Goal: Task Accomplishment & Management: Manage account settings

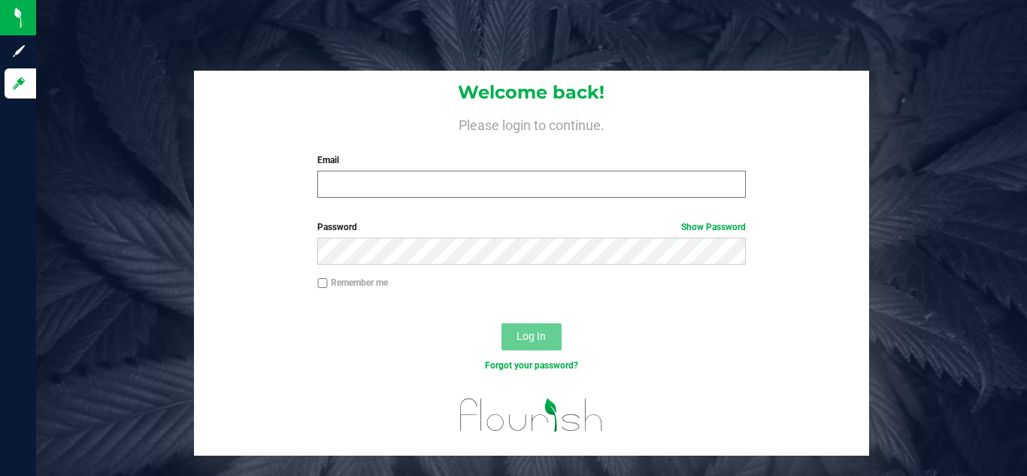
drag, startPoint x: 406, startPoint y: 157, endPoint x: 403, endPoint y: 180, distance: 22.7
click at [404, 157] on label "Email" at bounding box center [531, 160] width 428 height 14
click at [404, 171] on input "Email" at bounding box center [531, 184] width 428 height 27
click at [403, 180] on input "Email" at bounding box center [531, 184] width 428 height 27
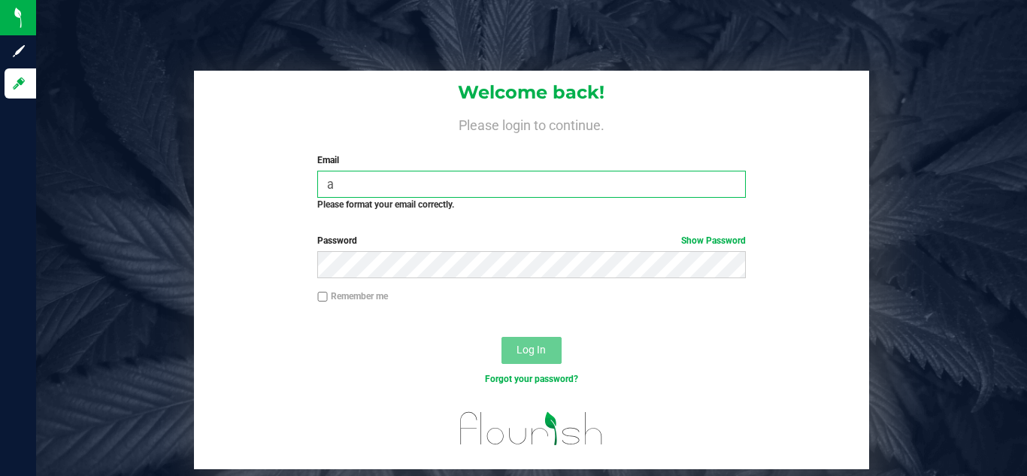
type input "[PERSON_NAME][EMAIL_ADDRESS][DOMAIN_NAME]"
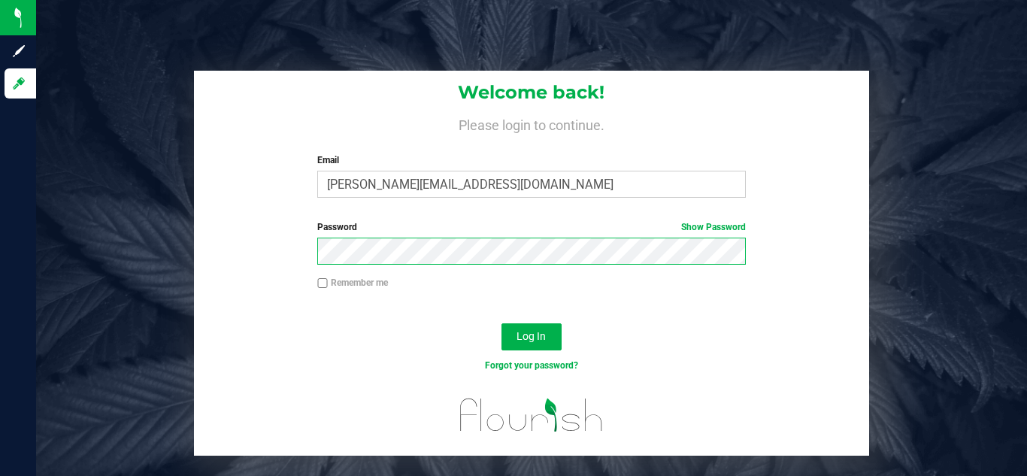
click at [501, 323] on button "Log In" at bounding box center [531, 336] width 60 height 27
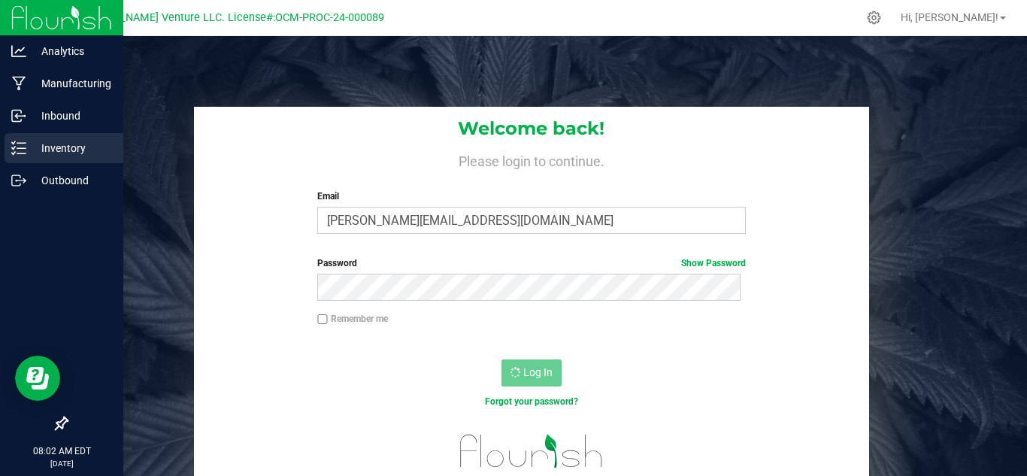
click at [29, 161] on div "Inventory" at bounding box center [64, 148] width 119 height 30
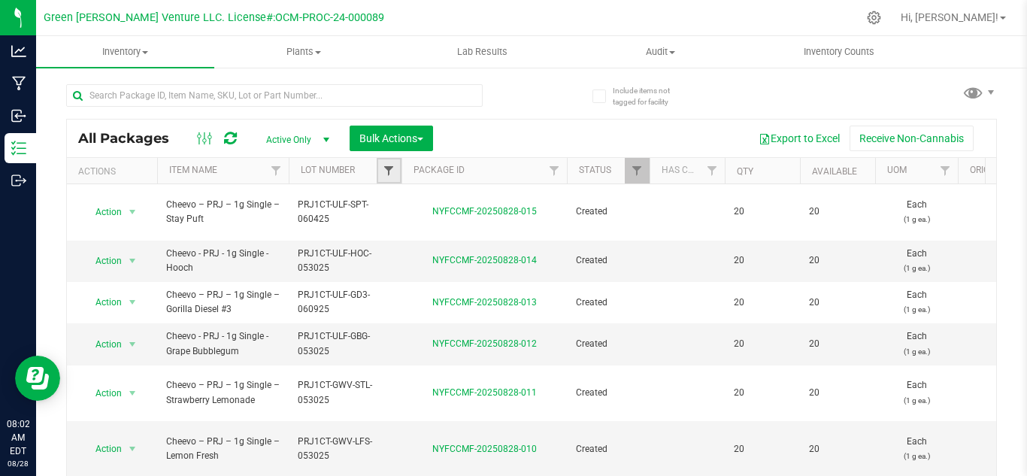
click at [385, 168] on span "Filter" at bounding box center [389, 171] width 12 height 12
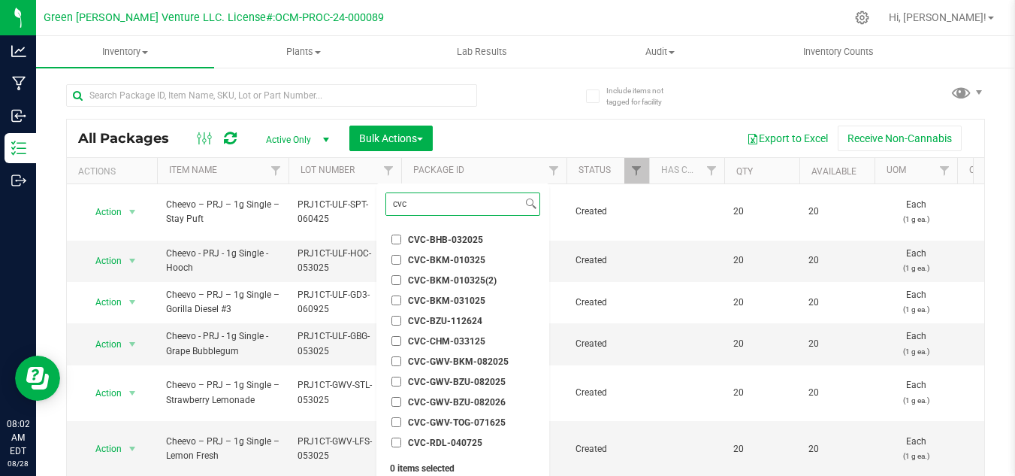
type input "cvc"
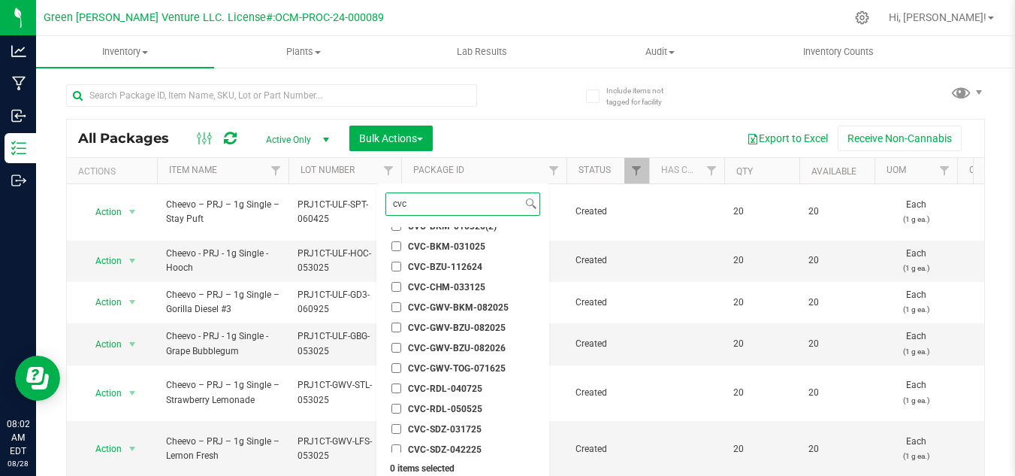
scroll to position [75, 0]
click at [481, 285] on span "CVC-GWV-BKM-082025" at bounding box center [458, 286] width 101 height 9
click at [401, 285] on input "CVC-GWV-BKM-082025" at bounding box center [397, 286] width 10 height 10
checkbox input "true"
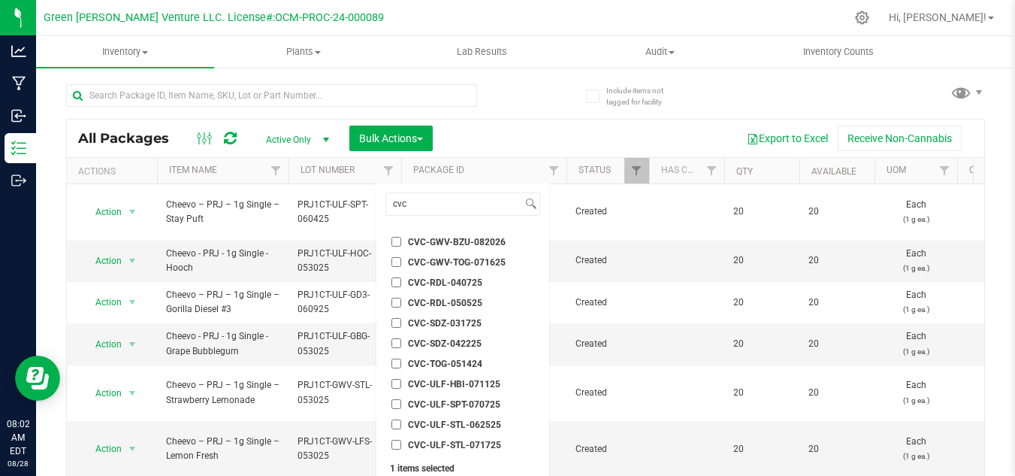
scroll to position [47, 0]
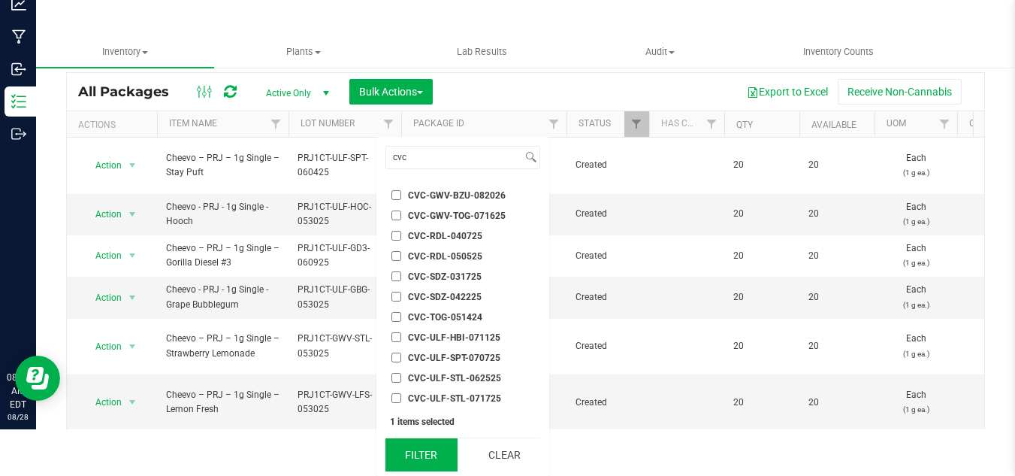
click at [427, 446] on button "Filter" at bounding box center [422, 454] width 72 height 33
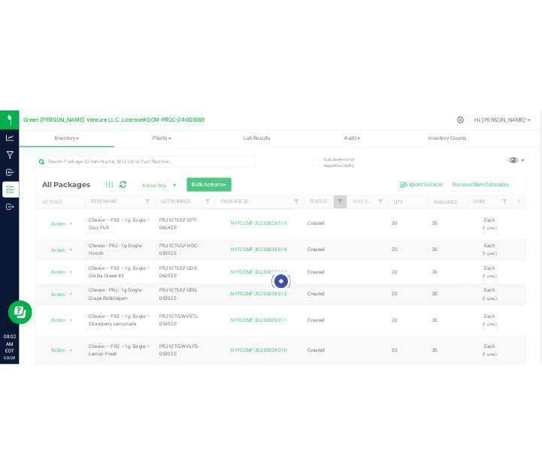
scroll to position [0, 0]
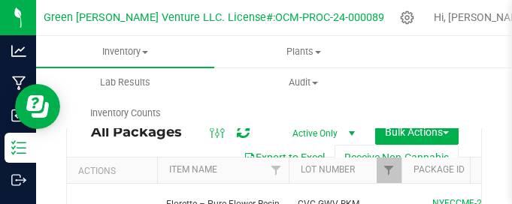
click at [225, 177] on th "Item Name" at bounding box center [223, 171] width 132 height 26
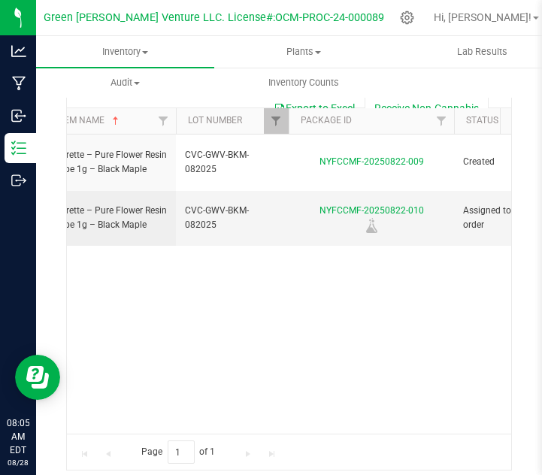
scroll to position [0, 42]
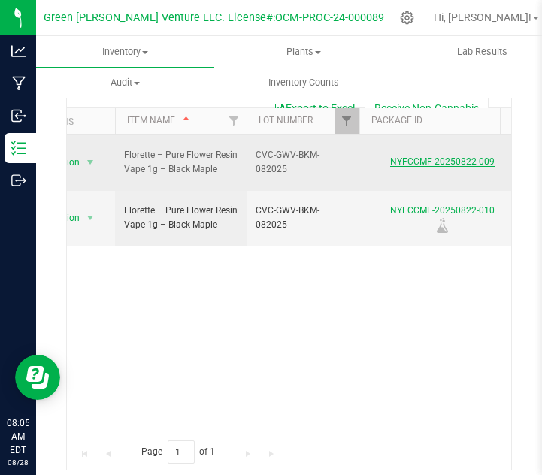
click at [427, 156] on link "NYFCCMF-20250822-009" at bounding box center [442, 161] width 104 height 11
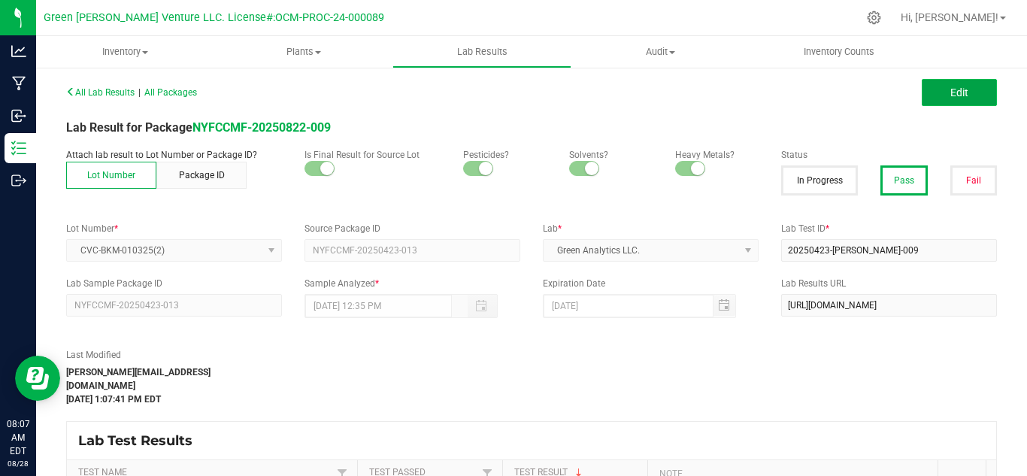
click at [954, 86] on span "Edit" at bounding box center [959, 92] width 18 height 12
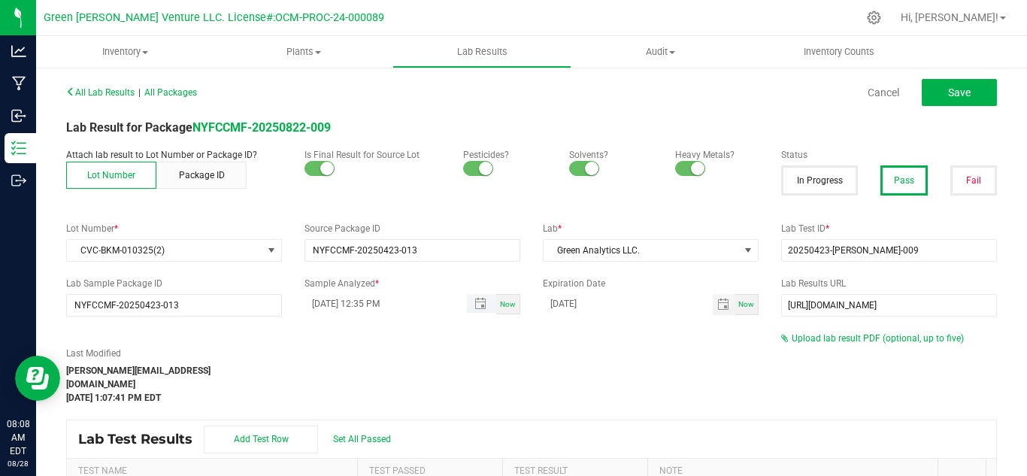
click at [317, 306] on input "05/12/2025 12:35 PM" at bounding box center [377, 303] width 147 height 19
click at [356, 319] on div "All Lab Results | All Packages Cancel Save Lab Result for Package NYFCCMF-20250…" at bounding box center [531, 325] width 931 height 489
click at [347, 301] on input "08/27/0025 12:35 PM" at bounding box center [377, 303] width 147 height 19
type input "08/27/2025 12:35 PM"
click at [471, 346] on div "Last Modified gabriel@casaverdefarms.com May 30, 2025 1:07:41 PM EDT" at bounding box center [412, 367] width 715 height 73
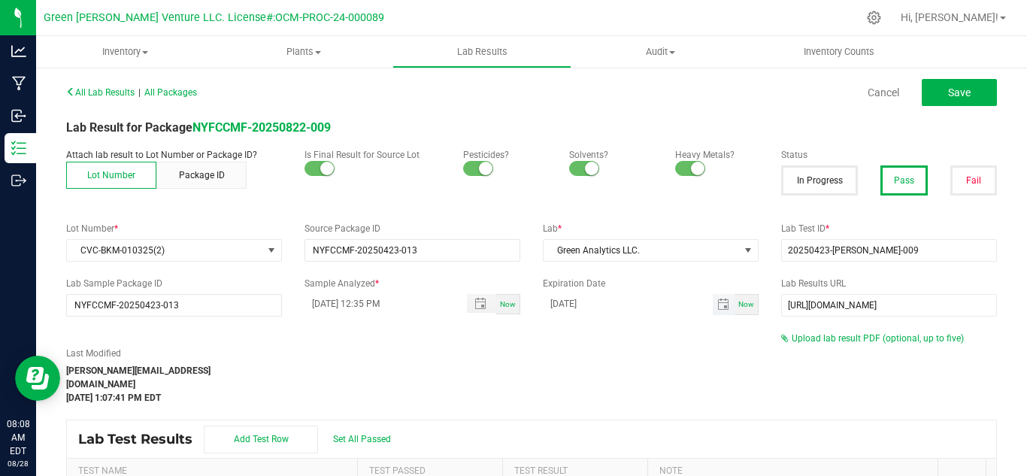
click at [570, 304] on input "05/12/2026" at bounding box center [628, 303] width 170 height 19
click at [544, 305] on input "05/12/2026" at bounding box center [628, 303] width 170 height 19
type input "08/27/2026"
click at [560, 340] on div "Last Modified gabriel@casaverdefarms.com May 30, 2025 1:07:41 PM EDT" at bounding box center [412, 367] width 715 height 73
drag, startPoint x: 879, startPoint y: 250, endPoint x: 705, endPoint y: 253, distance: 174.4
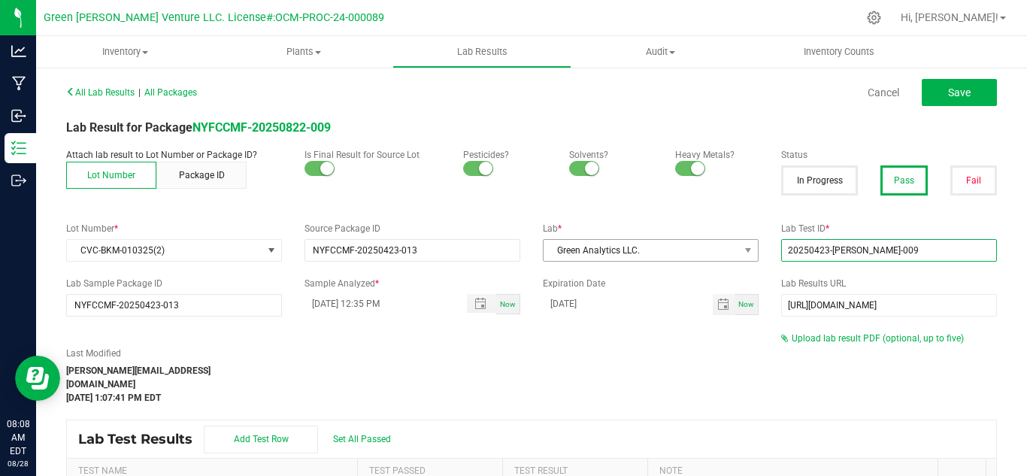
click at [705, 253] on div "Lot Number * CVC-BKM-010325(2) Source Package ID NYFCCMF-20250423-013 Lab * Gre…" at bounding box center [531, 242] width 953 height 40
paste input "AL50823001-003"
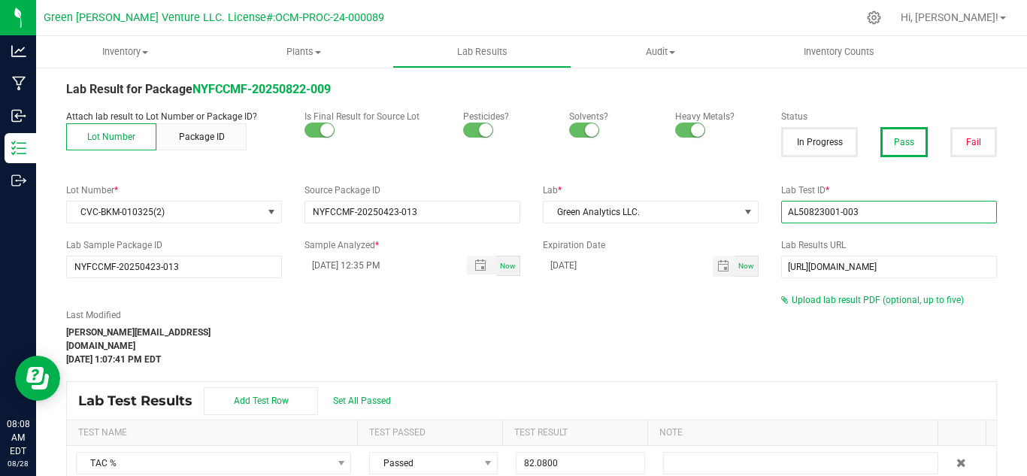
scroll to position [75, 0]
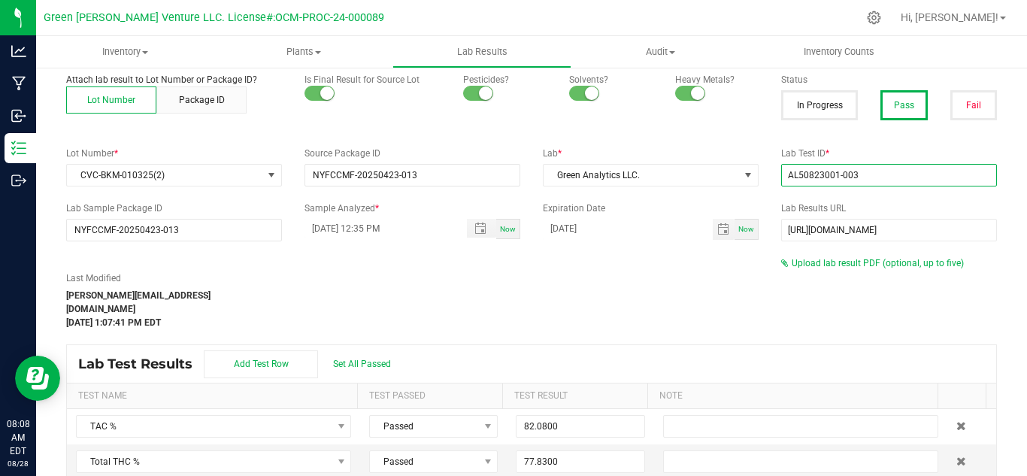
type input "AL50823001-003"
click at [635, 315] on div "Last Modified gabriel@casaverdefarms.com May 30, 2025 1:07:41 PM EDT" at bounding box center [412, 300] width 715 height 58
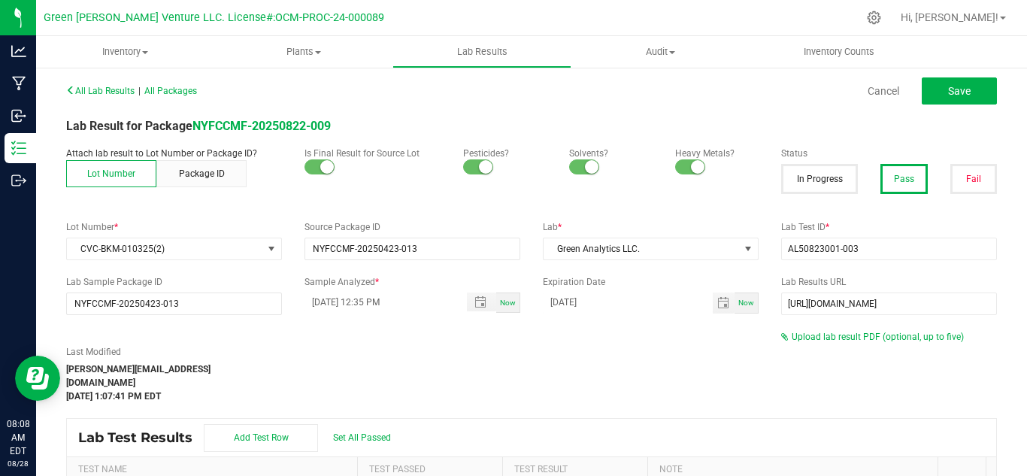
scroll to position [0, 0]
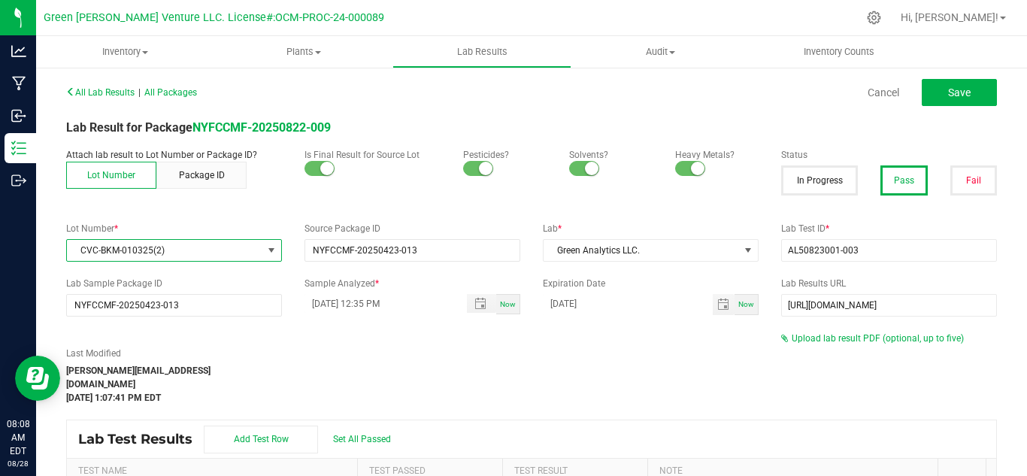
click at [266, 253] on span at bounding box center [271, 250] width 12 height 12
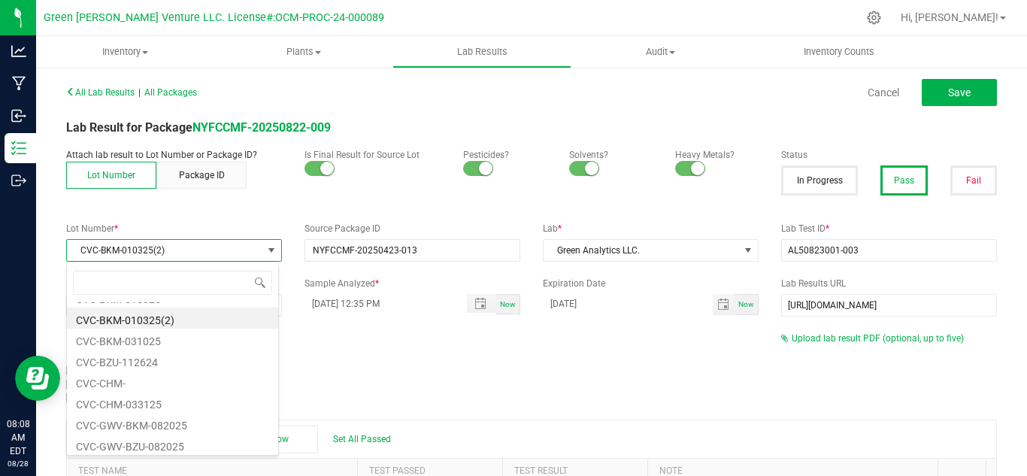
scroll to position [2420, 0]
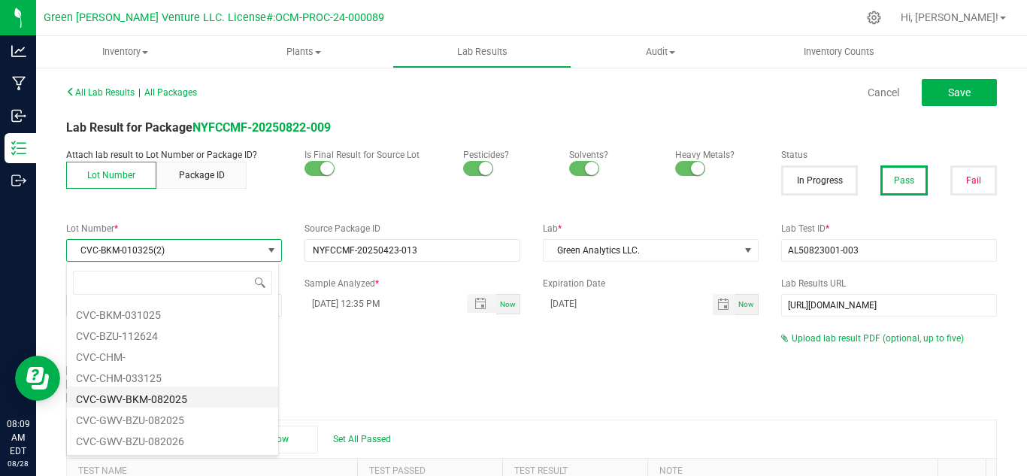
click at [218, 404] on li "CVC-GWV-BKM-082025" at bounding box center [172, 396] width 211 height 21
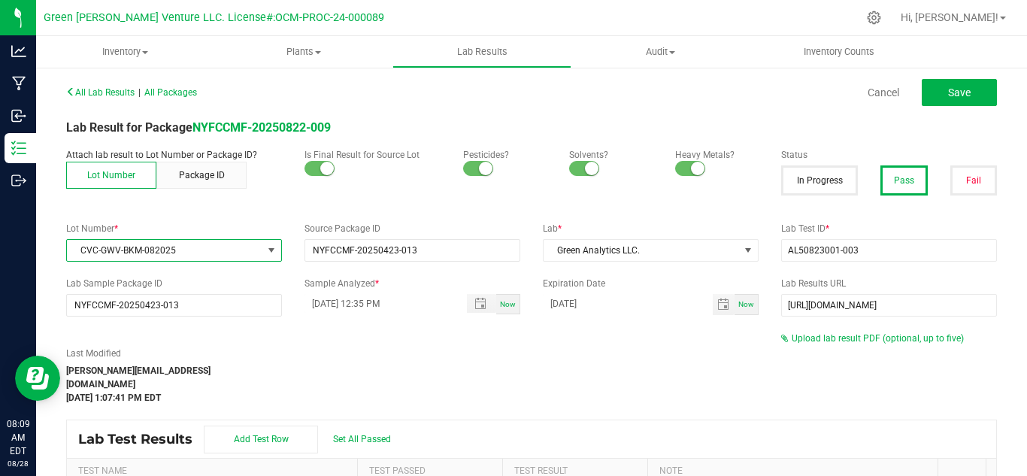
click at [270, 383] on div "Last Modified gabriel@casaverdefarms.com May 30, 2025 1:07:41 PM EDT" at bounding box center [412, 376] width 715 height 58
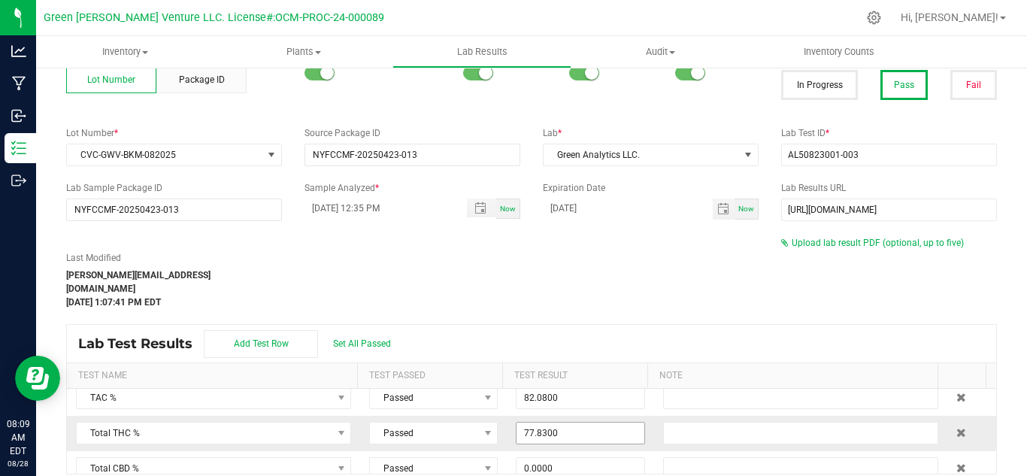
scroll to position [0, 0]
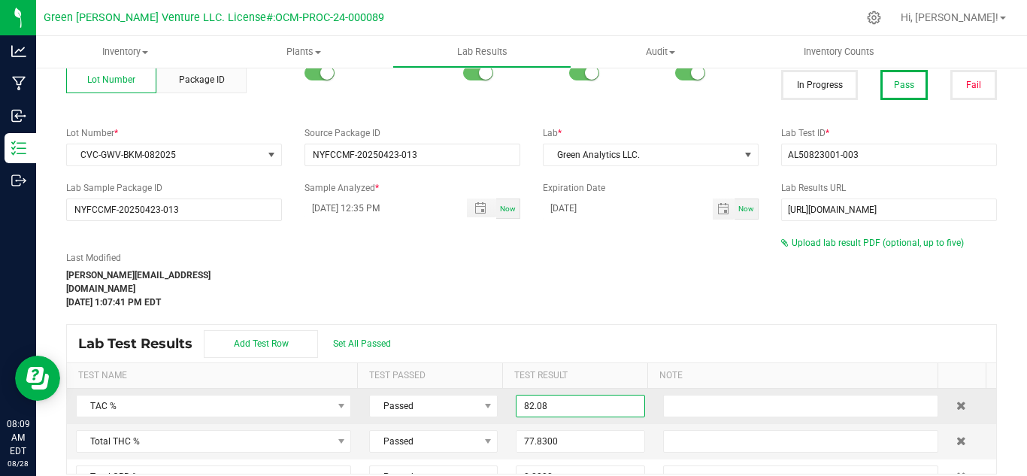
click at [566, 395] on input "82.08" at bounding box center [579, 405] width 127 height 21
type input "87.3782"
click at [547, 431] on input "77.8300" at bounding box center [579, 441] width 127 height 21
type input "77.83"
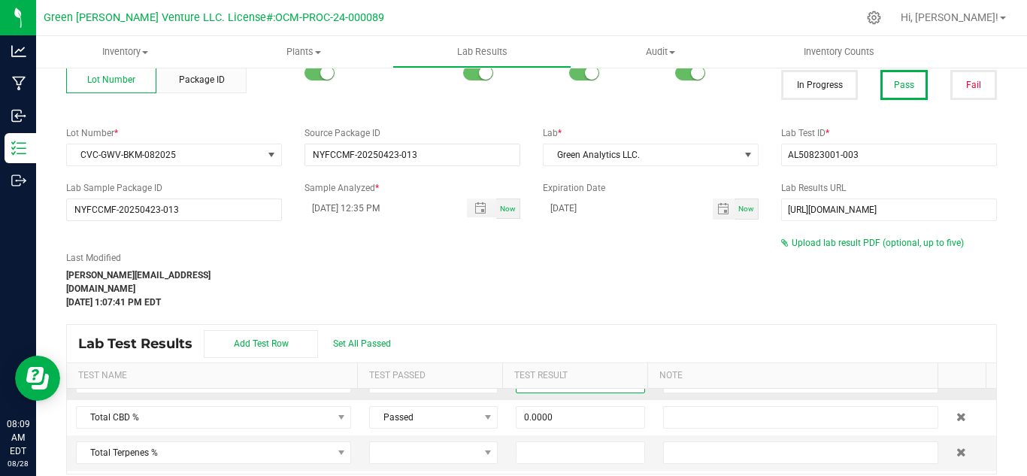
scroll to position [75, 0]
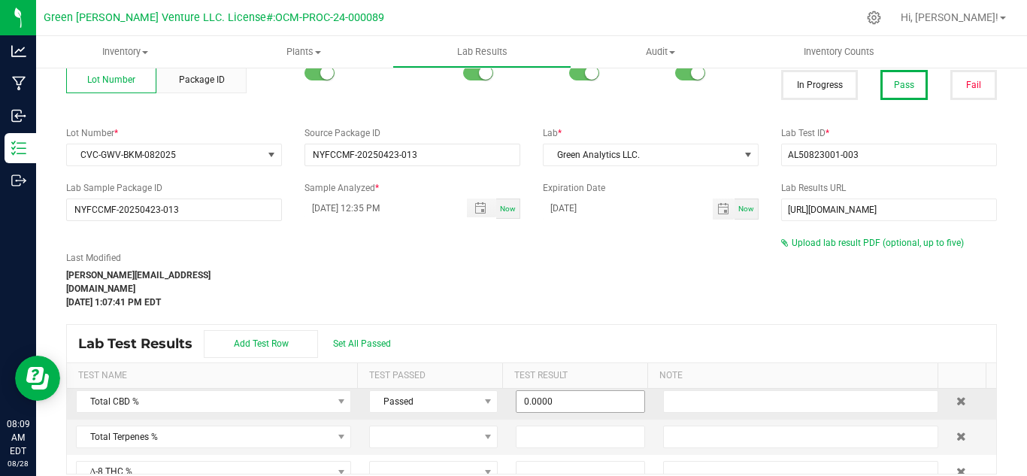
type input "81.8452"
click at [548, 391] on input "0.0000" at bounding box center [579, 401] width 127 height 21
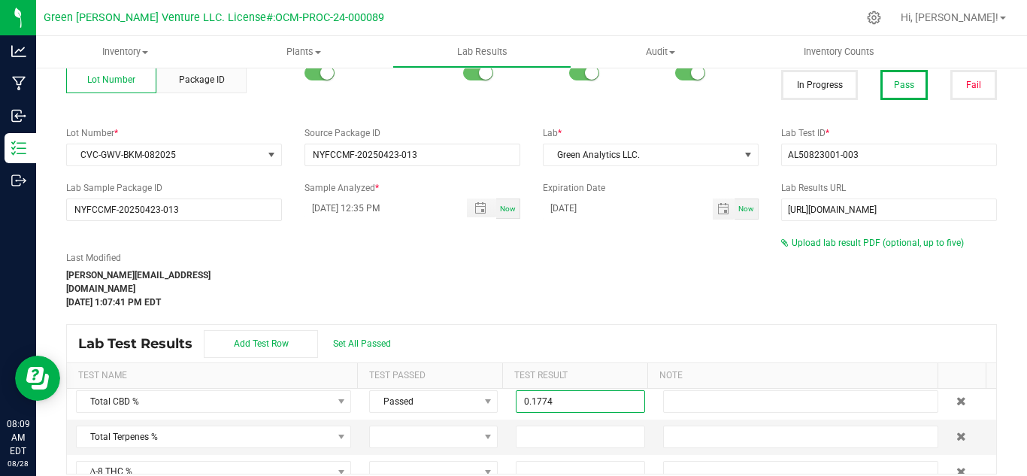
type input "0.1774"
click at [604, 282] on div "Last Modified gabriel@casaverdefarms.com May 30, 2025 1:07:41 PM EDT" at bounding box center [412, 280] width 715 height 58
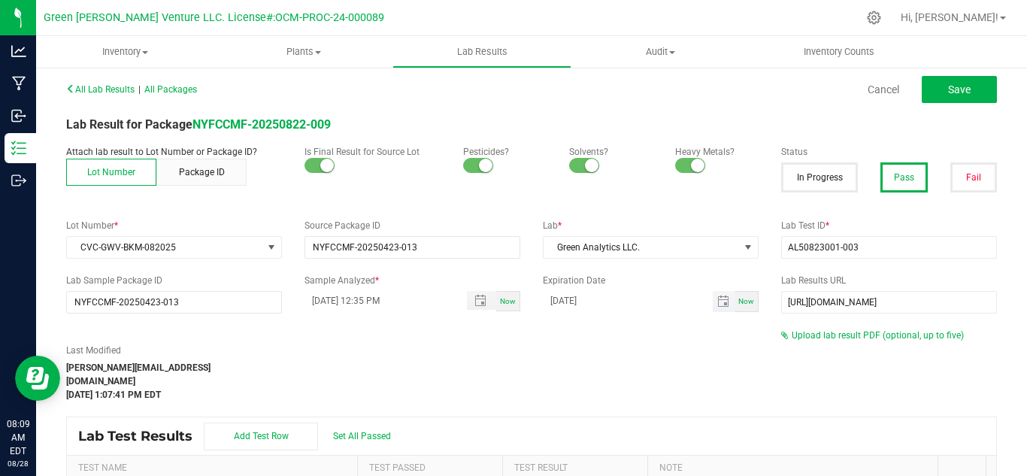
scroll to position [0, 0]
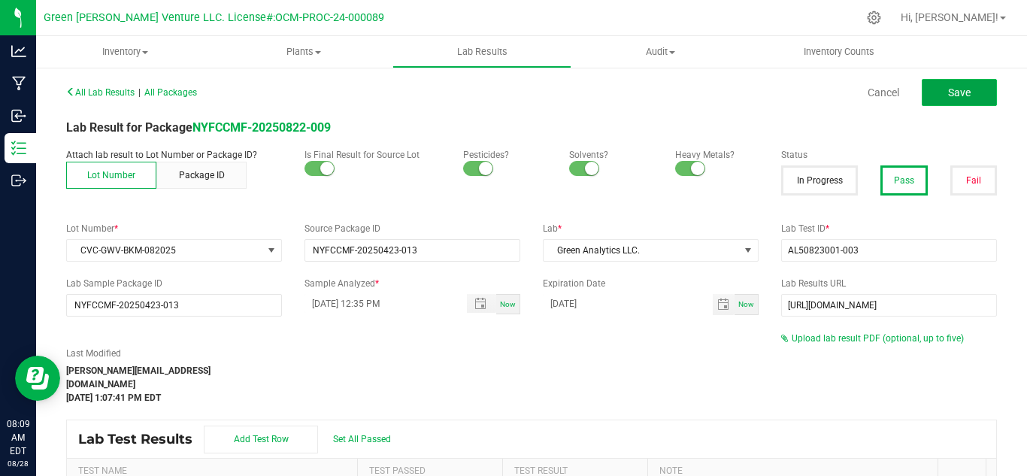
click at [936, 95] on button "Save" at bounding box center [958, 92] width 75 height 27
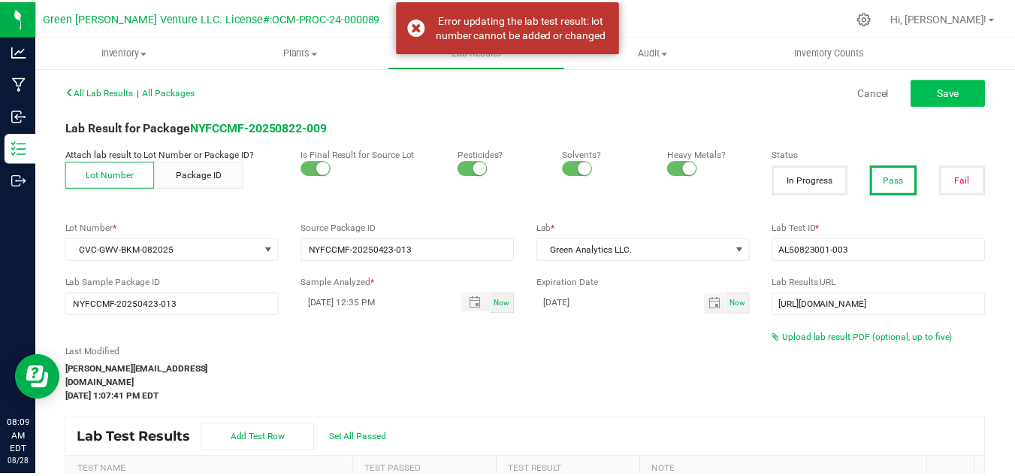
scroll to position [20, 0]
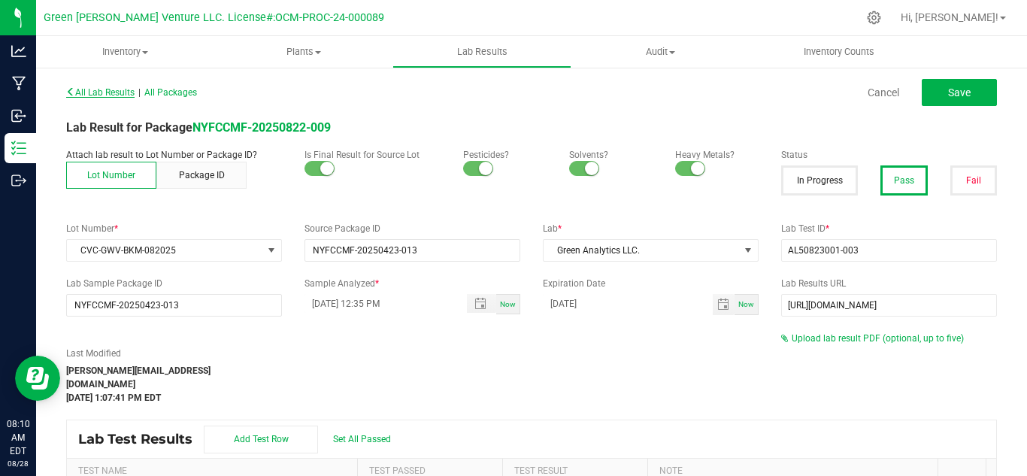
click at [82, 94] on span "All Lab Results" at bounding box center [100, 92] width 68 height 11
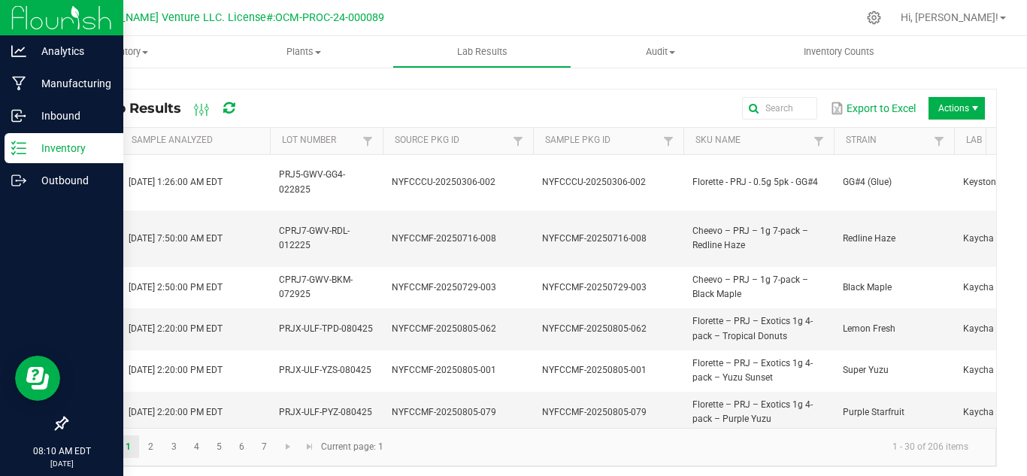
click at [11, 141] on div "Inventory" at bounding box center [64, 148] width 119 height 30
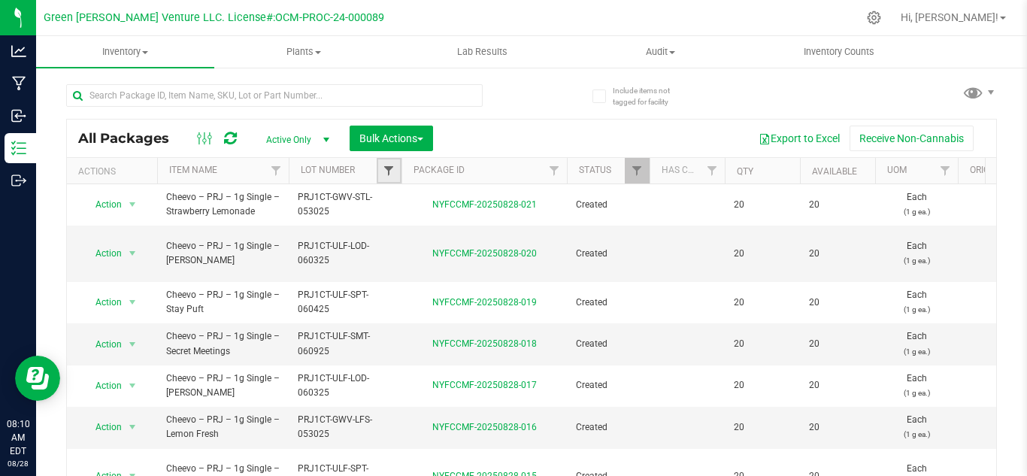
click at [393, 171] on span "Filter" at bounding box center [389, 171] width 12 height 12
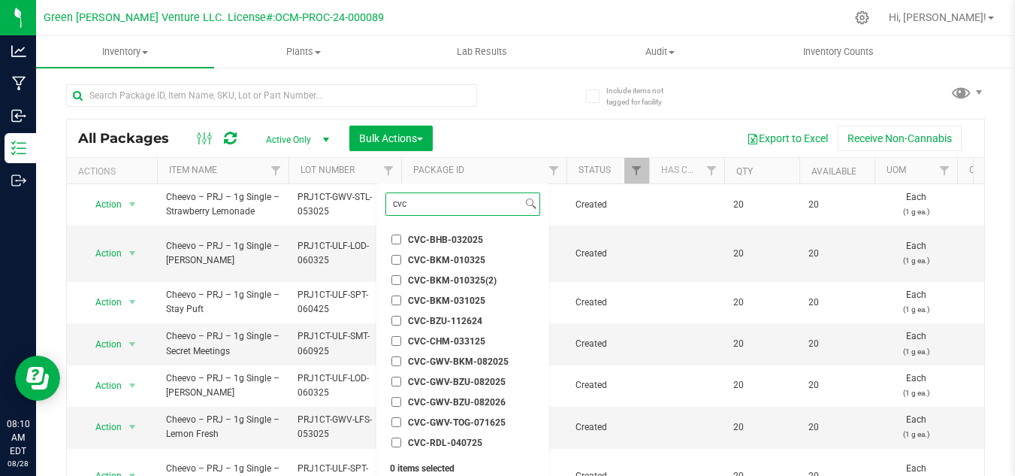
type input "cvc"
click at [446, 360] on span "CVC-GWV-BKM-082025" at bounding box center [458, 361] width 101 height 9
click at [401, 360] on input "CVC-GWV-BKM-082025" at bounding box center [397, 361] width 10 height 10
checkbox input "true"
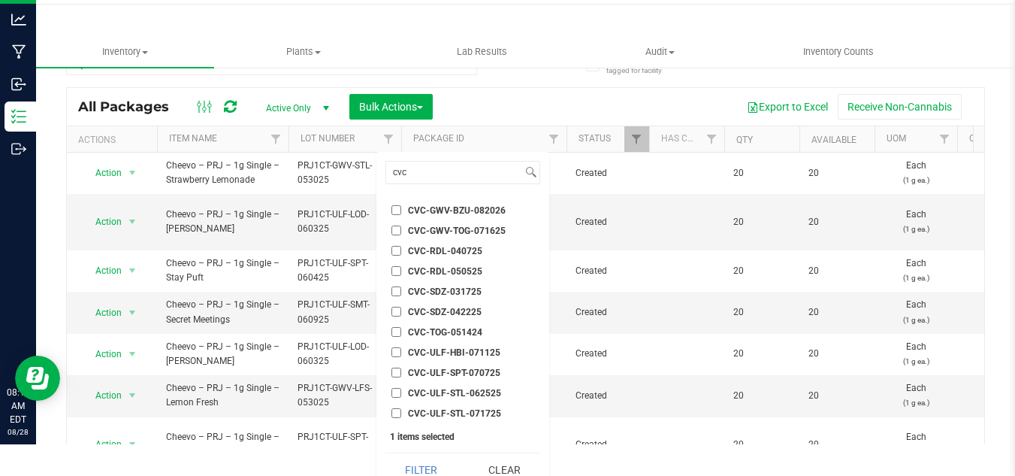
scroll to position [47, 0]
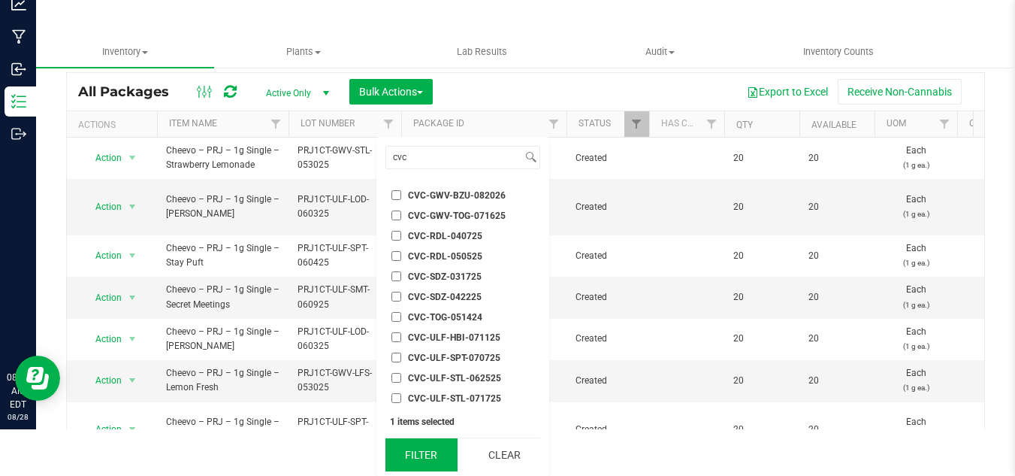
click at [425, 463] on button "Filter" at bounding box center [422, 454] width 72 height 33
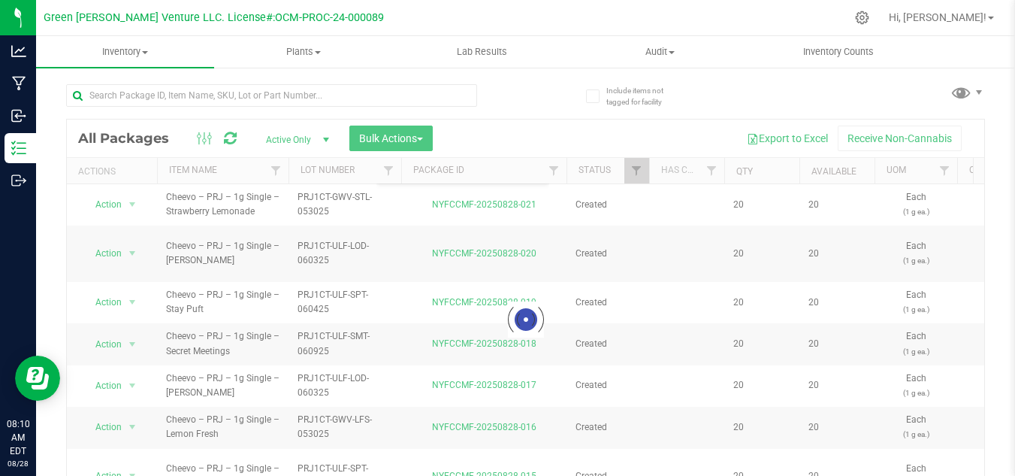
scroll to position [0, 0]
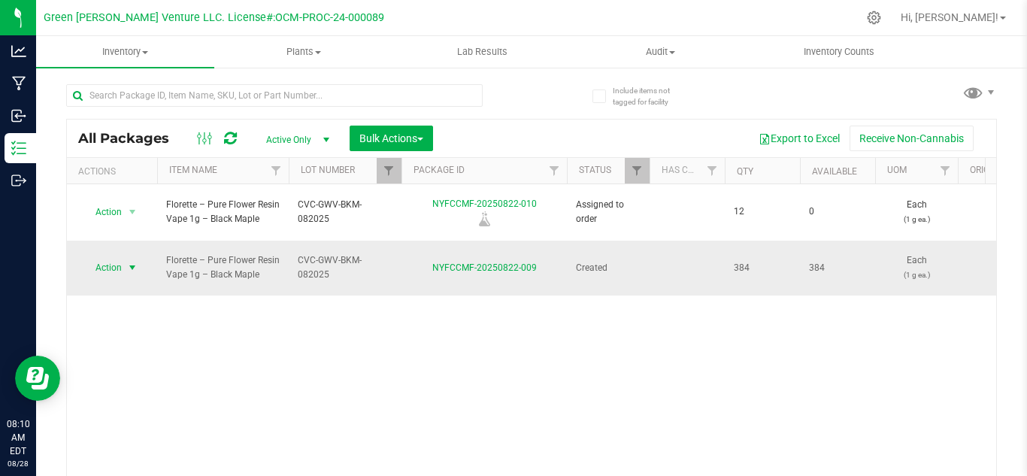
click at [113, 257] on span "Action" at bounding box center [102, 267] width 41 height 21
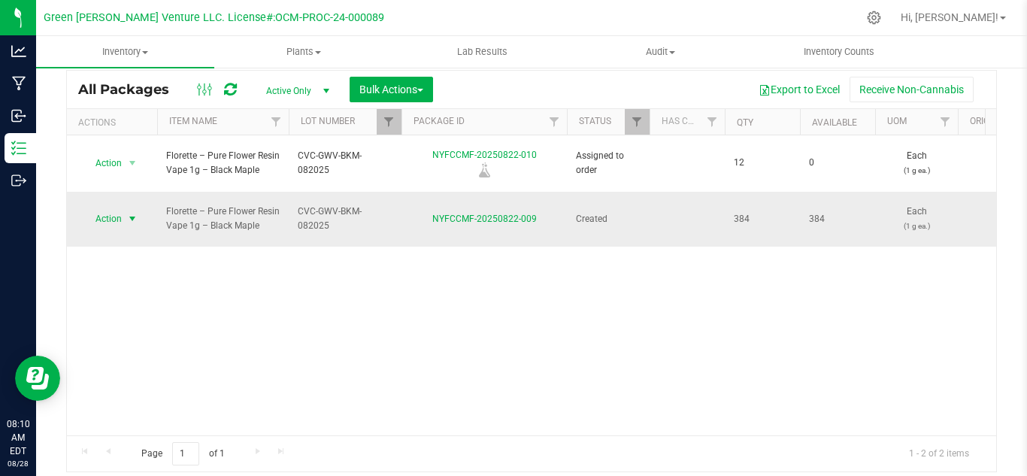
click at [119, 208] on span "Action" at bounding box center [102, 218] width 41 height 21
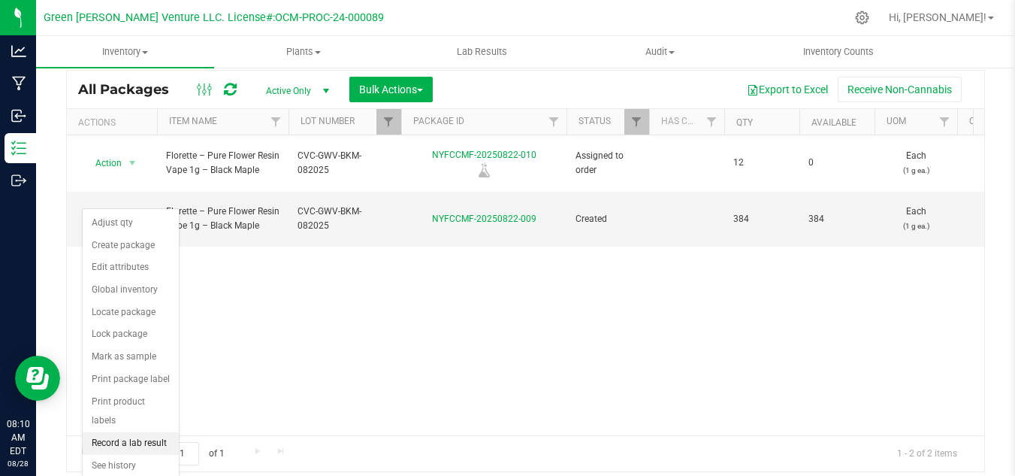
click at [126, 432] on li "Record a lab result" at bounding box center [131, 443] width 96 height 23
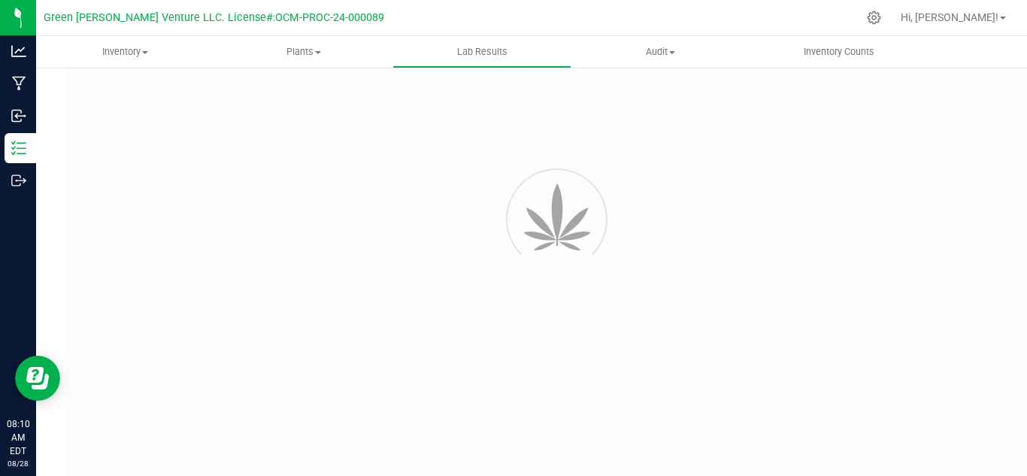
type input "NYFCCMF-20250822-009"
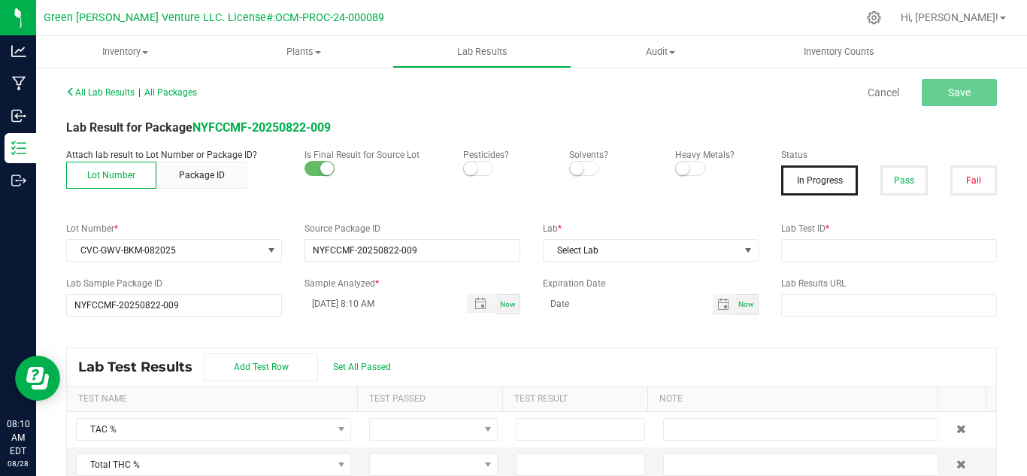
click at [473, 171] on span at bounding box center [478, 168] width 30 height 15
click at [688, 170] on span at bounding box center [690, 168] width 30 height 15
click at [894, 185] on button "Pass" at bounding box center [903, 180] width 47 height 30
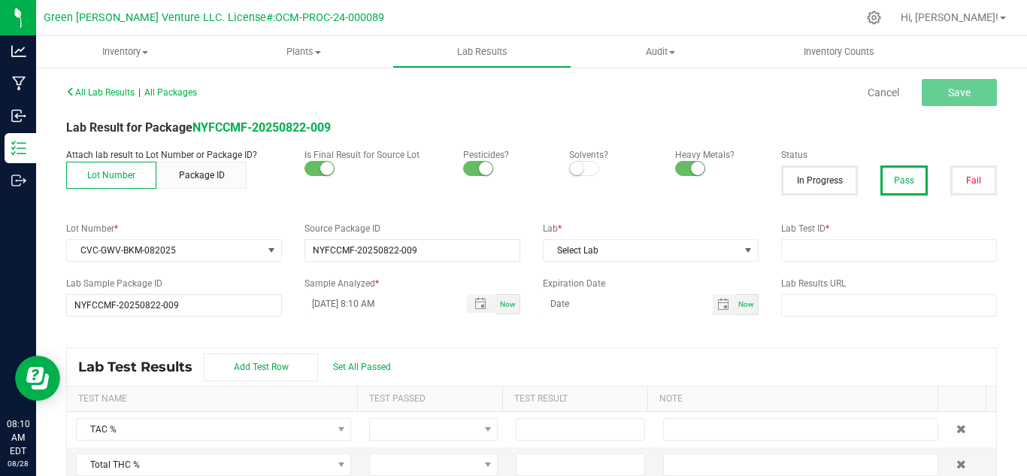
click at [575, 176] on span at bounding box center [584, 168] width 30 height 15
click at [598, 249] on span "Select Lab" at bounding box center [640, 250] width 195 height 21
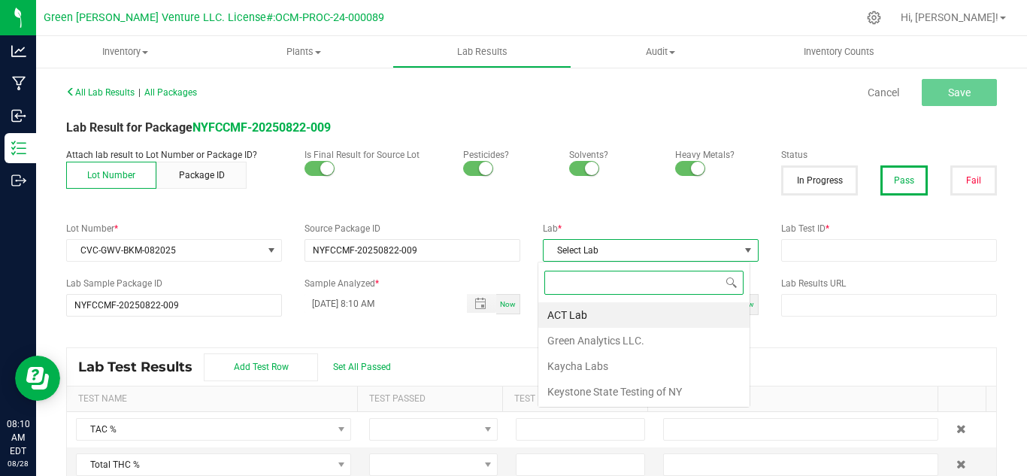
scroll to position [23, 213]
click at [590, 370] on li "Kaycha Labs" at bounding box center [643, 366] width 211 height 26
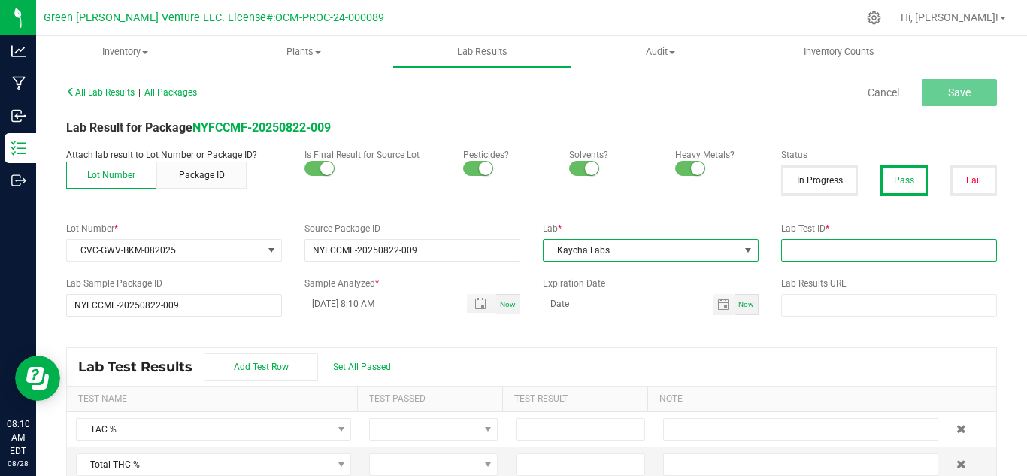
click at [785, 247] on input "text" at bounding box center [889, 250] width 216 height 23
paste input "AL50823001-003"
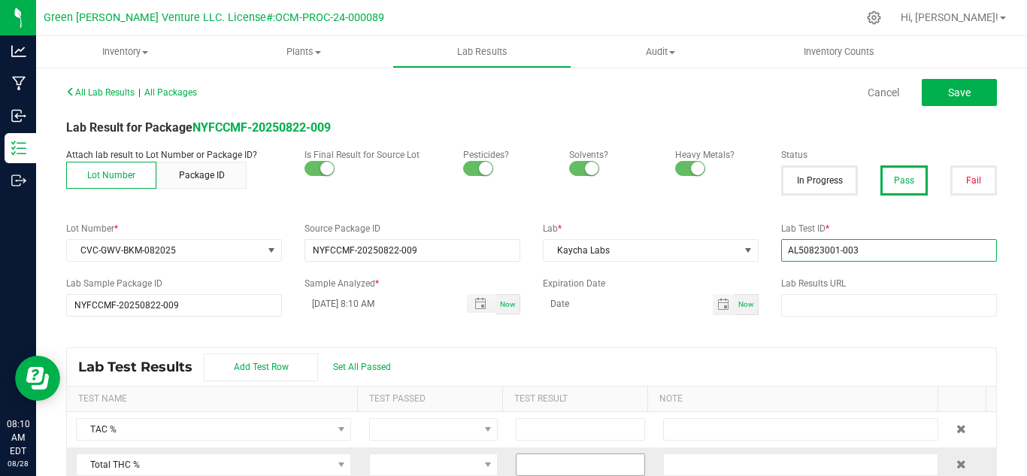
type input "AL50823001-003"
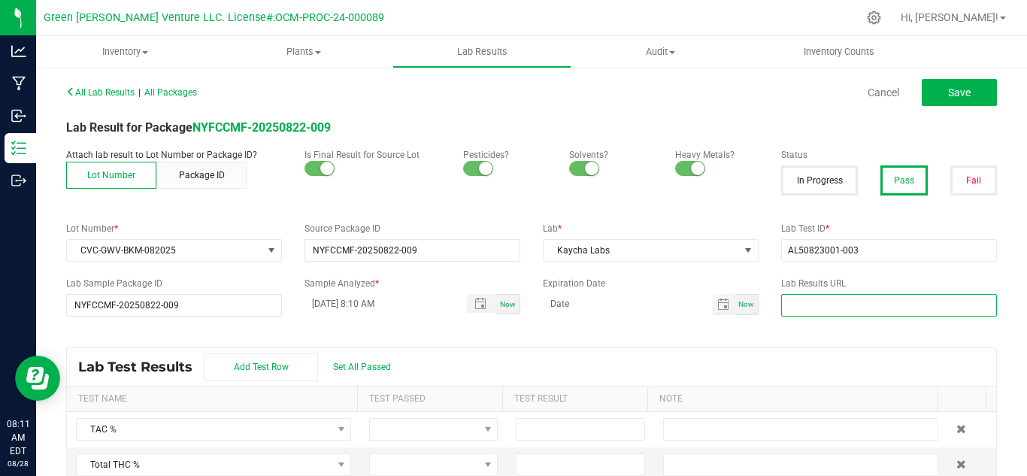
click at [800, 303] on input "text" at bounding box center [889, 305] width 216 height 23
paste input "https://www.florettecannabis.com/test-results"
type input "https://www.florettecannabis.com/test-results"
click at [680, 352] on div "Lab Test Results Add Test Row Set All Passed" at bounding box center [531, 367] width 929 height 38
click at [311, 307] on input "08/28/2025 8:10 AM" at bounding box center [377, 303] width 147 height 19
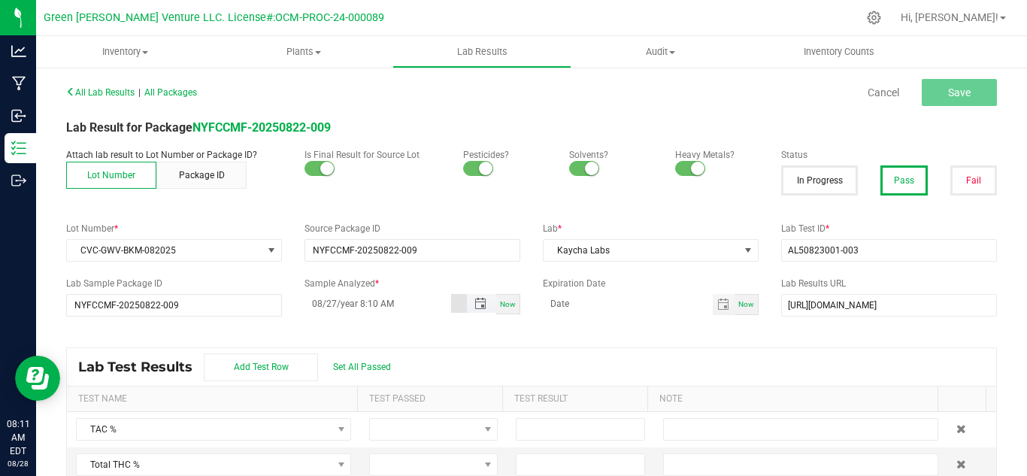
click at [342, 304] on input "08/27/year 8:10 AM" at bounding box center [377, 303] width 147 height 19
type input "08/27/2025 8:10 AM"
click at [546, 307] on input at bounding box center [628, 303] width 170 height 19
type input "08/27/2026"
click at [666, 343] on div "All Lab Results | All Packages Cancel Save Lab Result for Package NYFCCMF-20250…" at bounding box center [531, 289] width 931 height 416
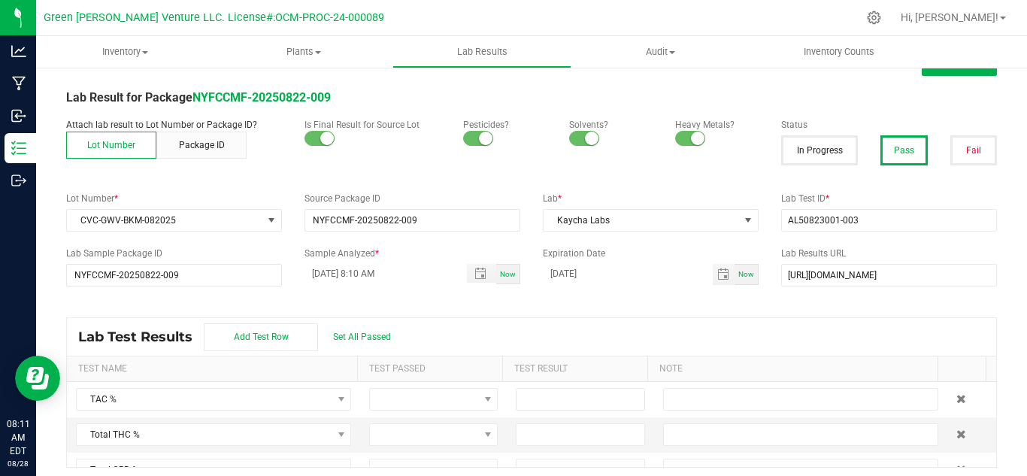
scroll to position [37, 0]
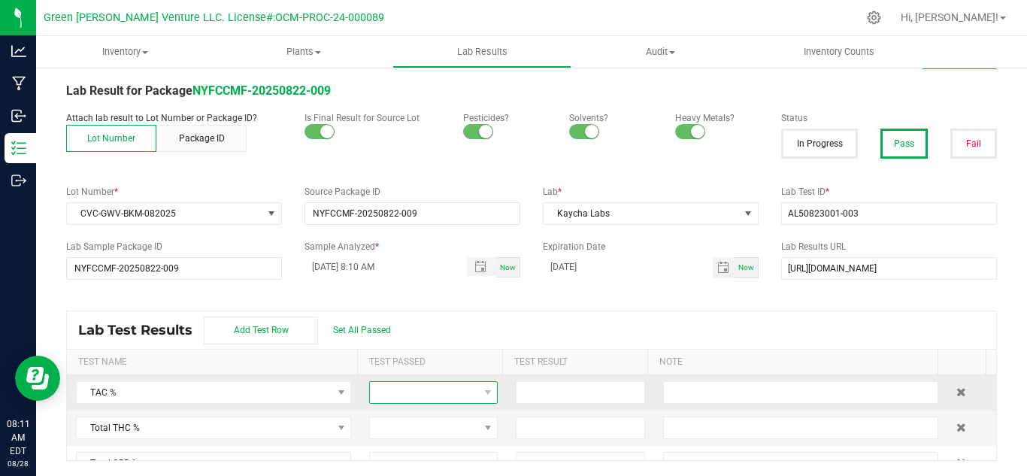
click at [409, 397] on span at bounding box center [424, 392] width 108 height 21
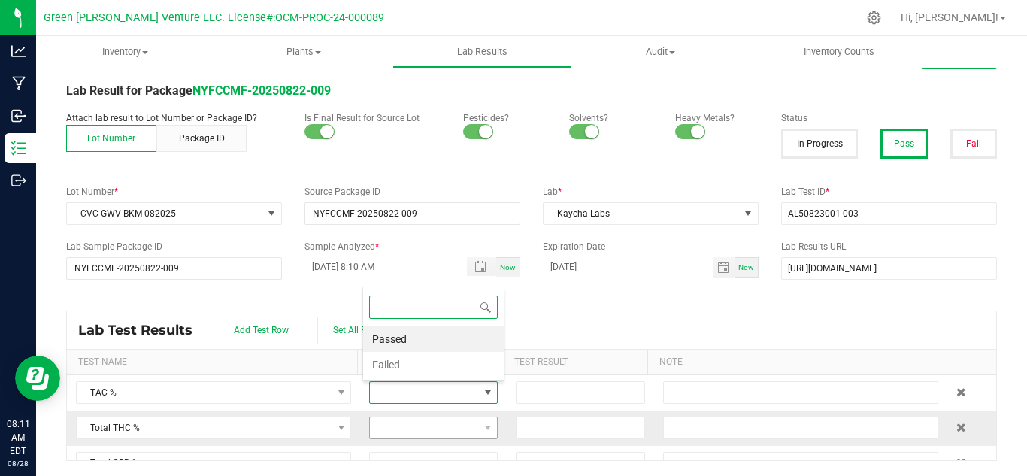
scroll to position [23, 123]
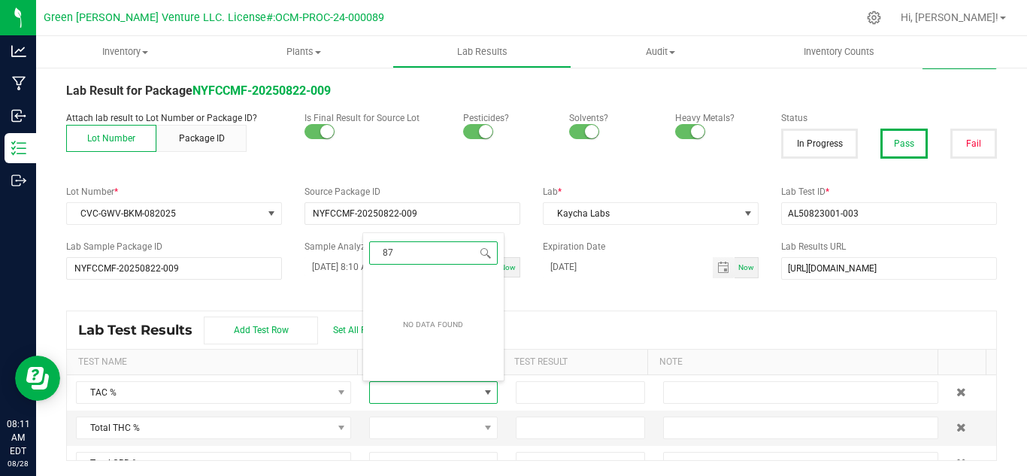
type input "8"
click at [514, 323] on div "Lab Test Results Add Test Row Set All Passed" at bounding box center [531, 330] width 929 height 38
click at [417, 257] on input "NO DATA FOUND" at bounding box center [433, 252] width 129 height 23
click at [420, 249] on input "NO DATA FOUND" at bounding box center [433, 252] width 129 height 23
click at [577, 327] on div "Lab Test Results Add Test Row Set All Passed" at bounding box center [531, 330] width 929 height 38
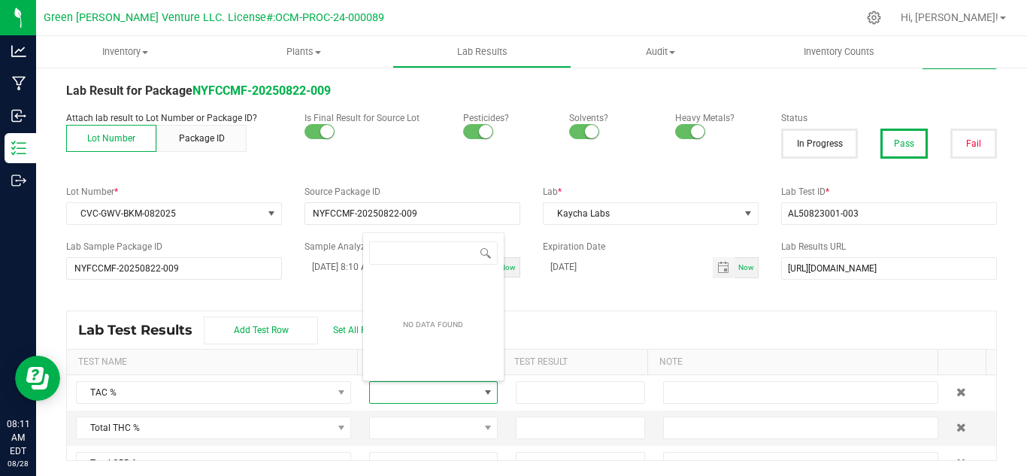
click at [561, 395] on input at bounding box center [579, 392] width 127 height 21
click at [566, 391] on input at bounding box center [579, 392] width 127 height 21
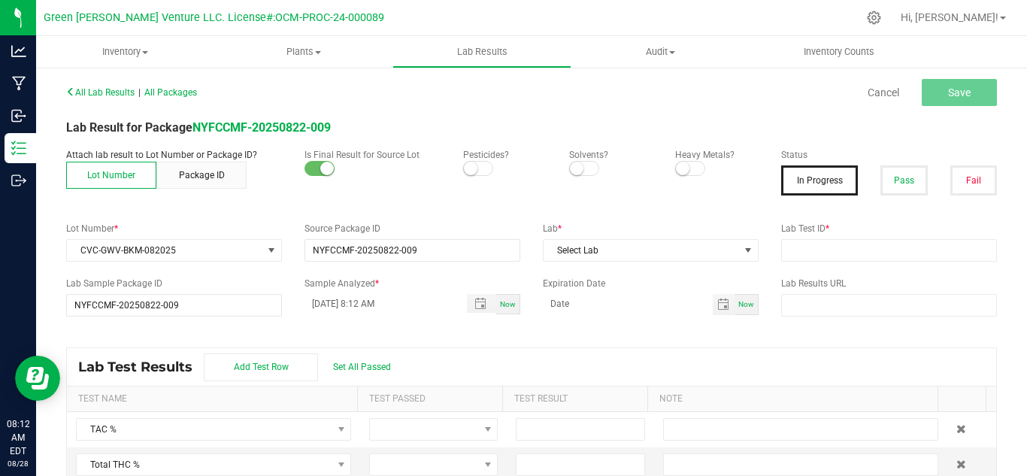
click at [472, 168] on small at bounding box center [471, 169] width 14 height 14
click at [579, 164] on span at bounding box center [584, 168] width 30 height 15
click at [684, 168] on span at bounding box center [690, 168] width 30 height 15
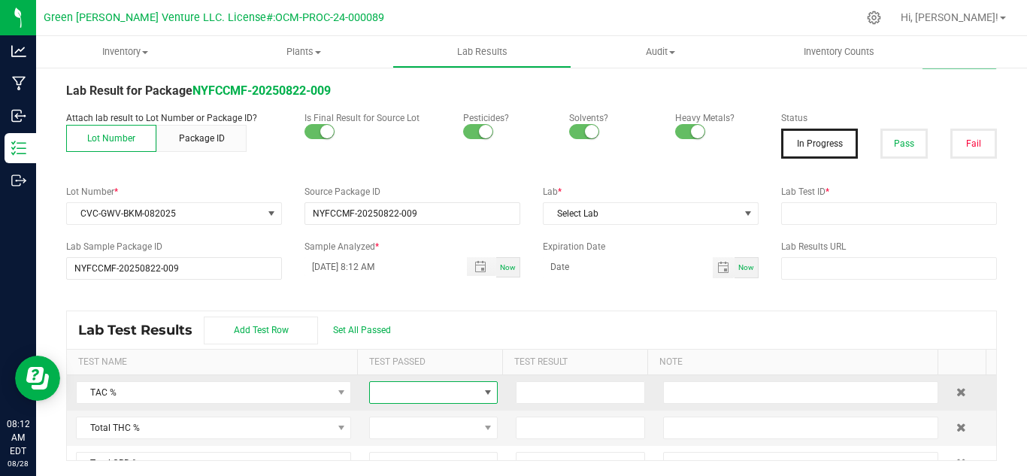
click at [428, 401] on span at bounding box center [424, 392] width 108 height 21
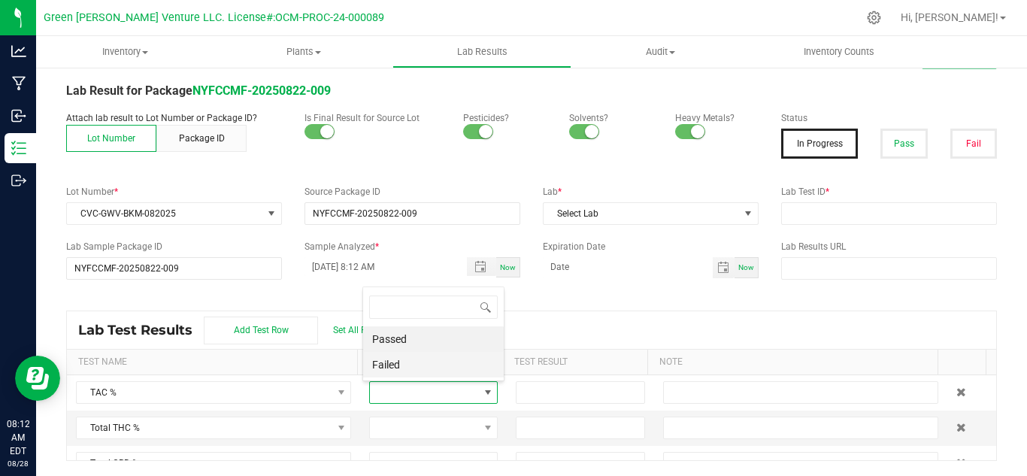
scroll to position [23, 123]
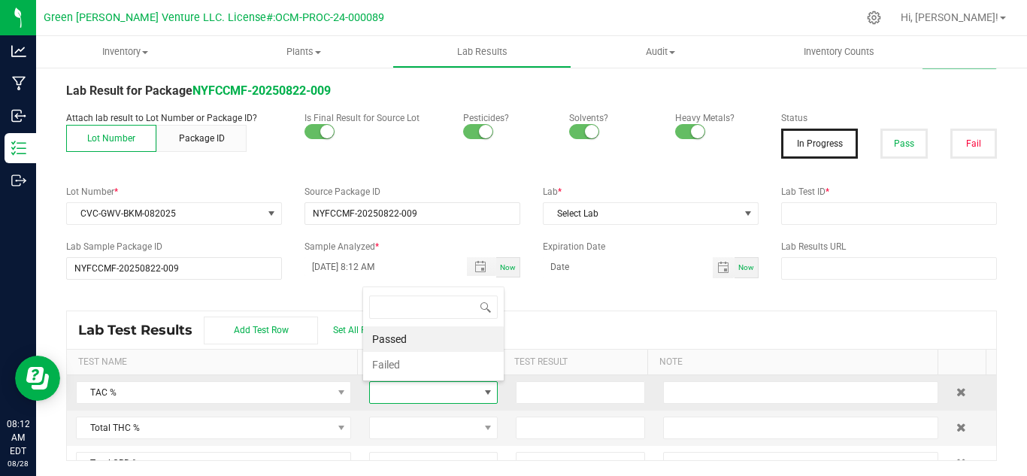
click at [406, 337] on li "Passed" at bounding box center [433, 339] width 141 height 26
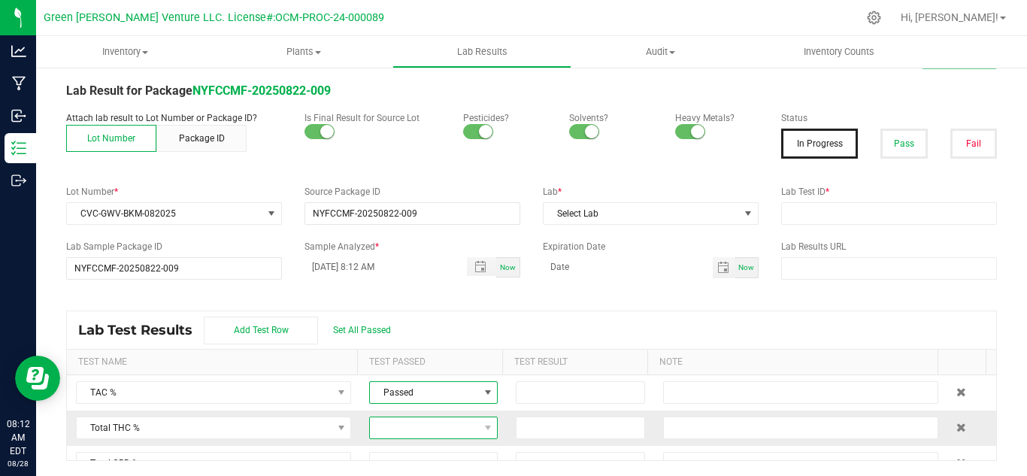
click at [443, 437] on span at bounding box center [424, 427] width 108 height 21
click at [410, 375] on li "Passed" at bounding box center [433, 375] width 141 height 26
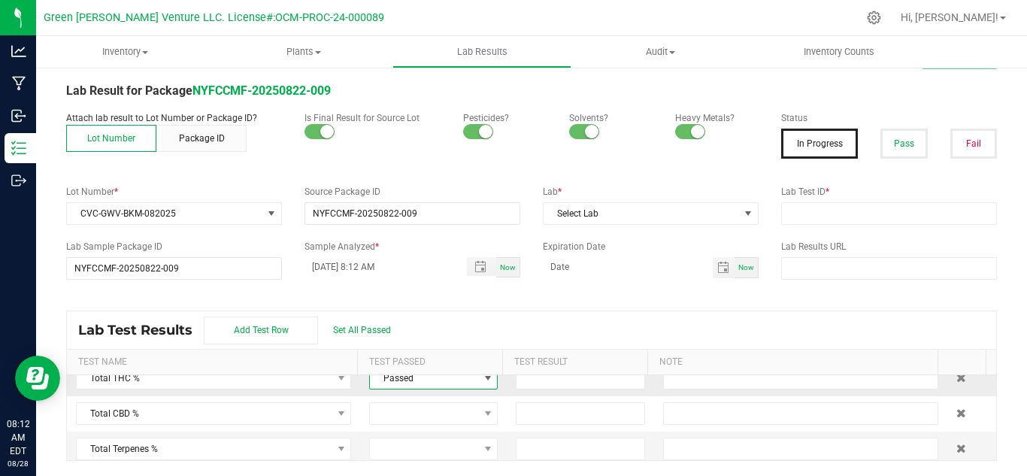
scroll to position [75, 0]
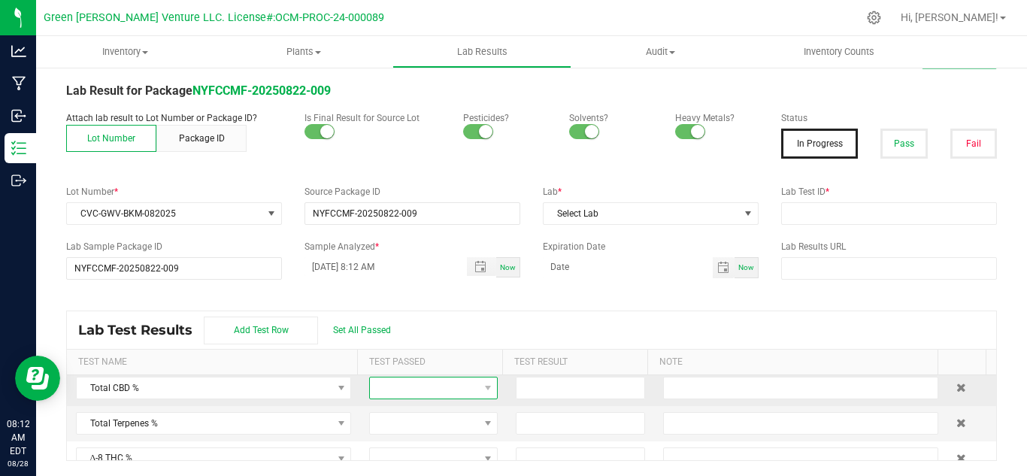
click at [414, 385] on span at bounding box center [424, 387] width 108 height 21
click at [395, 337] on li "Passed" at bounding box center [433, 335] width 141 height 26
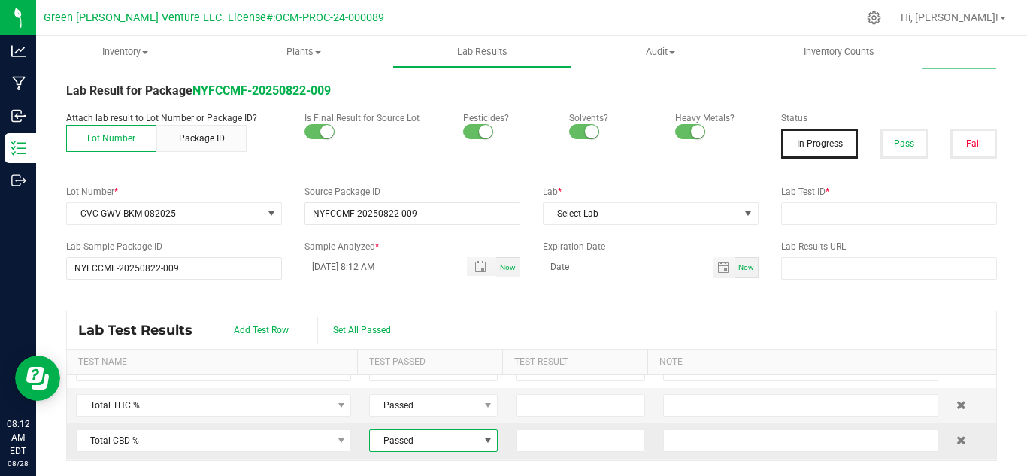
scroll to position [0, 0]
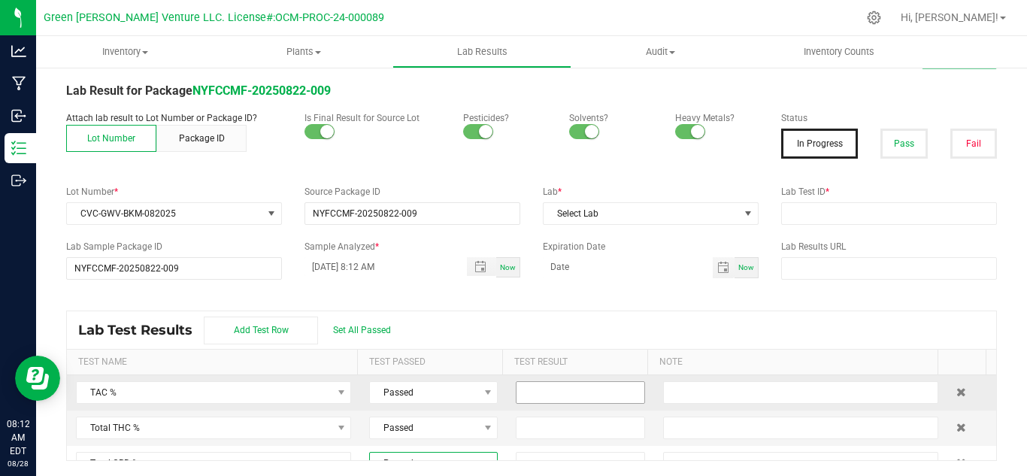
click at [543, 401] on input at bounding box center [579, 392] width 127 height 21
type input "87.3782"
click at [544, 427] on input at bounding box center [579, 427] width 127 height 21
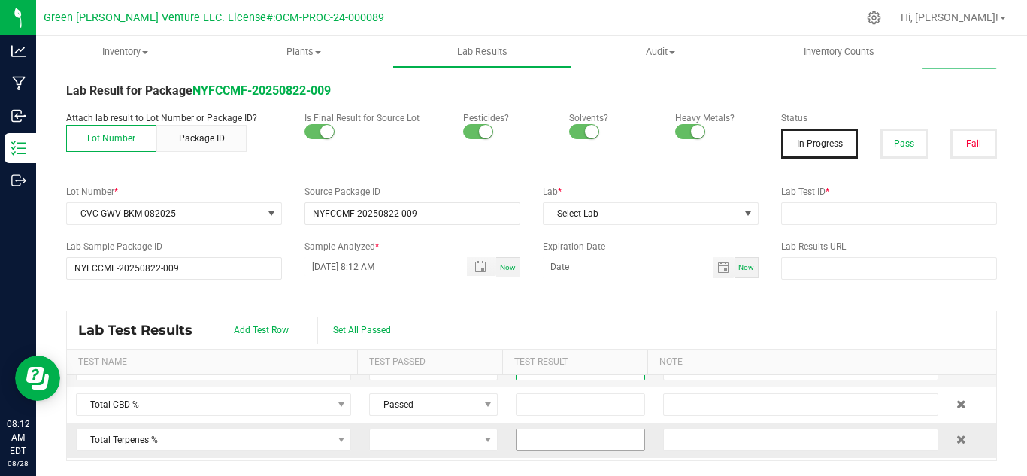
scroll to position [75, 0]
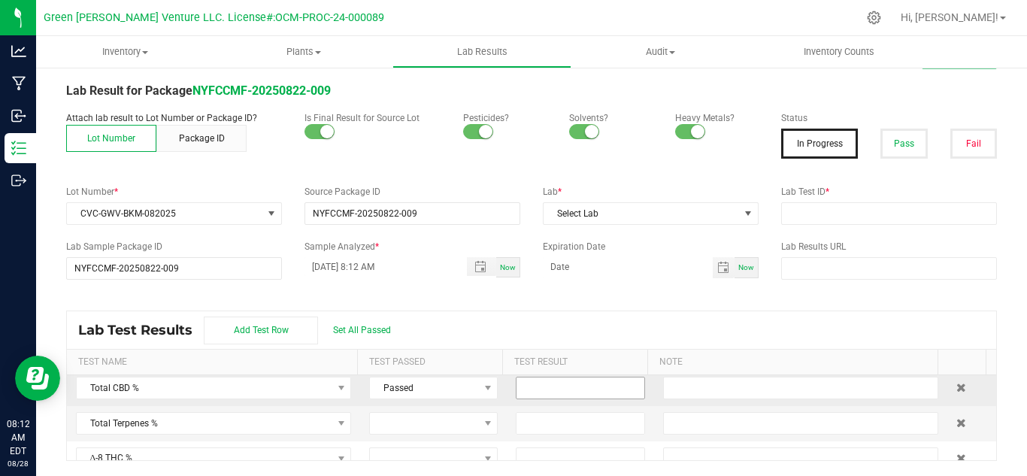
type input "81.8452"
click at [541, 390] on input at bounding box center [579, 387] width 127 height 21
type input "0.1774"
click at [594, 313] on div "Lab Test Results Add Test Row Set All Passed" at bounding box center [531, 330] width 929 height 38
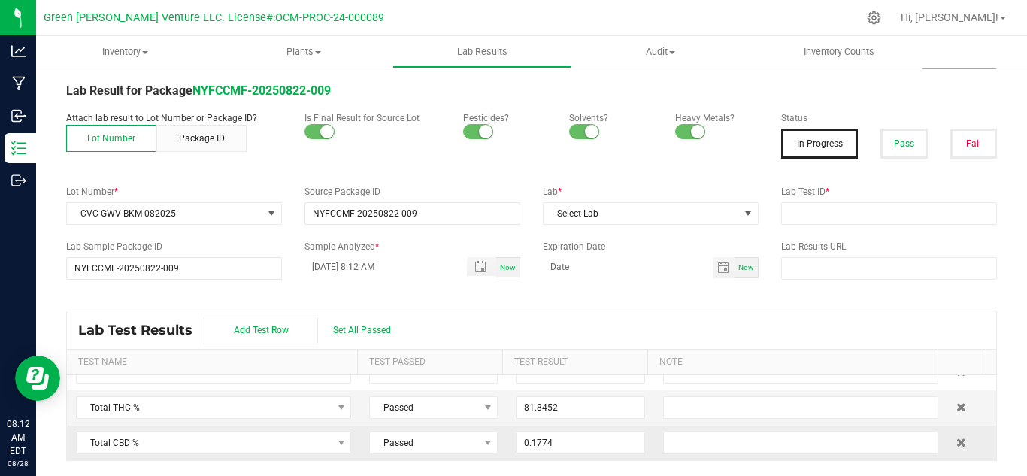
scroll to position [0, 0]
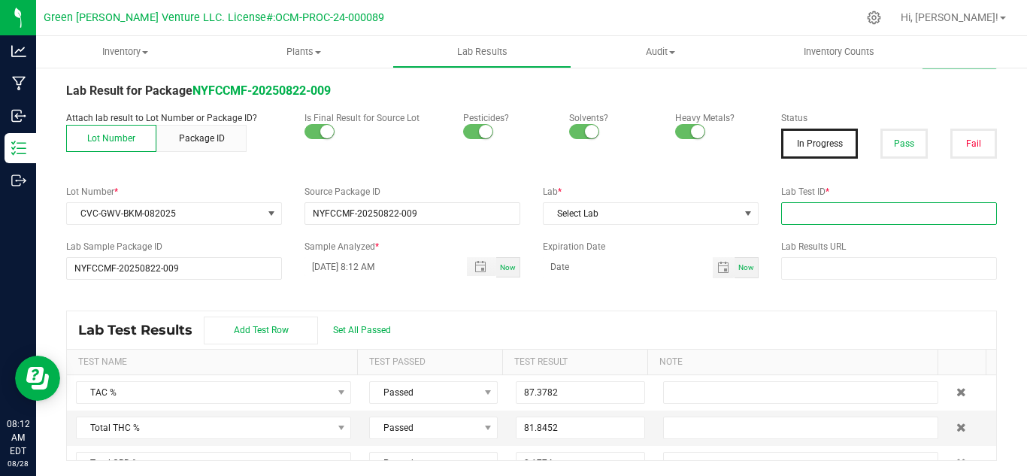
click at [797, 213] on input "text" at bounding box center [889, 213] width 216 height 23
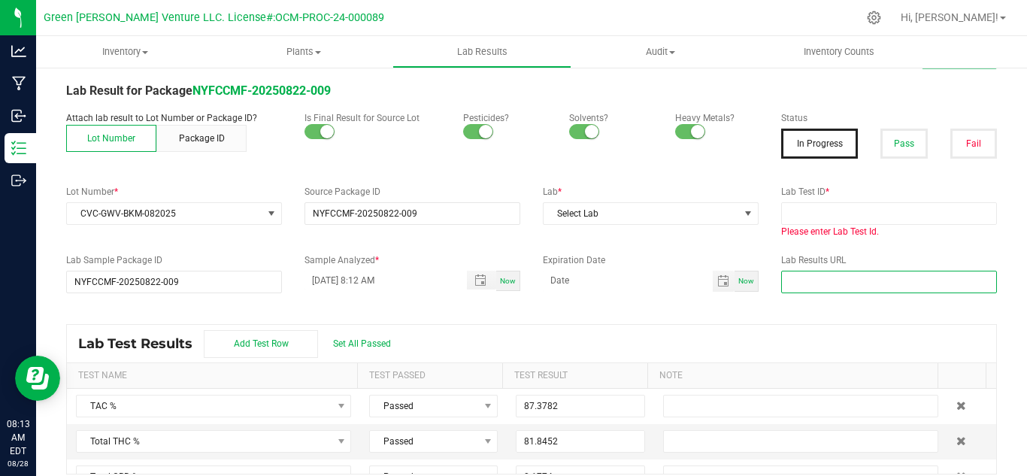
click at [802, 271] on input "text" at bounding box center [889, 282] width 216 height 23
paste input "https://www.florettecannabis.com/test-results"
type input "https://www.florettecannabis.com/test-results"
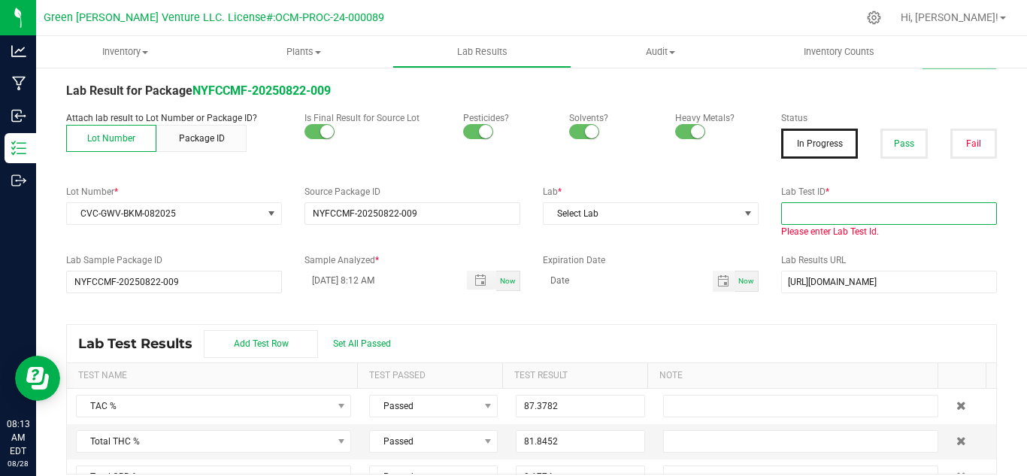
click at [793, 211] on input "text" at bounding box center [889, 213] width 216 height 23
paste input "AL50823001-003"
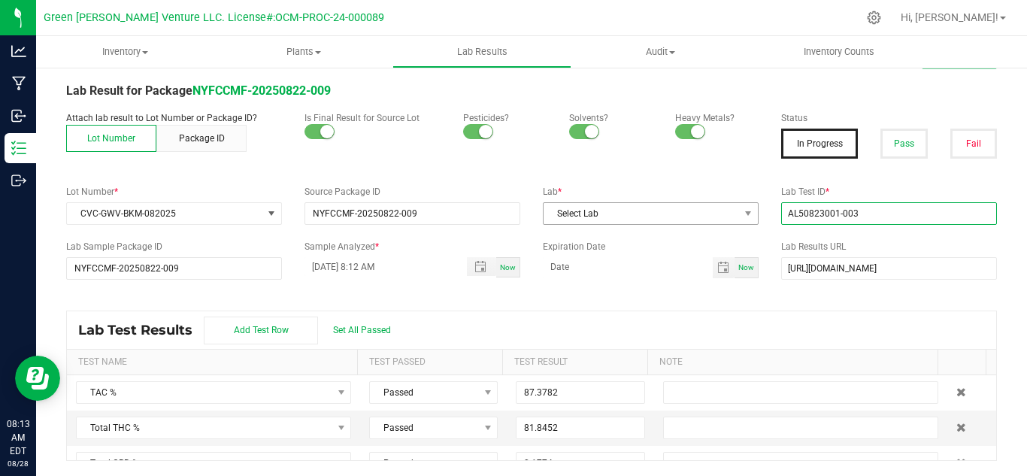
type input "AL50823001-003"
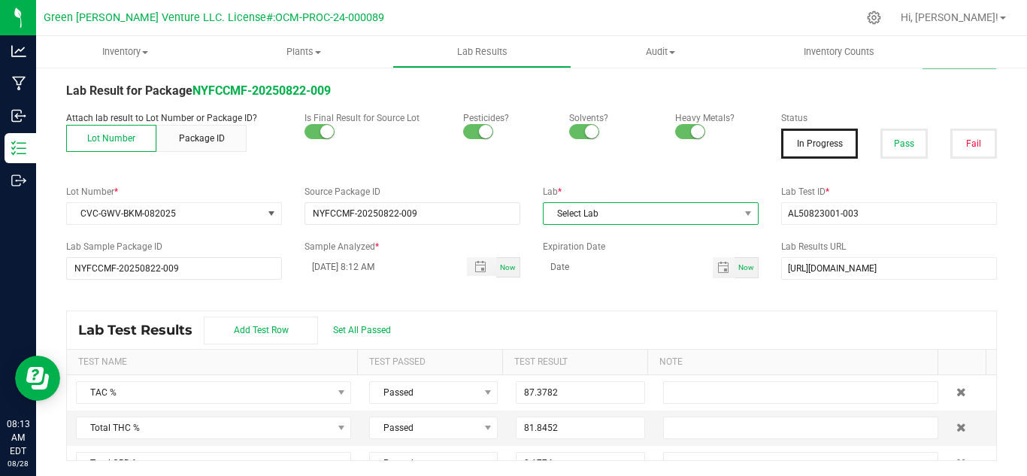
click at [610, 217] on span "Select Lab" at bounding box center [640, 213] width 195 height 21
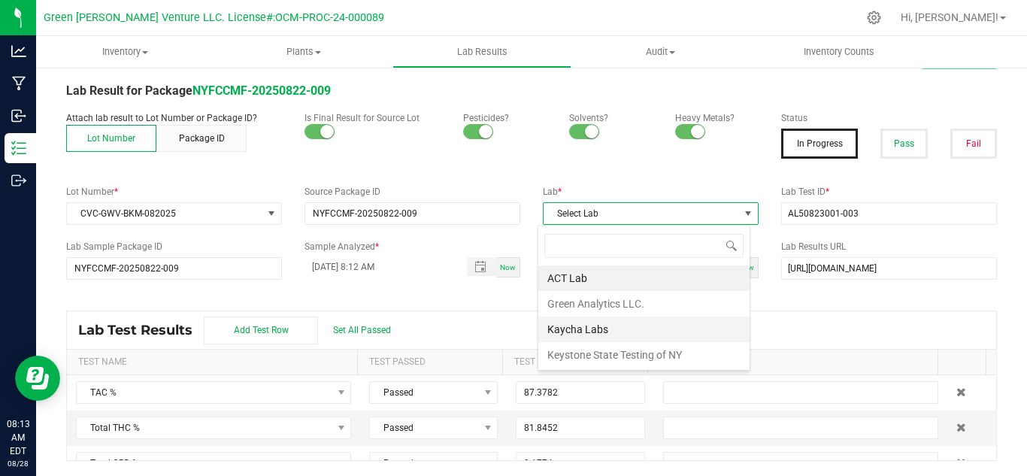
scroll to position [23, 213]
click at [562, 326] on li "Kaycha Labs" at bounding box center [643, 329] width 211 height 26
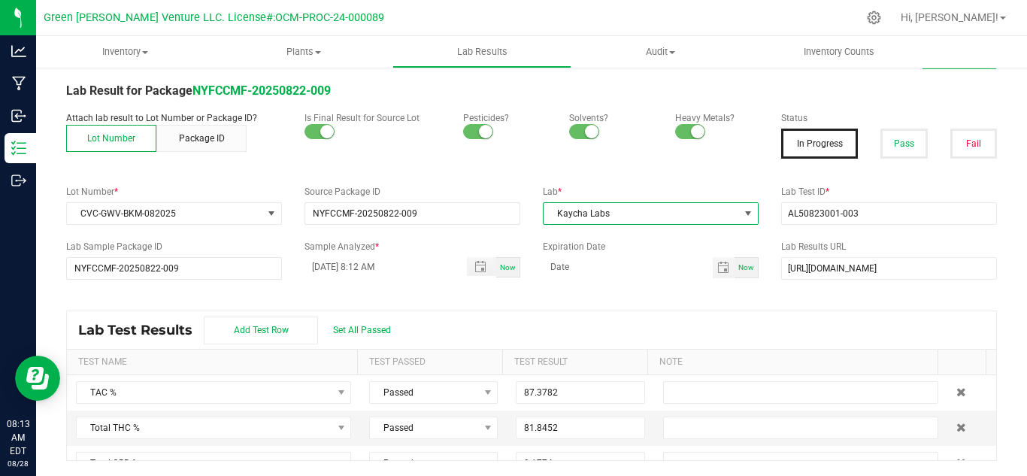
click at [474, 307] on div "All Lab Results | All Packages Cancel Save Lab Result for Package NYFCCMF-20250…" at bounding box center [531, 252] width 931 height 416
click at [316, 269] on input "08/28/2025 8:12 AM" at bounding box center [377, 266] width 147 height 19
type input "08/27/2025 8:12 AM"
click at [549, 256] on div "Expiration Date Now" at bounding box center [650, 259] width 238 height 38
click at [559, 264] on input at bounding box center [628, 266] width 170 height 19
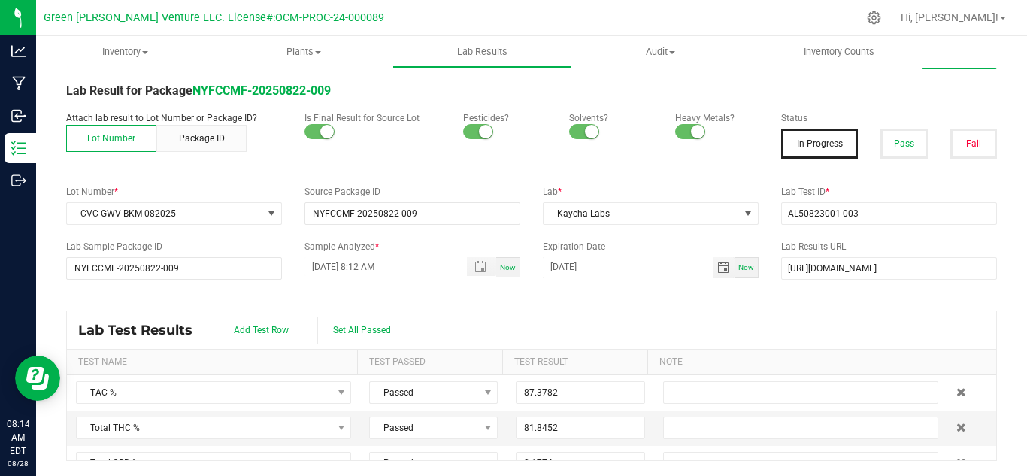
type input "08/27/2026"
click at [601, 316] on div "Lab Test Results Add Test Row Set All Passed" at bounding box center [531, 330] width 929 height 38
click at [891, 151] on button "Pass" at bounding box center [903, 144] width 47 height 30
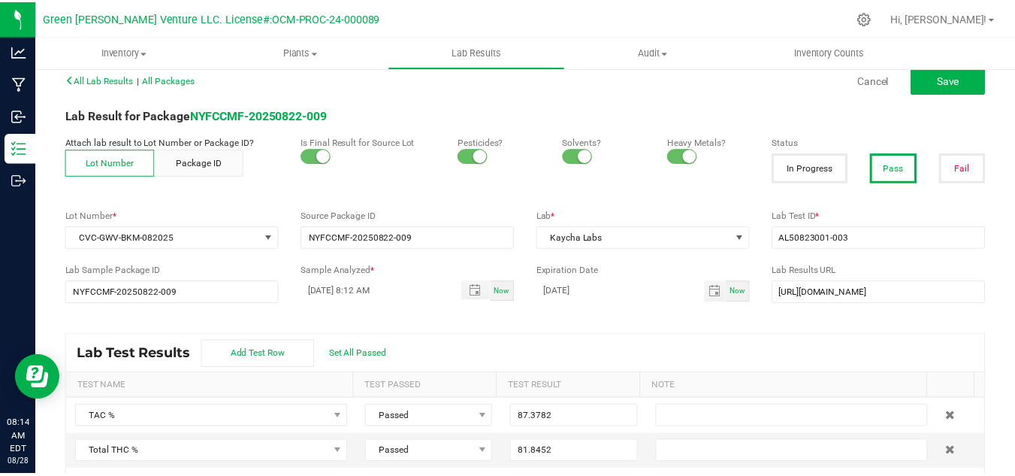
scroll to position [0, 0]
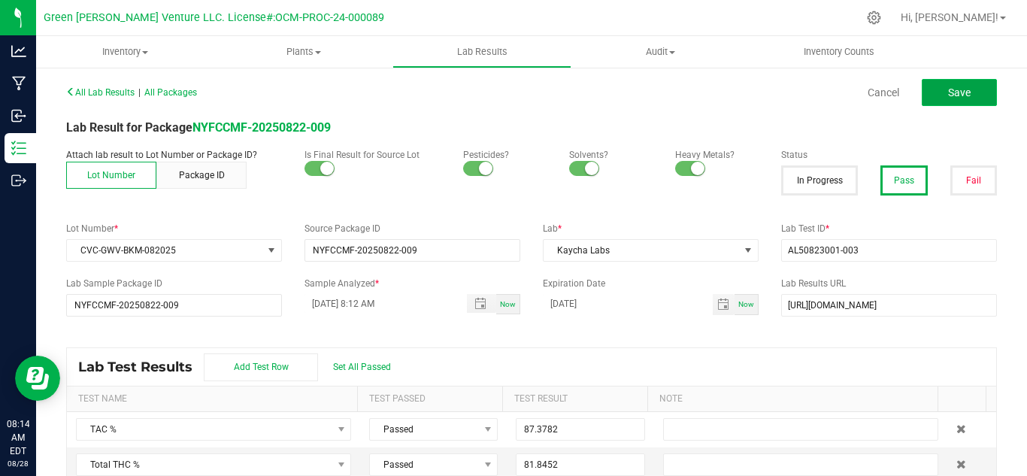
click at [948, 95] on span "Save" at bounding box center [959, 92] width 23 height 12
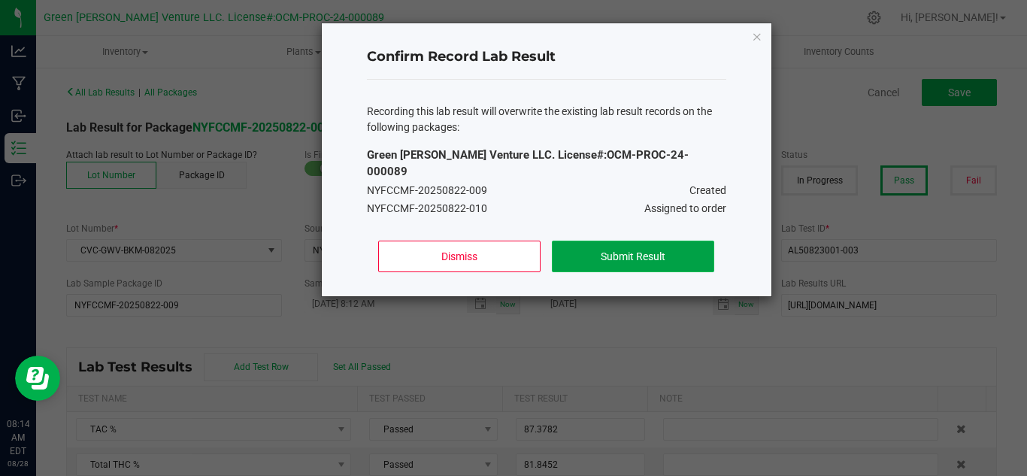
click at [594, 241] on button "Submit Result" at bounding box center [633, 257] width 162 height 32
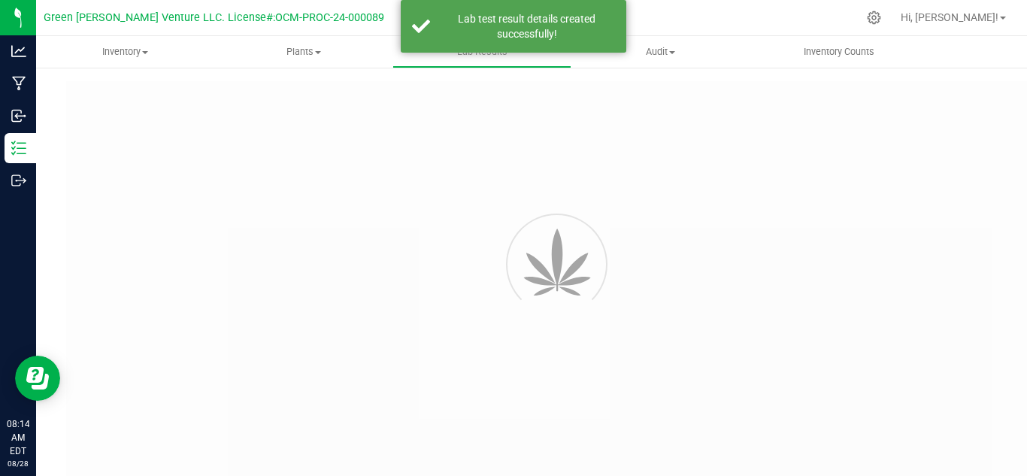
type input "NYFCCMF-20250822-009"
type input "AL50823001-003"
type input "NYFCCMF-20250822-009"
type input "08/27/2025 8:12 AM"
type input "08/27/2026"
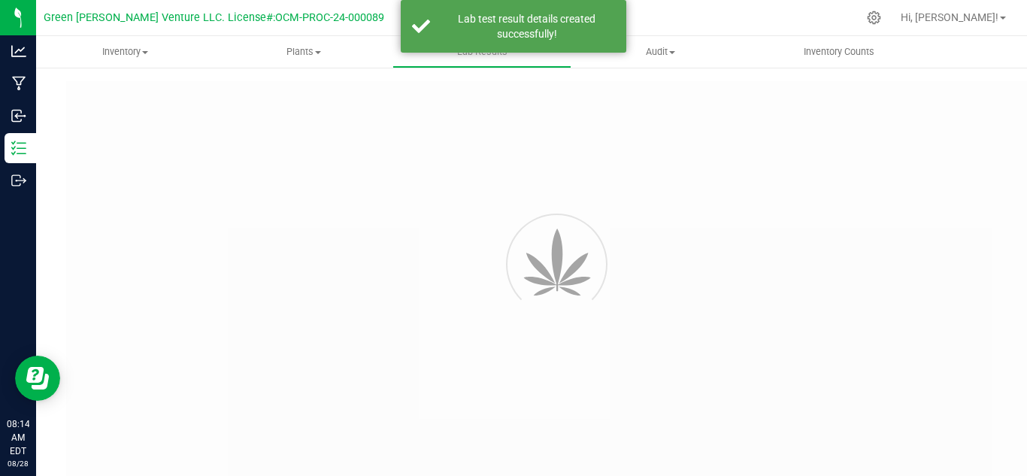
type input "https://www.florettecannabis.com/test-results"
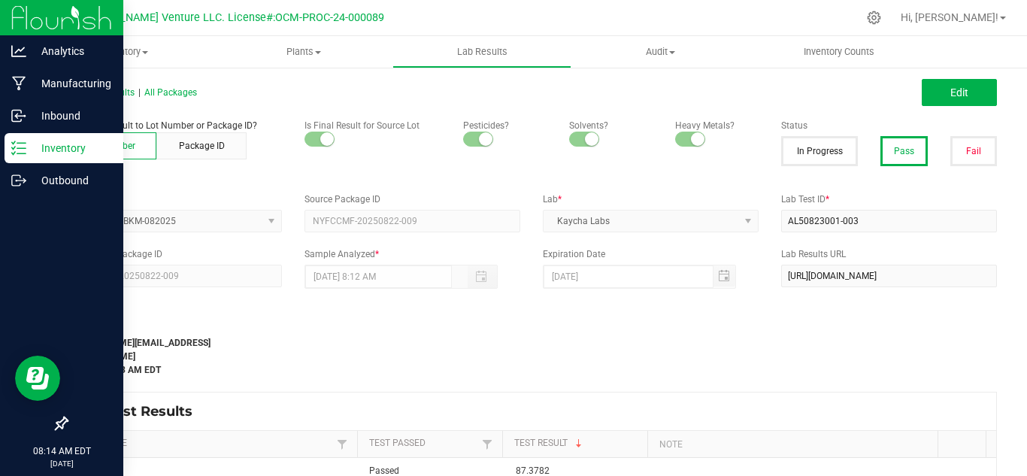
click at [52, 153] on p "Inventory" at bounding box center [71, 148] width 90 height 18
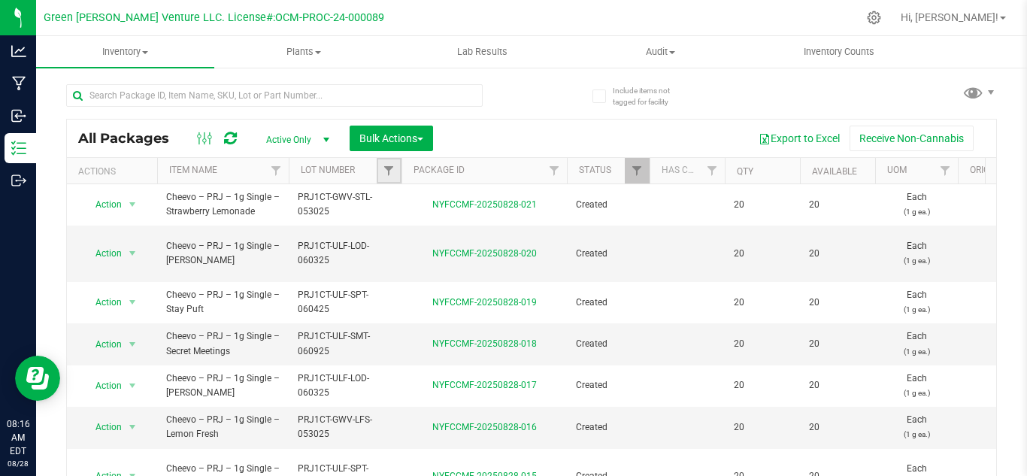
click at [389, 180] on link "Filter" at bounding box center [389, 171] width 25 height 26
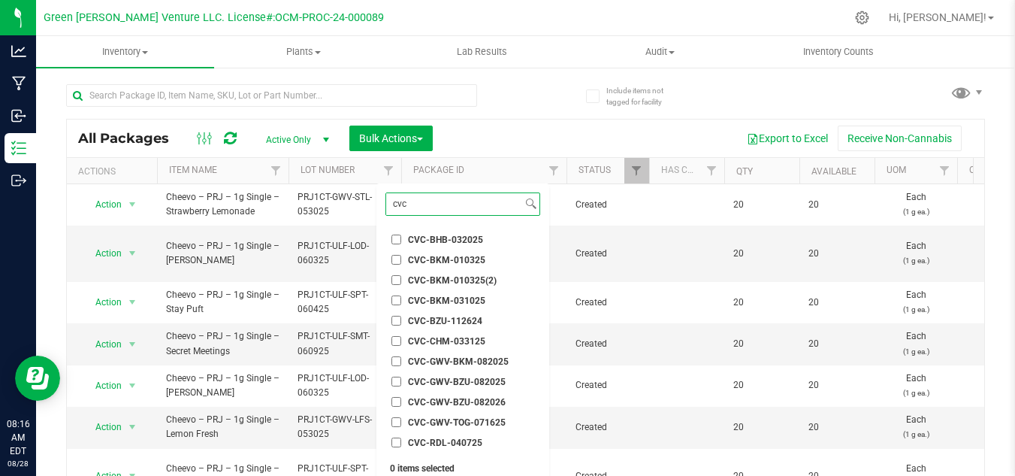
type input "cvc"
click at [419, 359] on span "CVC-GWV-BKM-082025" at bounding box center [458, 361] width 101 height 9
click at [401, 359] on input "CVC-GWV-BKM-082025" at bounding box center [397, 361] width 10 height 10
checkbox input "true"
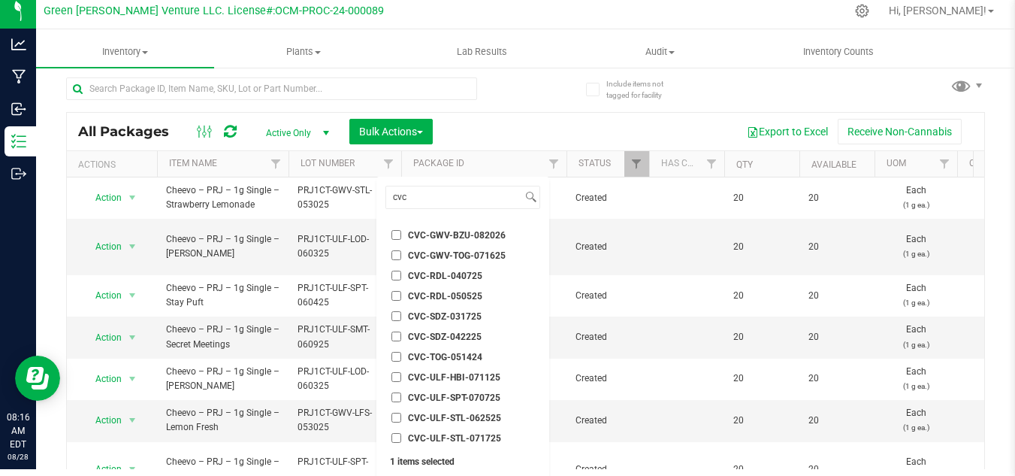
scroll to position [47, 0]
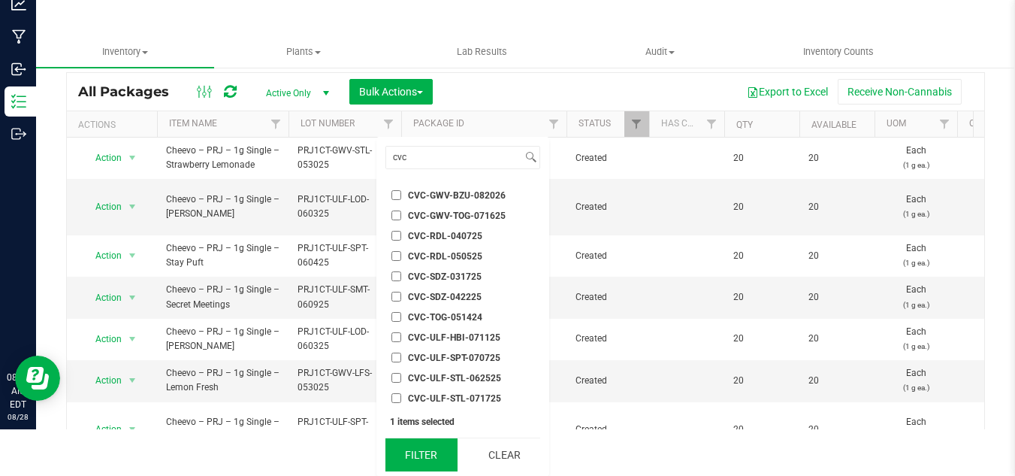
click at [413, 451] on button "Filter" at bounding box center [422, 454] width 72 height 33
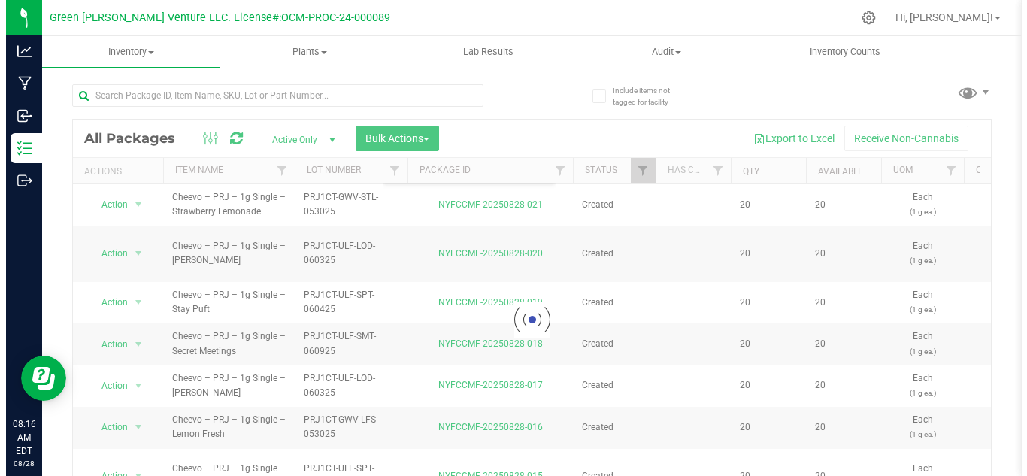
scroll to position [0, 0]
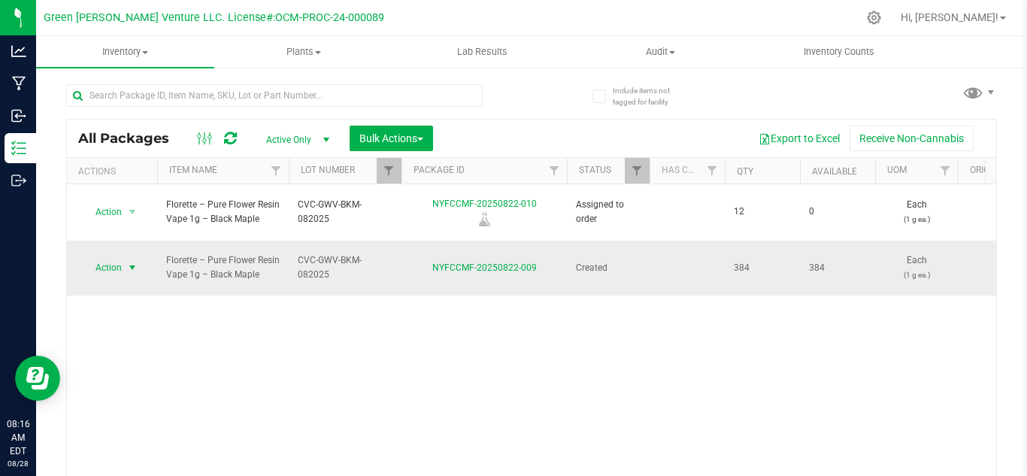
click at [131, 262] on span "select" at bounding box center [132, 268] width 12 height 12
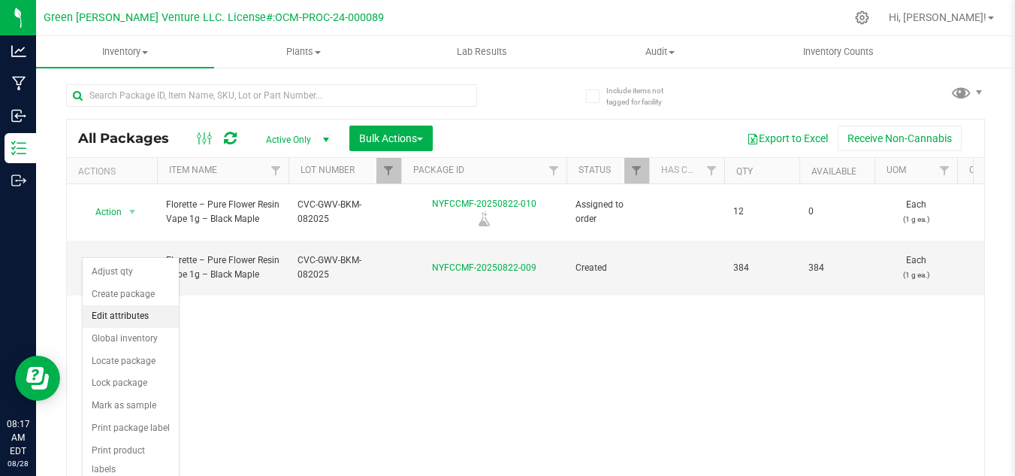
click at [129, 311] on li "Edit attributes" at bounding box center [131, 316] width 96 height 23
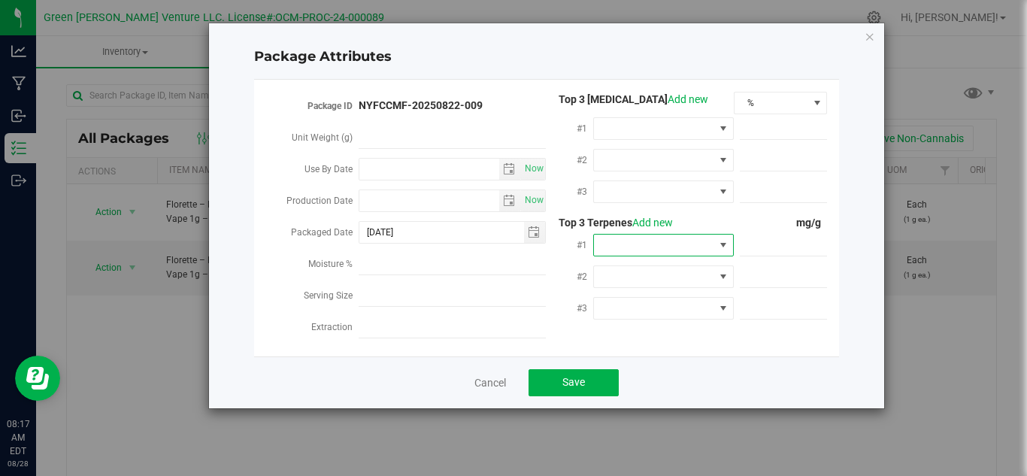
click at [643, 243] on span at bounding box center [654, 245] width 120 height 21
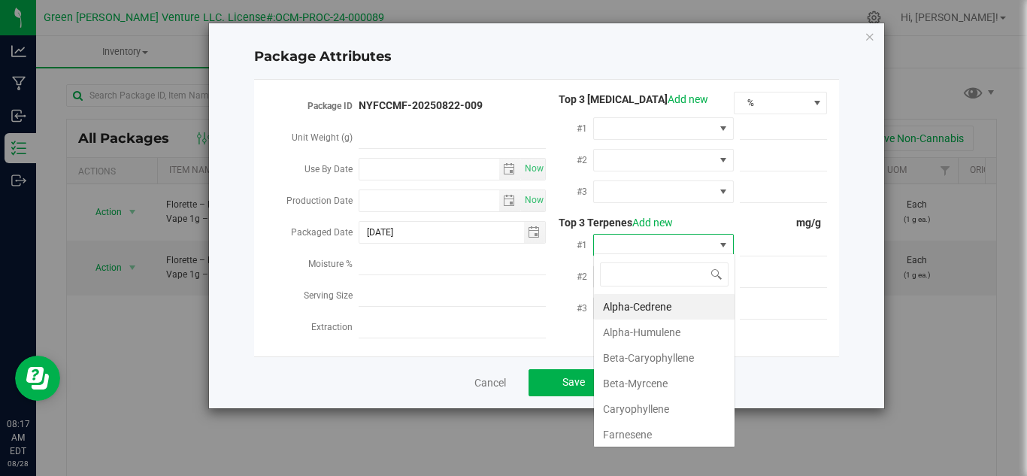
scroll to position [23, 141]
click at [667, 350] on li "Beta-Caryophyllene" at bounding box center [664, 358] width 141 height 26
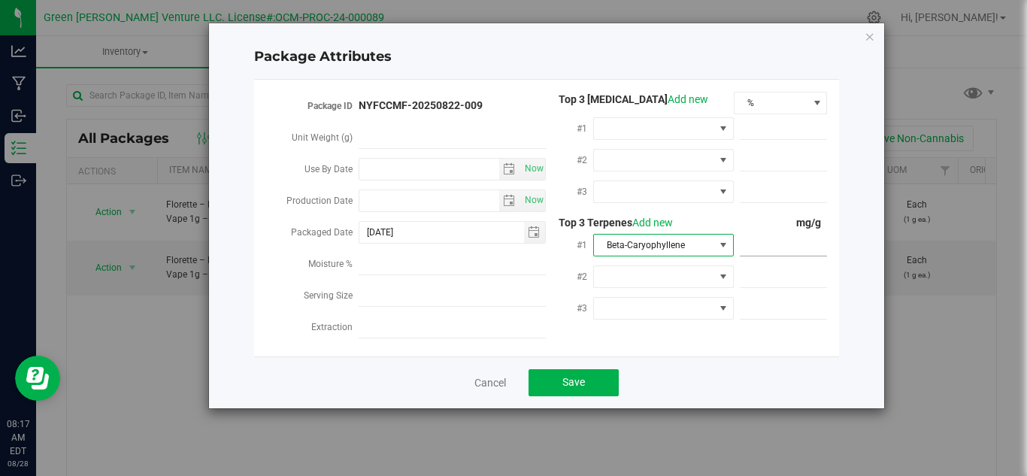
click at [757, 239] on span at bounding box center [784, 246] width 88 height 22
type input "2.3000"
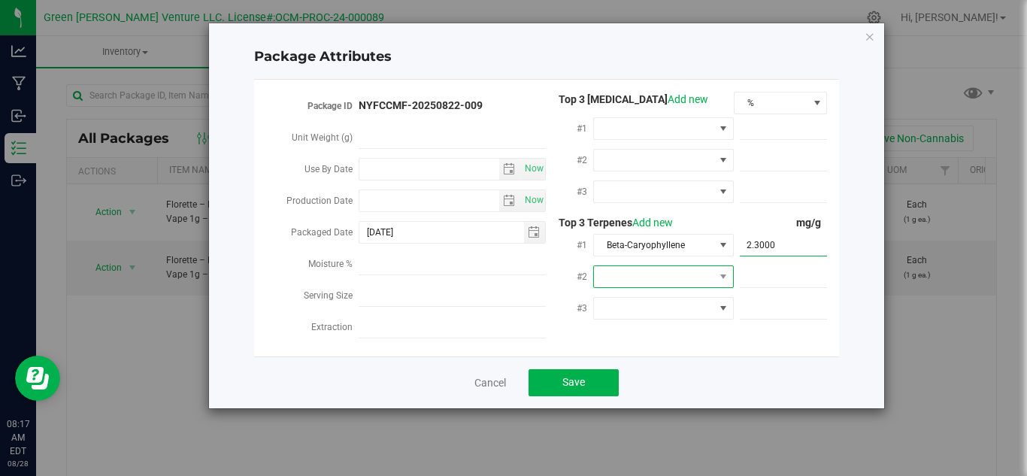
type input "2.3000"
click at [677, 267] on span at bounding box center [654, 276] width 120 height 21
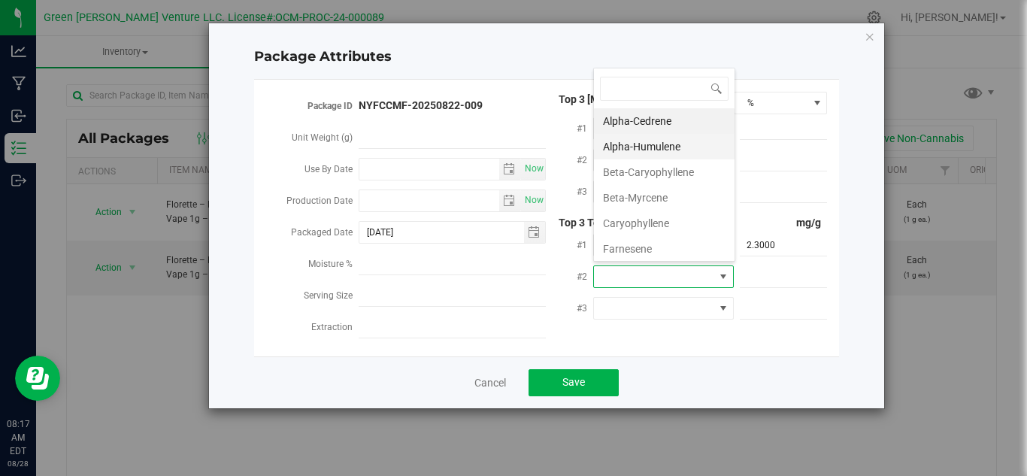
click at [667, 150] on li "Alpha-Humulene" at bounding box center [664, 147] width 141 height 26
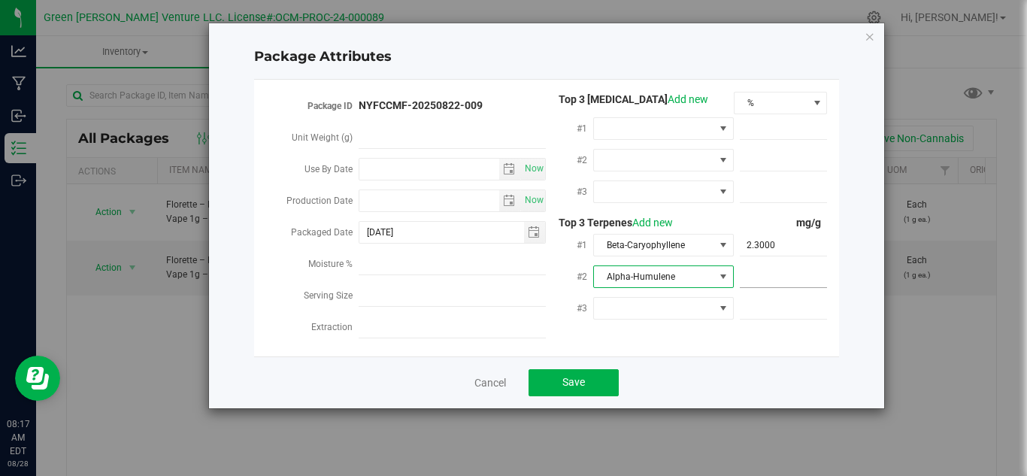
click at [774, 268] on span at bounding box center [784, 277] width 88 height 22
type input "1.1500"
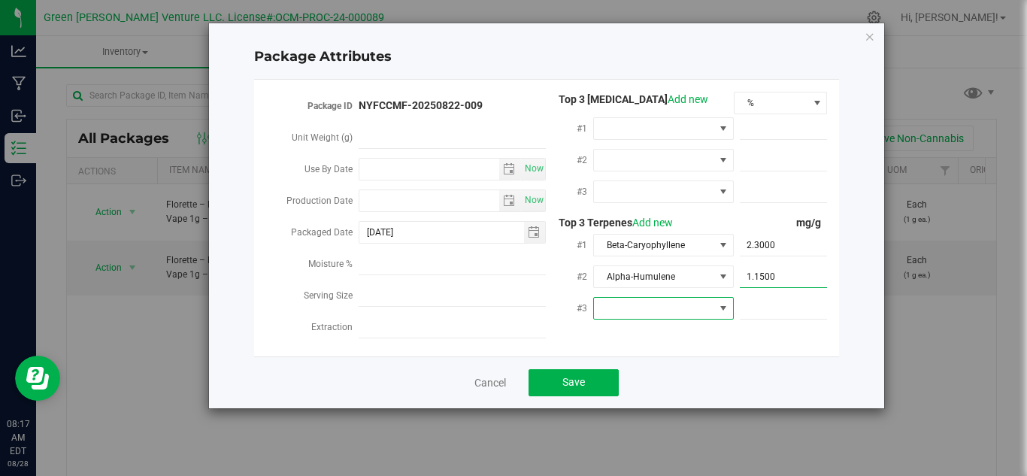
type input "1.1500"
click at [717, 302] on span at bounding box center [723, 308] width 12 height 12
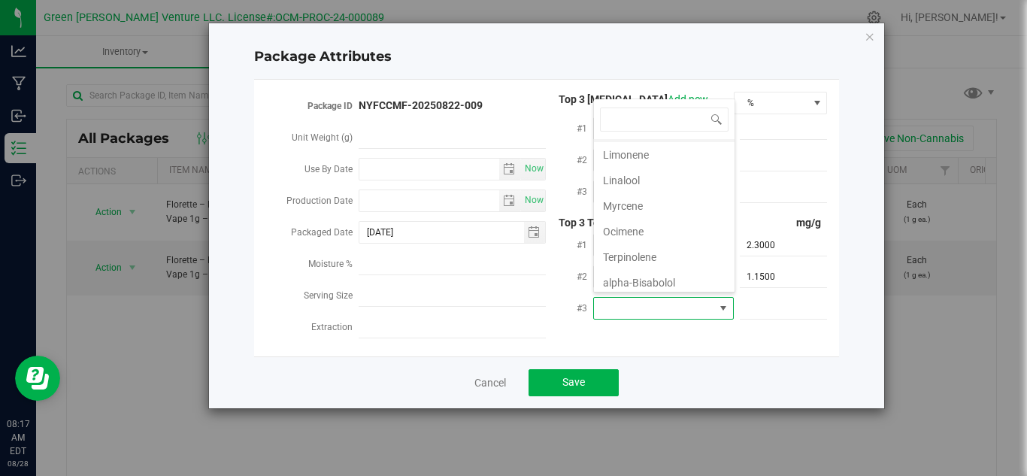
scroll to position [156, 0]
click at [657, 279] on li "alpha-Bisabolol" at bounding box center [664, 277] width 141 height 26
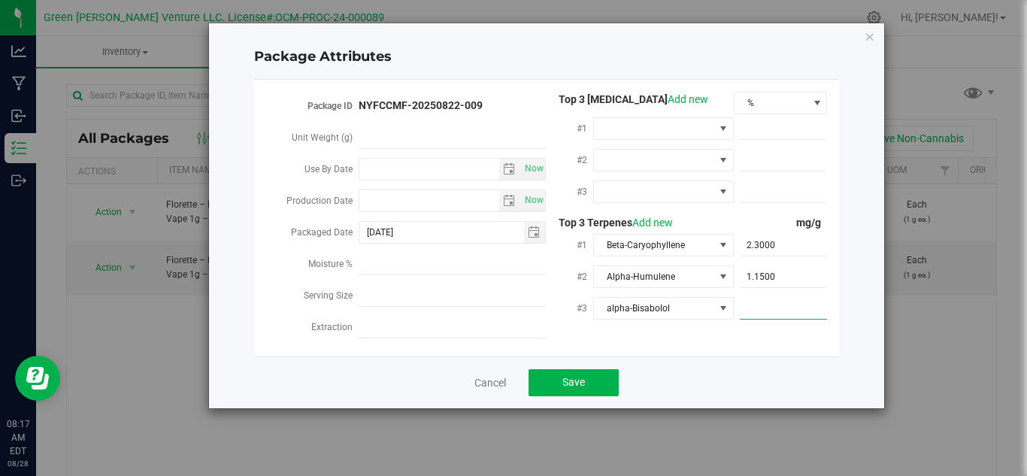
click at [795, 304] on span at bounding box center [784, 309] width 88 height 22
type input "0.5800"
click at [583, 381] on button "Save" at bounding box center [573, 382] width 90 height 27
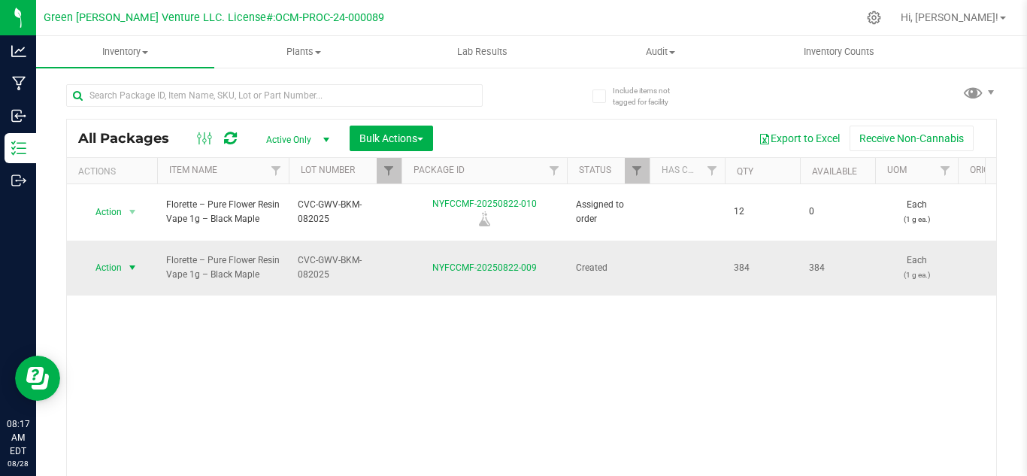
click at [109, 257] on span "Action" at bounding box center [102, 267] width 41 height 21
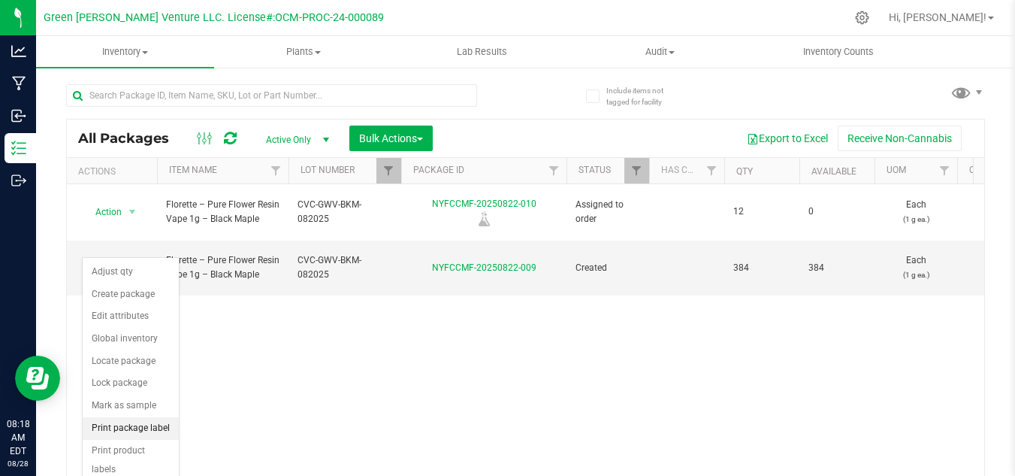
click at [145, 422] on li "Print package label" at bounding box center [131, 428] width 96 height 23
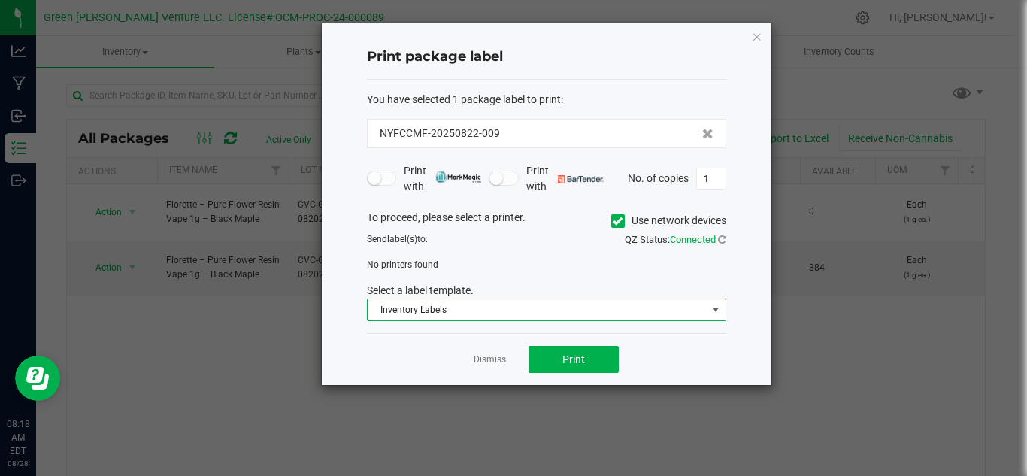
click at [561, 306] on span "Inventory Labels" at bounding box center [537, 309] width 339 height 21
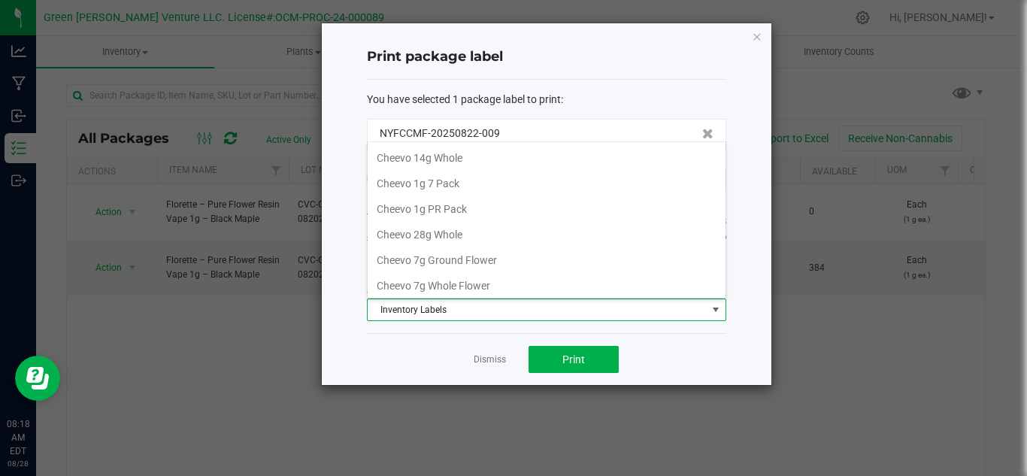
scroll to position [23, 359]
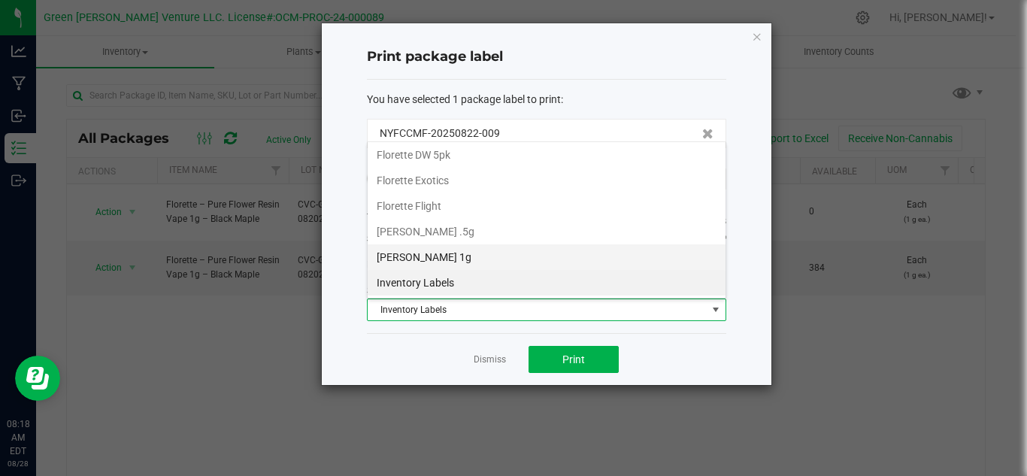
click at [454, 244] on li "Florette Vape 1g" at bounding box center [547, 257] width 358 height 26
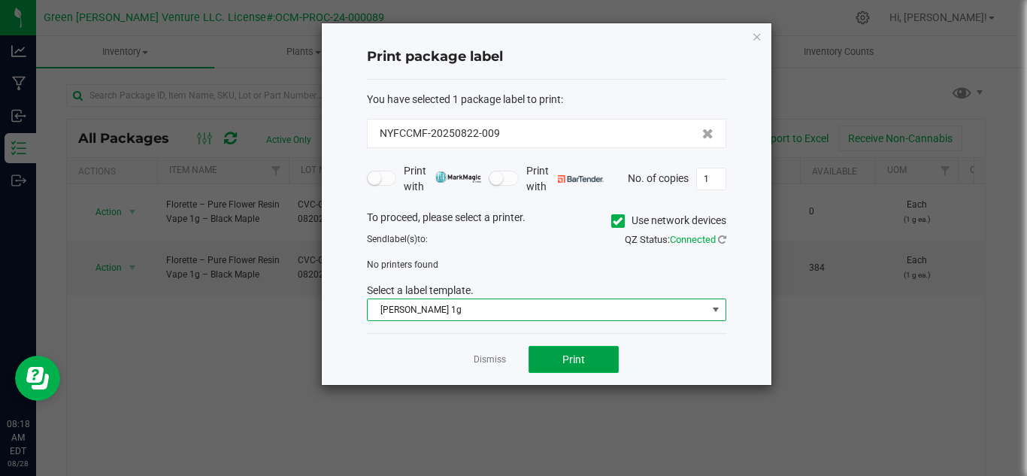
click at [580, 362] on span "Print" at bounding box center [573, 359] width 23 height 12
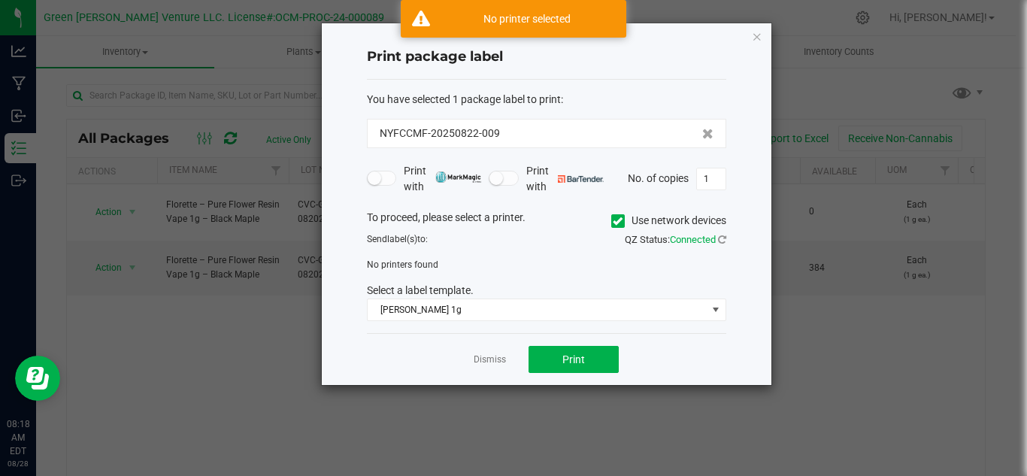
click at [615, 221] on icon at bounding box center [618, 221] width 10 height 0
click at [0, 0] on input "Use network devices" at bounding box center [0, 0] width 0 height 0
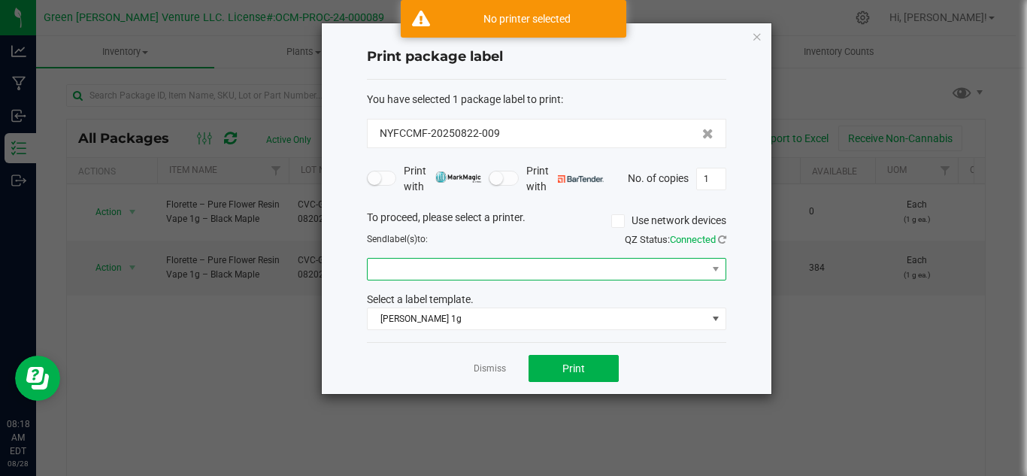
click at [465, 269] on span at bounding box center [537, 269] width 339 height 21
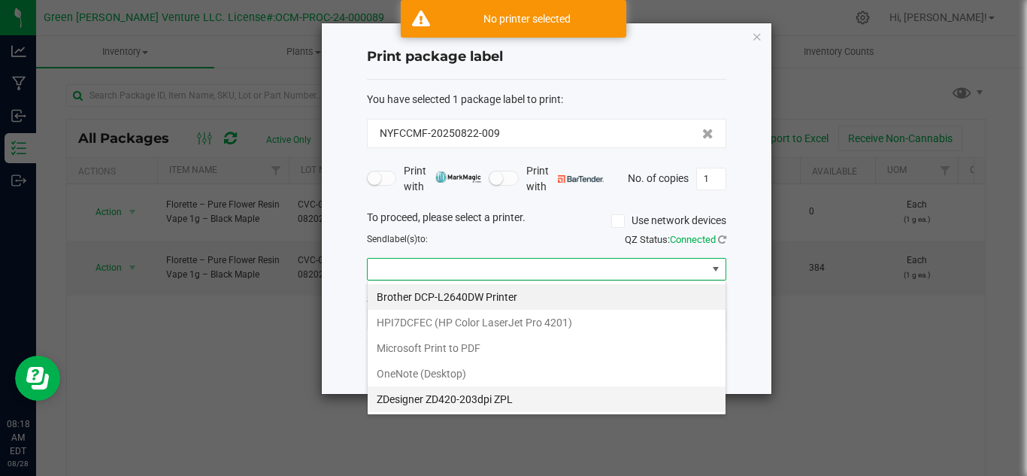
click at [438, 400] on ZPL "ZDesigner ZD420-203dpi ZPL" at bounding box center [547, 399] width 358 height 26
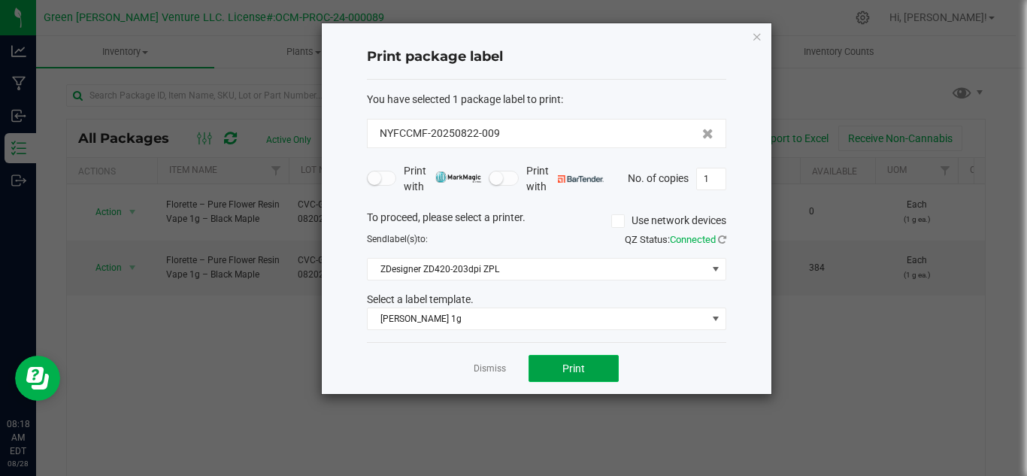
click at [576, 363] on span "Print" at bounding box center [573, 368] width 23 height 12
click at [483, 365] on link "Dismiss" at bounding box center [490, 368] width 32 height 13
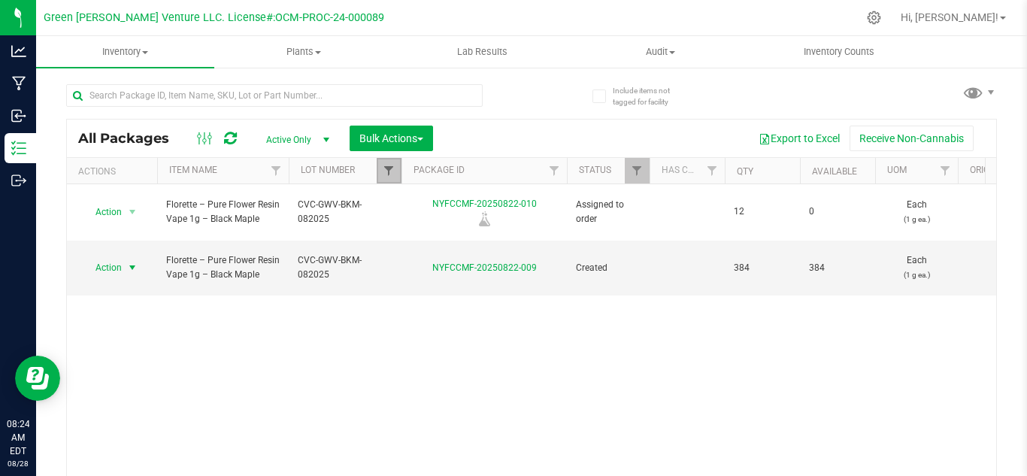
click at [389, 169] on span "Filter" at bounding box center [389, 171] width 12 height 12
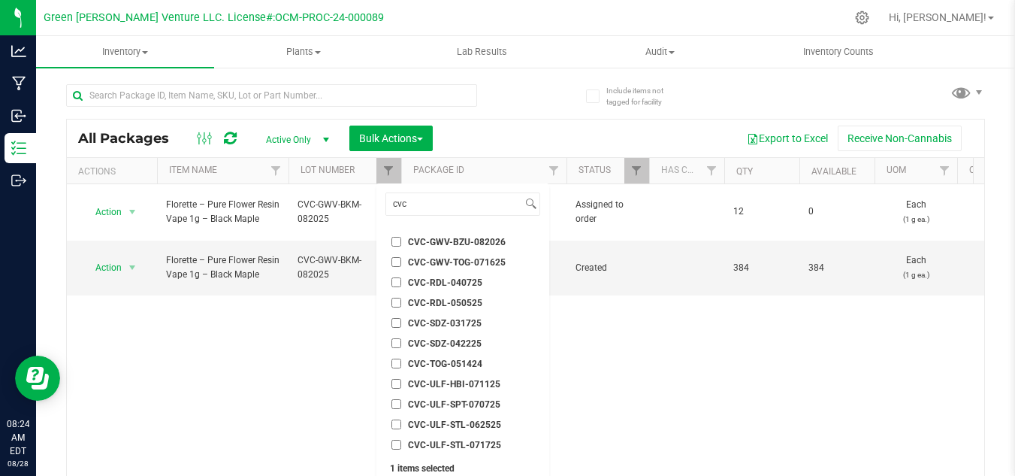
click at [463, 238] on span "CVC-GWV-BZU-082026" at bounding box center [457, 242] width 98 height 9
click at [401, 238] on input "CVC-GWV-BZU-082026" at bounding box center [397, 242] width 10 height 10
checkbox input "true"
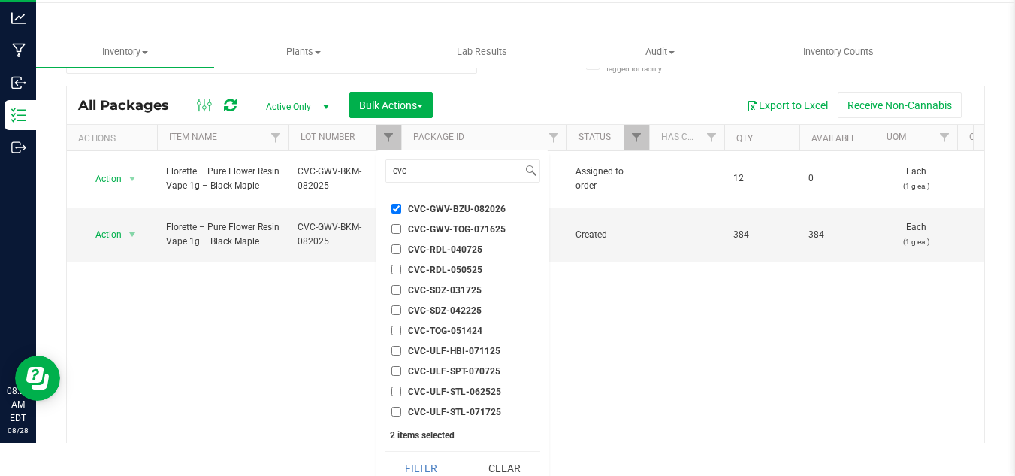
scroll to position [47, 0]
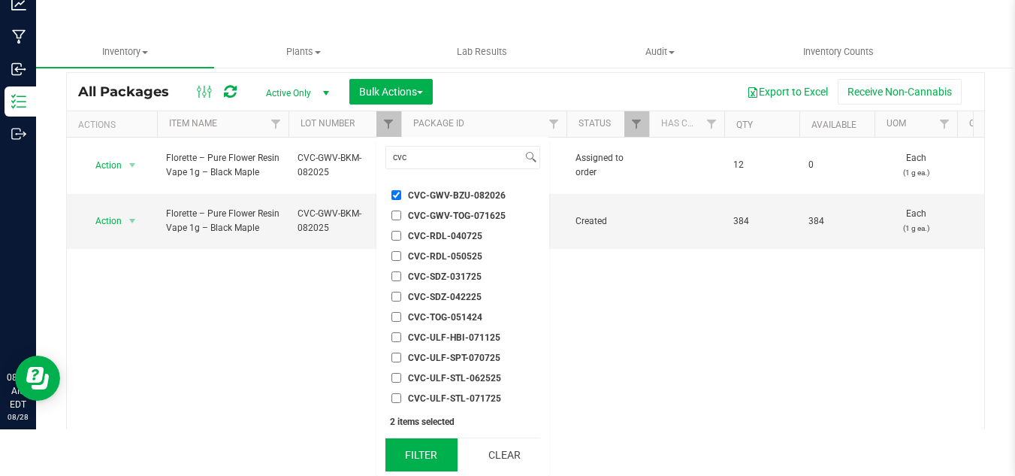
click at [430, 455] on button "Filter" at bounding box center [422, 454] width 72 height 33
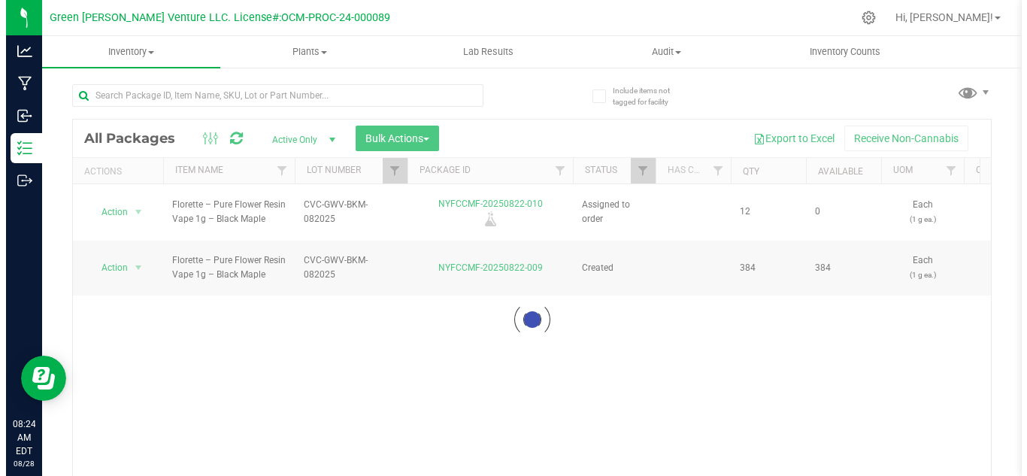
scroll to position [0, 0]
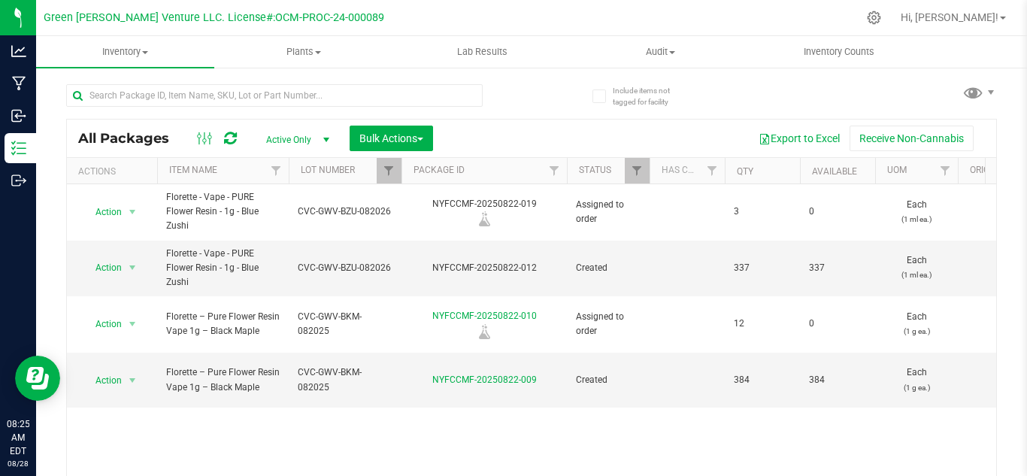
click at [371, 175] on th "Lot Number" at bounding box center [345, 171] width 113 height 26
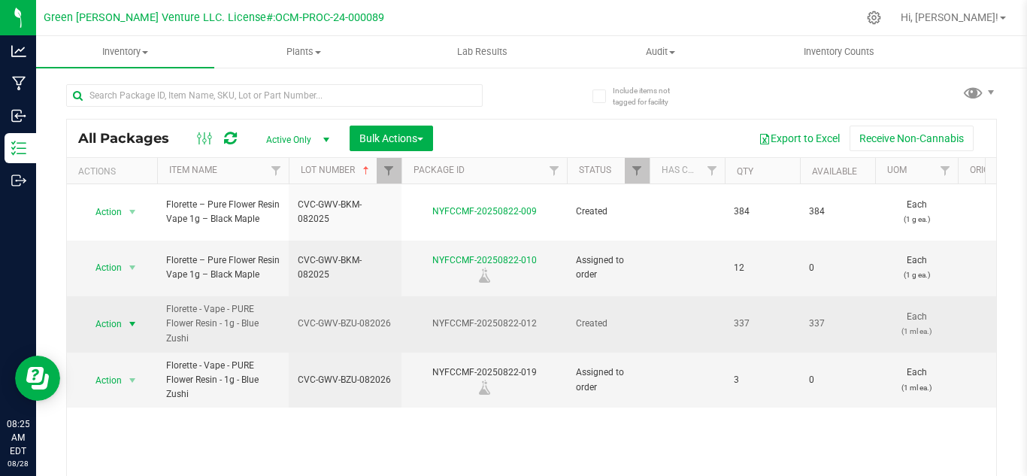
click at [114, 313] on span "Action" at bounding box center [102, 323] width 41 height 21
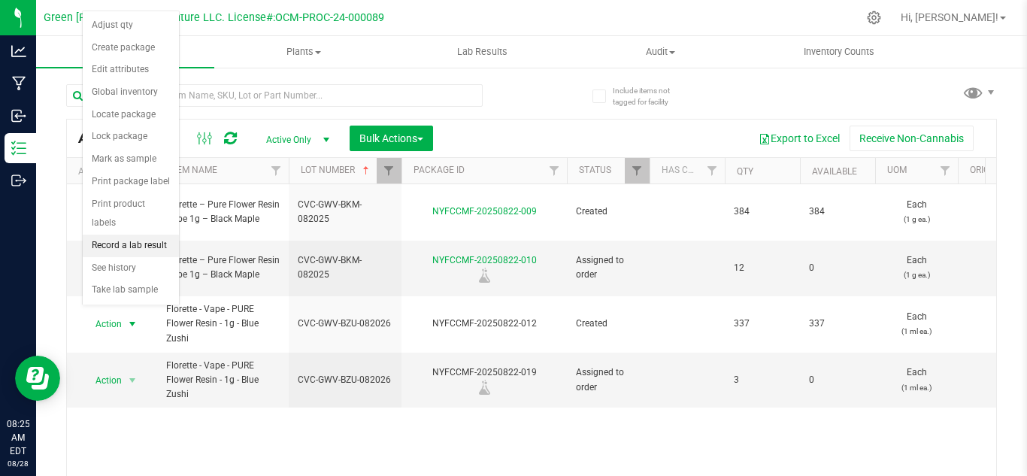
click at [127, 235] on li "Record a lab result" at bounding box center [131, 246] width 96 height 23
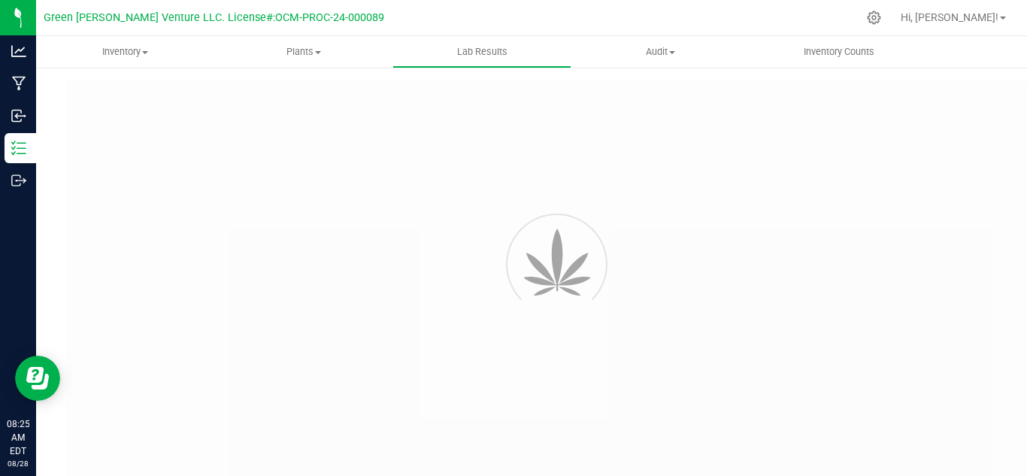
type input "NYFCCMF-20250822-012"
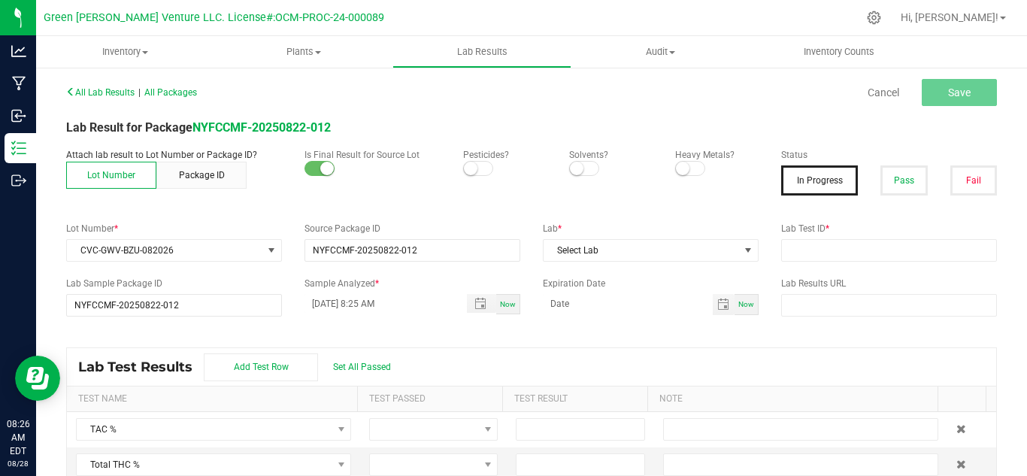
click at [480, 168] on span at bounding box center [478, 168] width 30 height 15
click at [688, 171] on span at bounding box center [690, 168] width 30 height 15
click at [570, 159] on p "Solvents?" at bounding box center [610, 155] width 83 height 14
click at [571, 167] on small at bounding box center [577, 169] width 14 height 14
click at [894, 183] on button "Pass" at bounding box center [903, 180] width 47 height 30
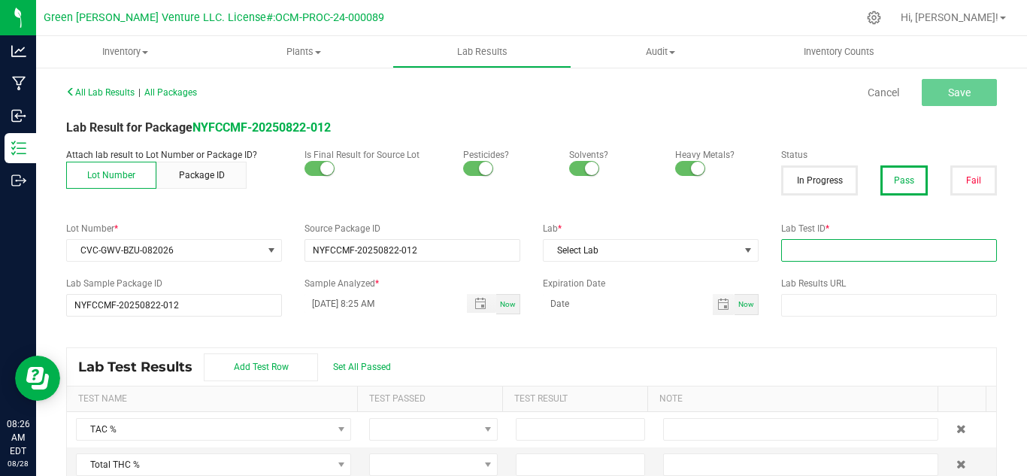
click at [786, 246] on input "text" at bounding box center [889, 250] width 216 height 23
paste input "AL50823001-001"
type input "AL50823001-001"
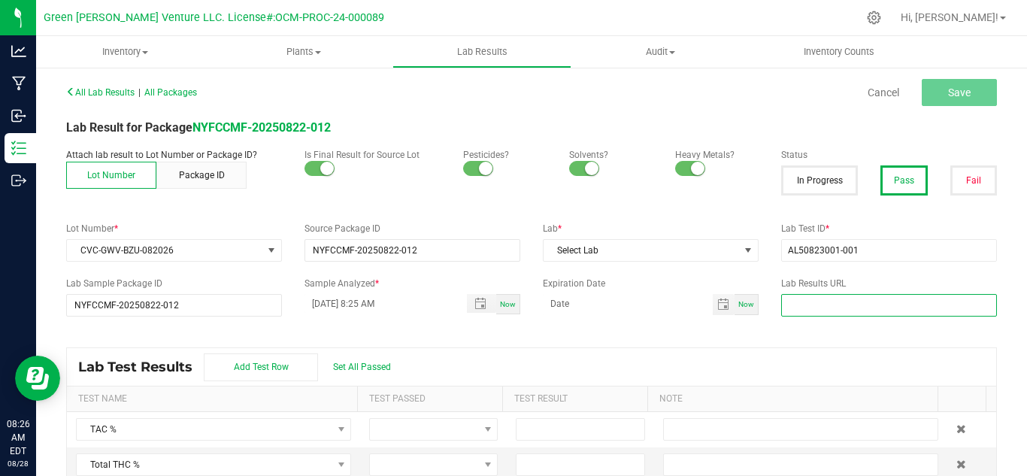
click at [793, 298] on input "text" at bounding box center [889, 305] width 216 height 23
paste input "https://www.florettecannabis.com/test-results"
type input "https://www.florettecannabis.com/test-results"
click at [662, 335] on div "All Lab Results | All Packages Cancel Save Lab Result for Package NYFCCMF-20250…" at bounding box center [531, 289] width 931 height 416
click at [314, 306] on input "08/28/2025 8:25 AM" at bounding box center [377, 303] width 147 height 19
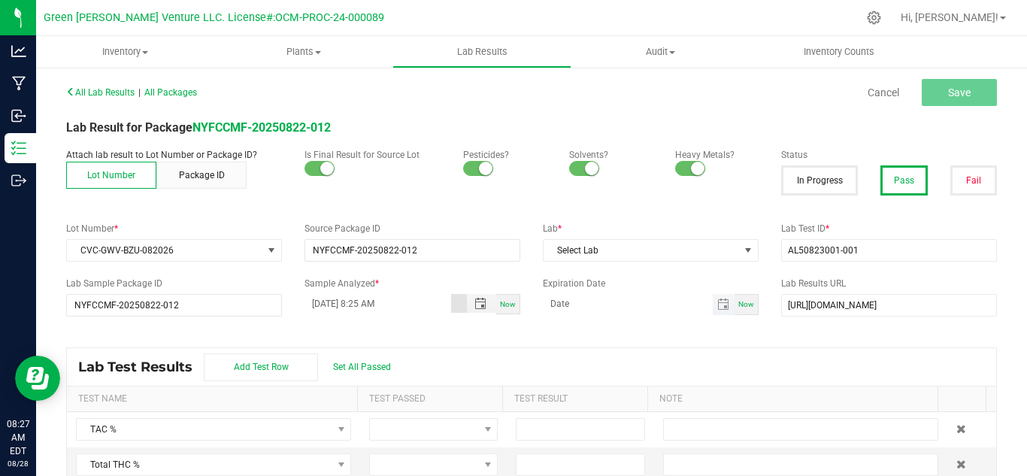
type input "08/27/2025 8:25 AM"
click at [551, 304] on input "month/day/year" at bounding box center [628, 303] width 170 height 19
type input "08/27/2026"
click at [612, 347] on div "All Lab Results | All Packages Cancel Save Lab Result for Package NYFCCMF-20250…" at bounding box center [531, 289] width 931 height 416
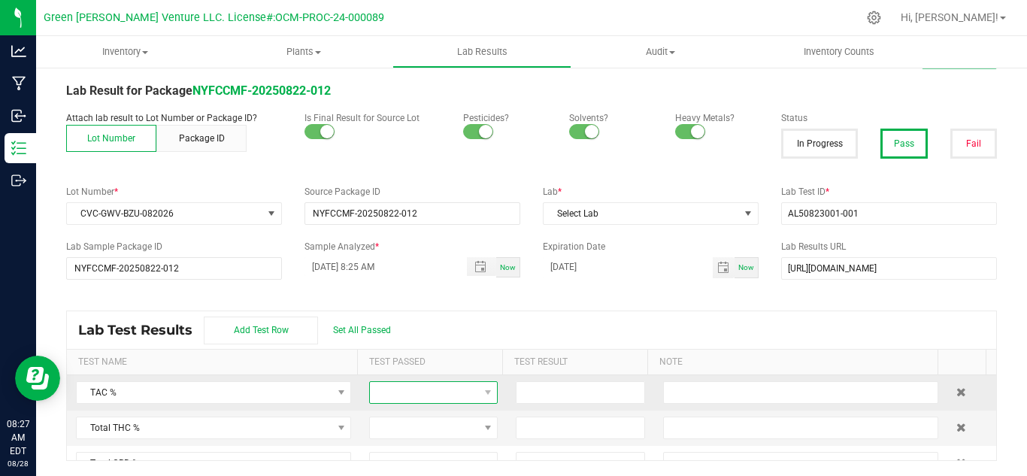
click at [458, 394] on span at bounding box center [424, 392] width 108 height 21
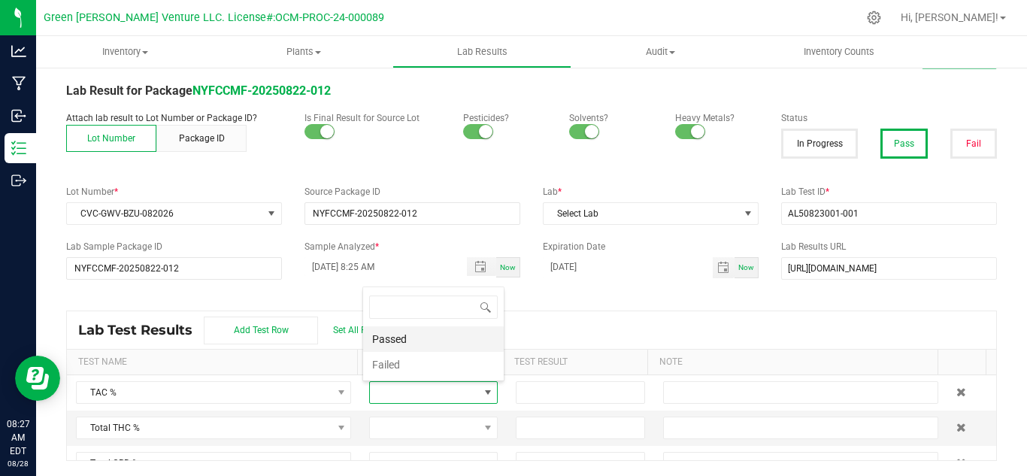
click at [447, 345] on li "Passed" at bounding box center [433, 339] width 141 height 26
click at [423, 431] on span at bounding box center [424, 427] width 108 height 21
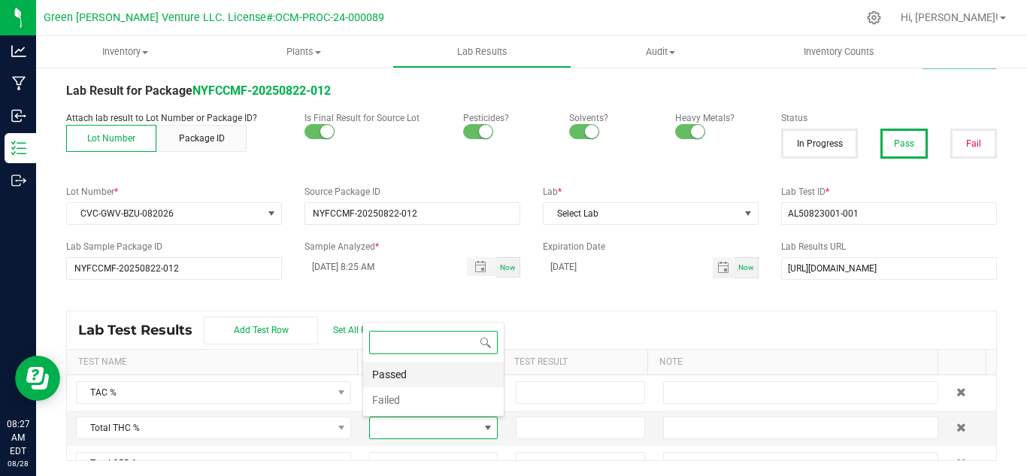
scroll to position [0, 0]
click at [402, 369] on li "Passed" at bounding box center [433, 375] width 141 height 26
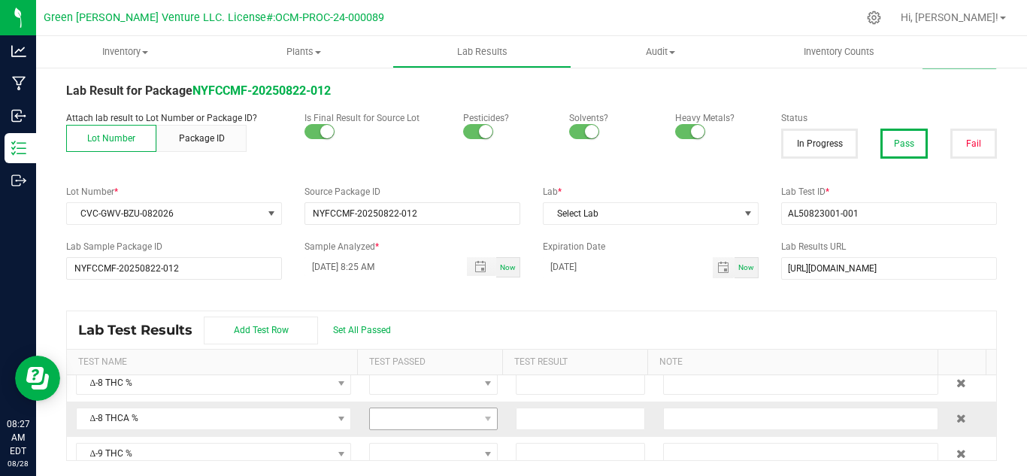
scroll to position [75, 0]
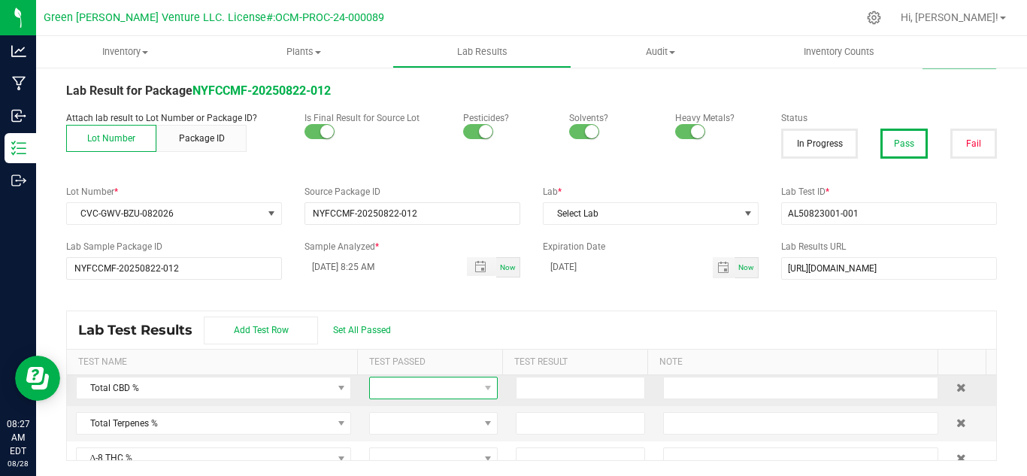
drag, startPoint x: 432, startPoint y: 394, endPoint x: 432, endPoint y: 381, distance: 12.8
click at [432, 393] on span at bounding box center [424, 387] width 108 height 21
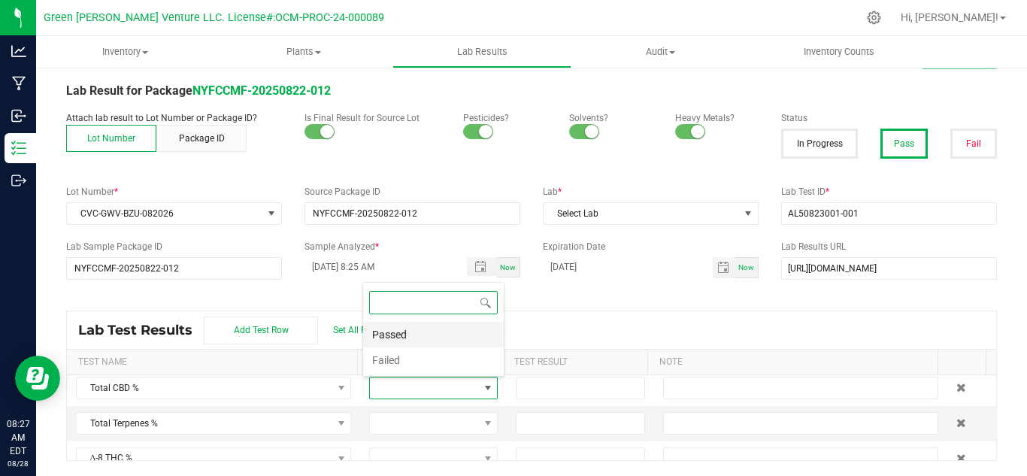
scroll to position [23, 123]
click at [425, 326] on li "Passed" at bounding box center [433, 335] width 141 height 26
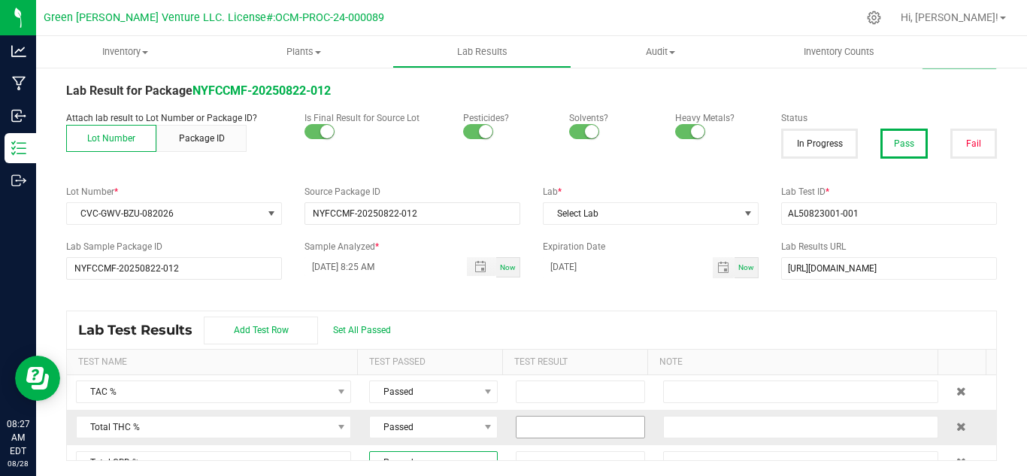
scroll to position [0, 0]
click at [573, 403] on span at bounding box center [580, 392] width 129 height 23
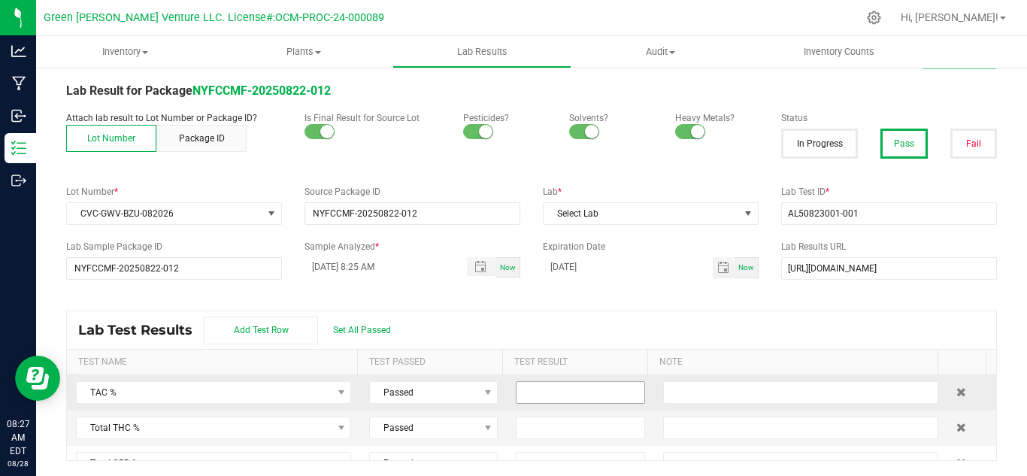
click at [581, 388] on input at bounding box center [579, 392] width 127 height 21
type input "84.8593"
click at [525, 431] on input at bounding box center [579, 427] width 127 height 21
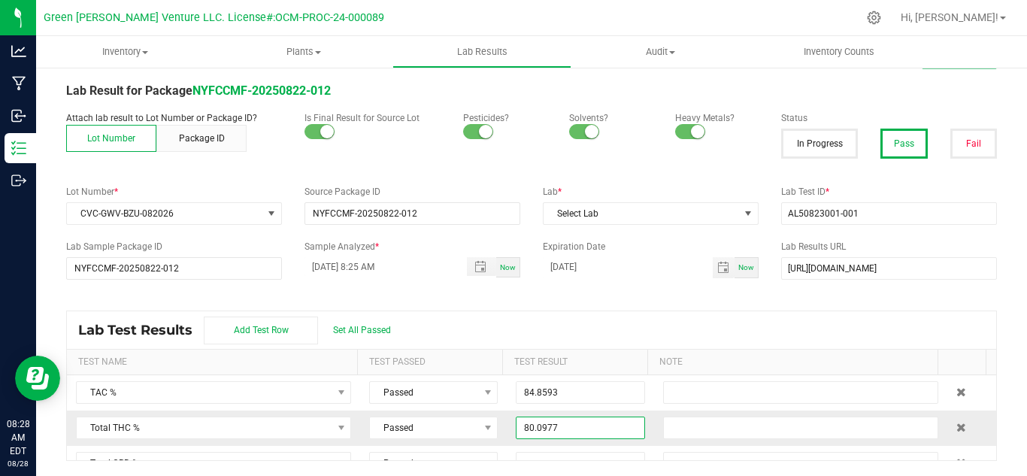
scroll to position [75, 0]
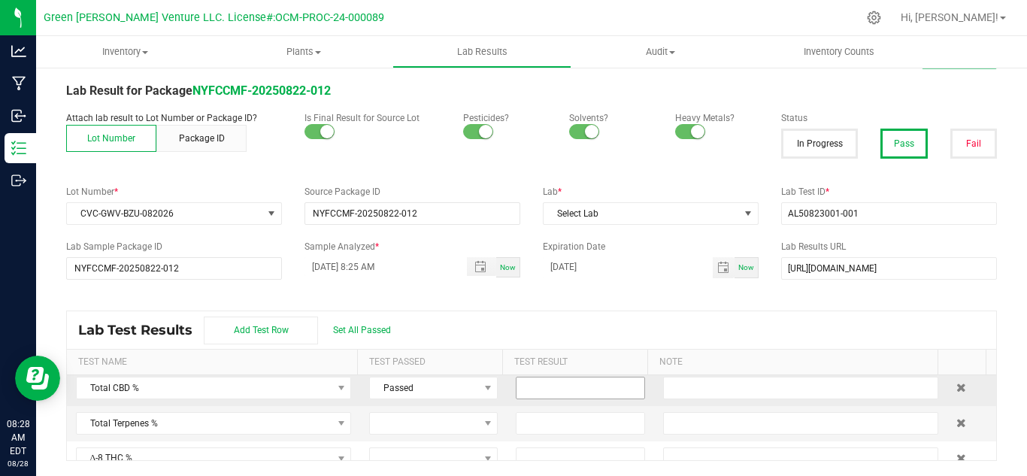
type input "80.0977"
click at [531, 386] on input at bounding box center [579, 387] width 127 height 21
type input "0.2212"
click at [633, 312] on div "Lab Test Results Add Test Row Set All Passed" at bounding box center [531, 330] width 929 height 38
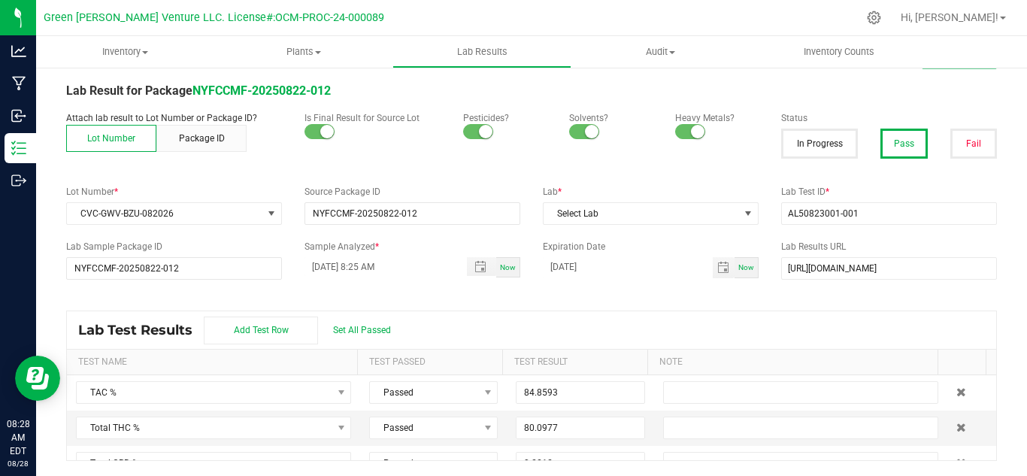
click at [657, 313] on div "Lab Test Results Add Test Row Set All Passed" at bounding box center [531, 330] width 929 height 38
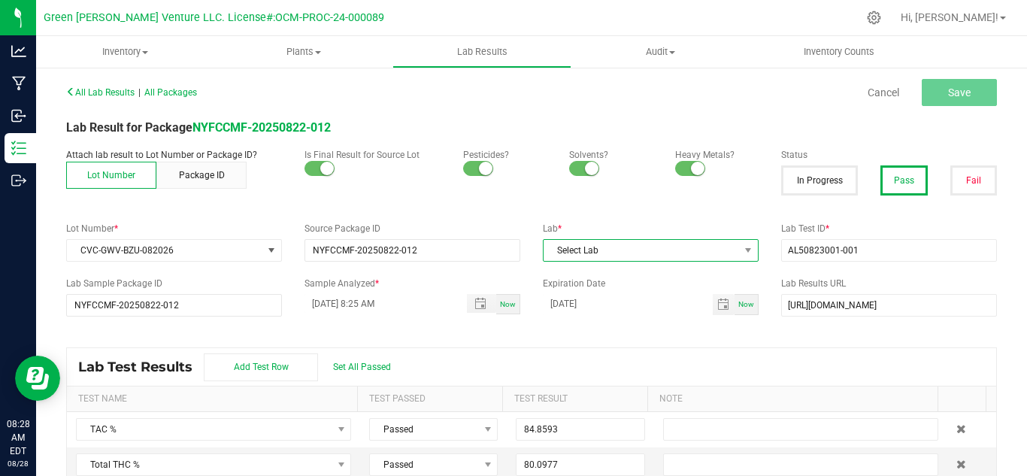
click at [573, 242] on span "Select Lab" at bounding box center [640, 250] width 195 height 21
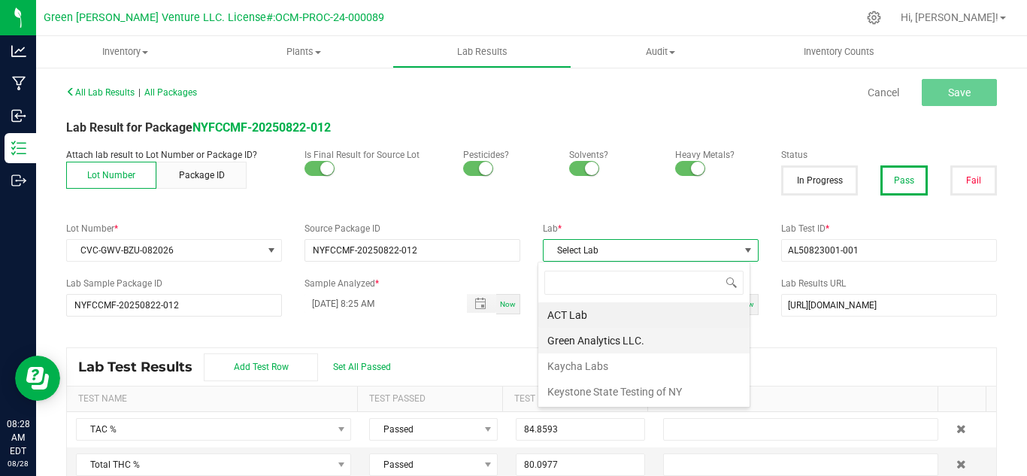
scroll to position [23, 213]
click at [586, 367] on li "Kaycha Labs" at bounding box center [643, 366] width 211 height 26
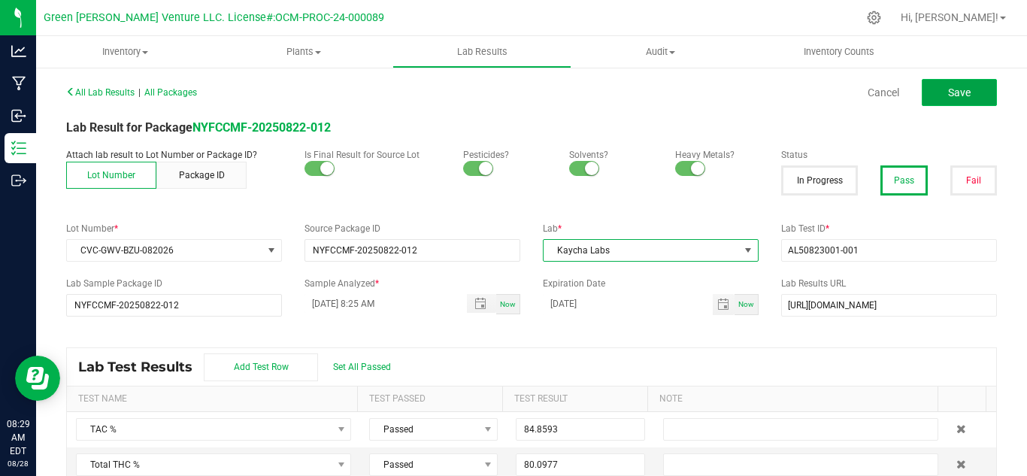
click at [962, 98] on button "Save" at bounding box center [958, 92] width 75 height 27
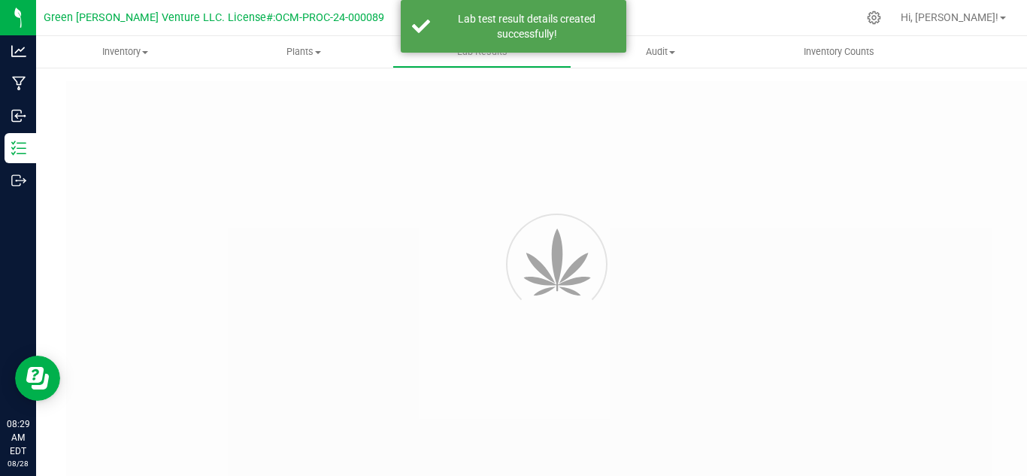
type input "NYFCCMF-20250822-012"
type input "AL50823001-001"
type input "NYFCCMF-20250822-012"
type input "08/27/2025 8:25 AM"
type input "08/27/2026"
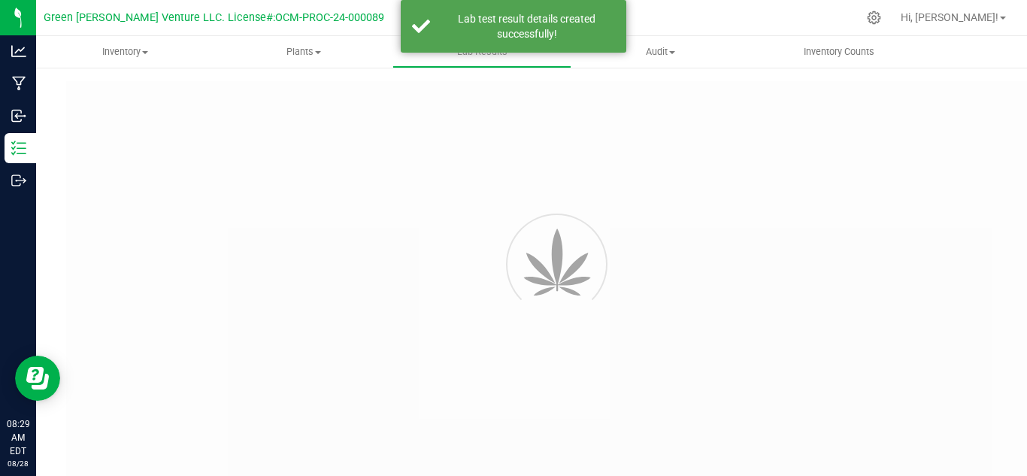
type input "https://www.florettecannabis.com/test-results"
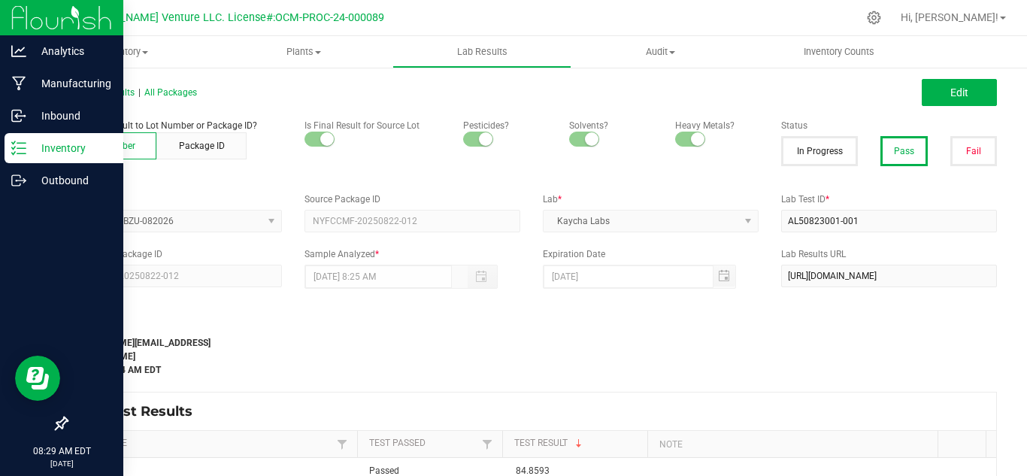
click at [63, 144] on p "Inventory" at bounding box center [71, 148] width 90 height 18
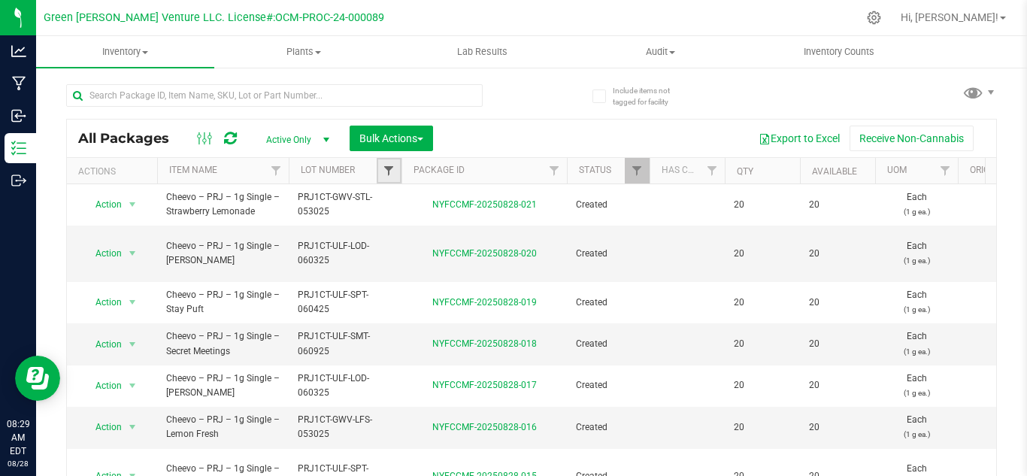
click at [386, 173] on span "Filter" at bounding box center [389, 171] width 12 height 12
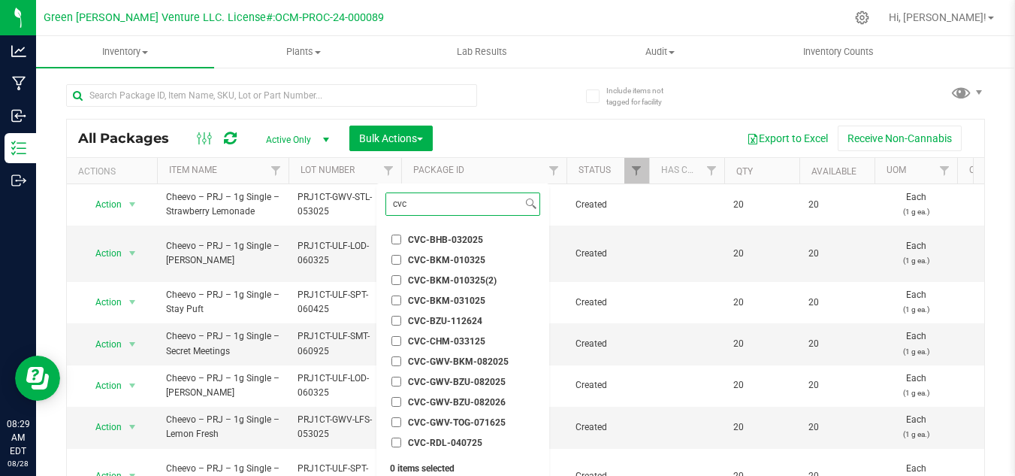
type input "cvc"
click at [498, 360] on span "CVC-GWV-BKM-082025" at bounding box center [458, 361] width 101 height 9
click at [401, 360] on input "CVC-GWV-BKM-082025" at bounding box center [397, 361] width 10 height 10
checkbox input "true"
click at [485, 380] on span "CVC-GWV-BZU-082025" at bounding box center [457, 381] width 98 height 9
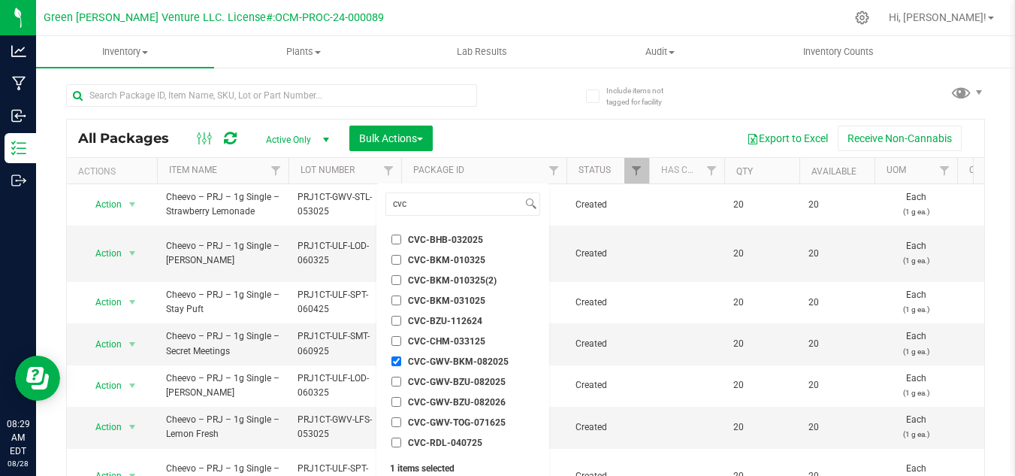
click at [401, 380] on input "CVC-GWV-BZU-082025" at bounding box center [397, 382] width 10 height 10
checkbox input "true"
click at [432, 359] on span "CVC-GWV-BKM-082025" at bounding box center [458, 361] width 101 height 9
click at [401, 359] on input "CVC-GWV-BKM-082025" at bounding box center [397, 361] width 10 height 10
checkbox input "false"
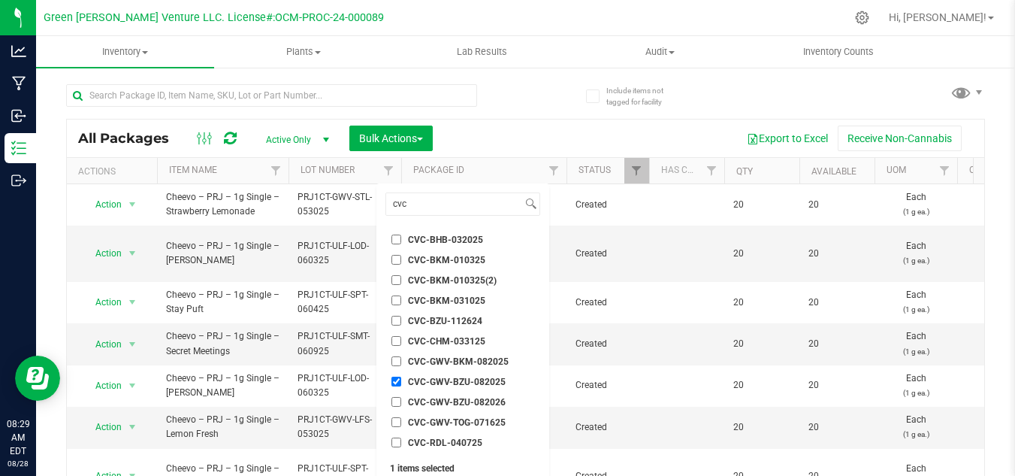
click at [500, 406] on span "CVC-GWV-BZU-082026" at bounding box center [457, 402] width 98 height 9
click at [401, 406] on input "CVC-GWV-BZU-082026" at bounding box center [397, 402] width 10 height 10
click at [484, 404] on span "CVC-GWV-BZU-082026" at bounding box center [457, 402] width 98 height 9
click at [401, 404] on input "CVC-GWV-BZU-082026" at bounding box center [397, 402] width 10 height 10
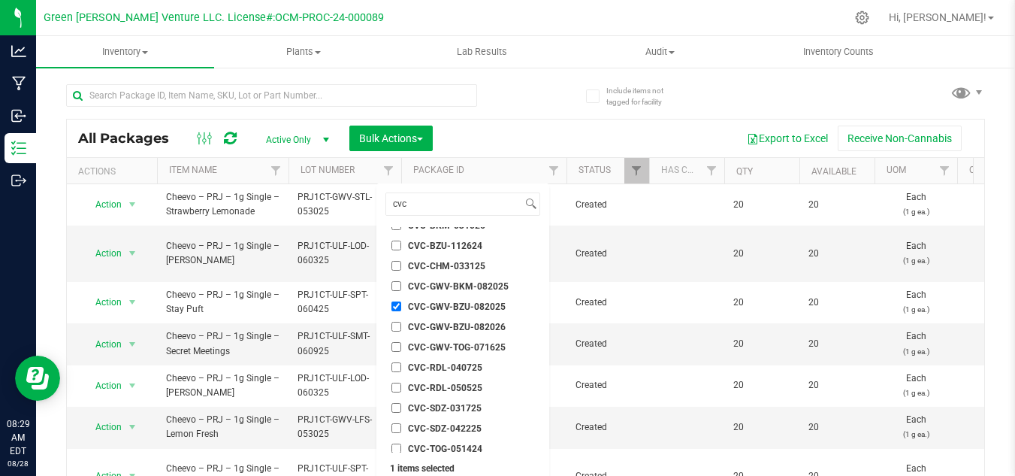
click at [485, 325] on span "CVC-GWV-BZU-082026" at bounding box center [457, 326] width 98 height 9
click at [401, 325] on input "CVC-GWV-BZU-082026" at bounding box center [397, 327] width 10 height 10
checkbox input "true"
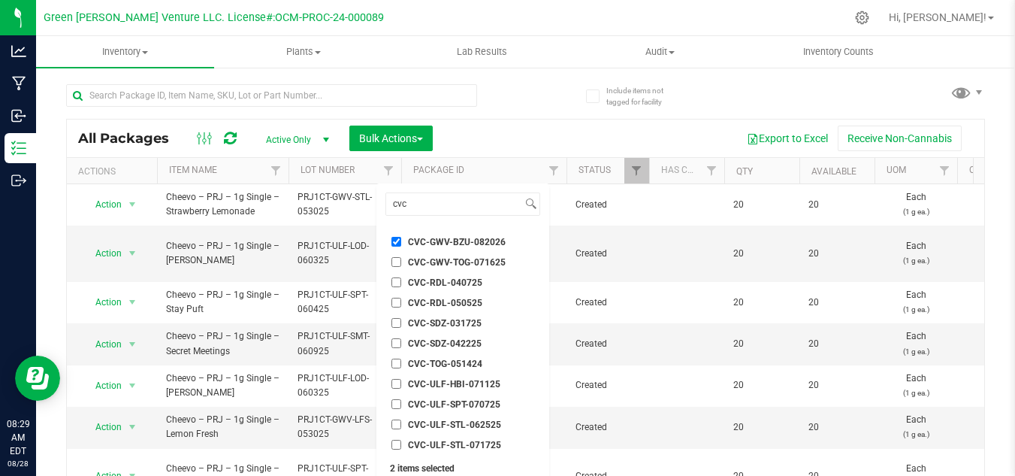
scroll to position [47, 0]
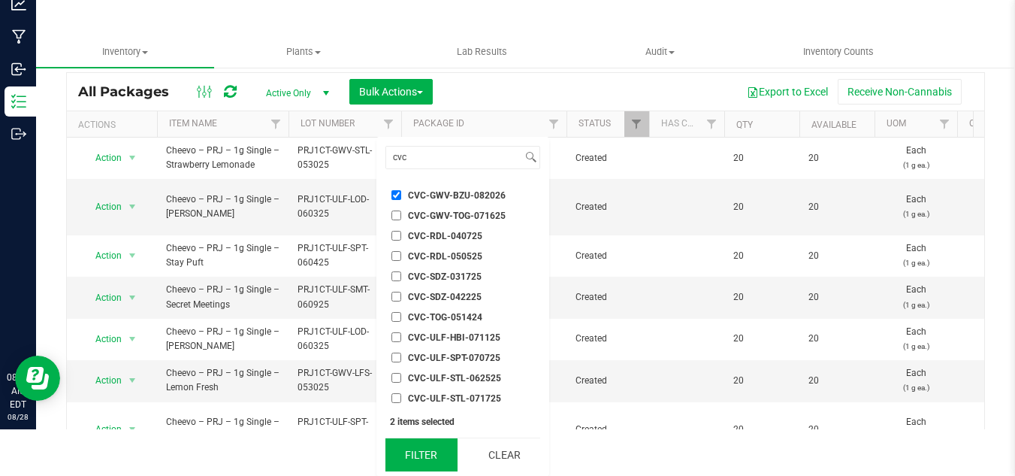
click at [404, 453] on button "Filter" at bounding box center [422, 454] width 72 height 33
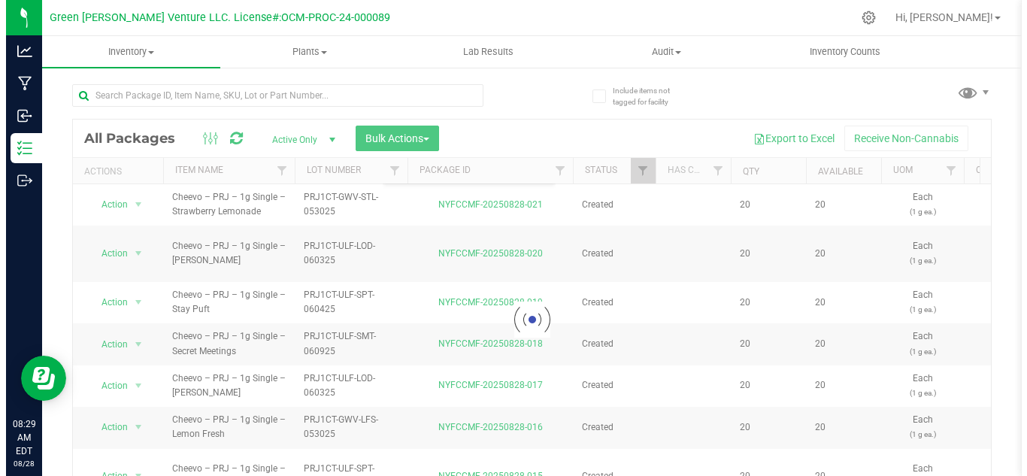
scroll to position [0, 0]
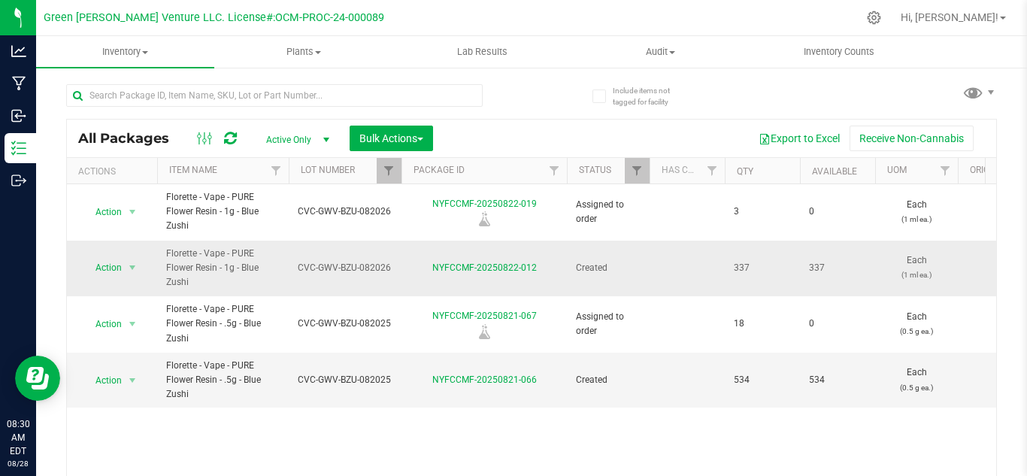
drag, startPoint x: 353, startPoint y: 265, endPoint x: 426, endPoint y: 265, distance: 72.9
click at [373, 283] on td "CVC-GWV-BZU-082026" at bounding box center [345, 269] width 113 height 56
click at [404, 264] on div "NYFCCMF-20250822-012" at bounding box center [484, 268] width 170 height 14
click at [132, 270] on span "select" at bounding box center [132, 268] width 12 height 12
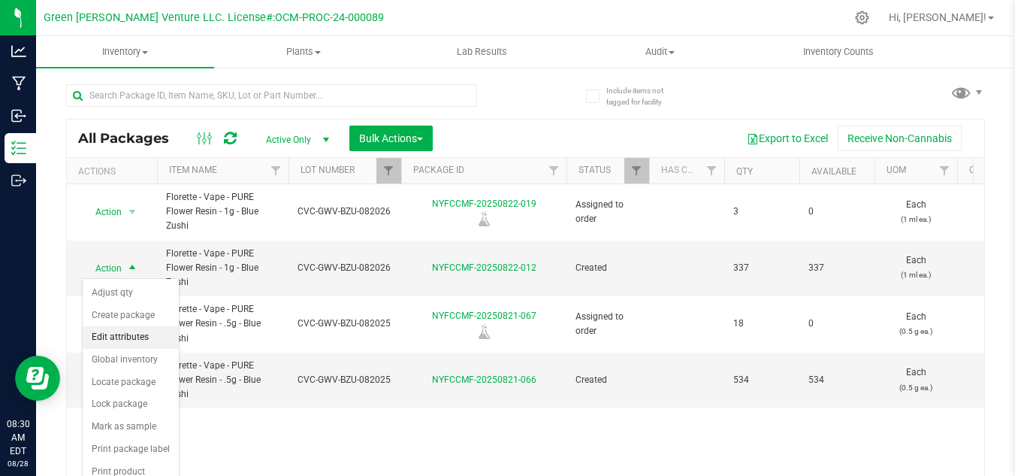
click at [151, 336] on li "Edit attributes" at bounding box center [131, 337] width 96 height 23
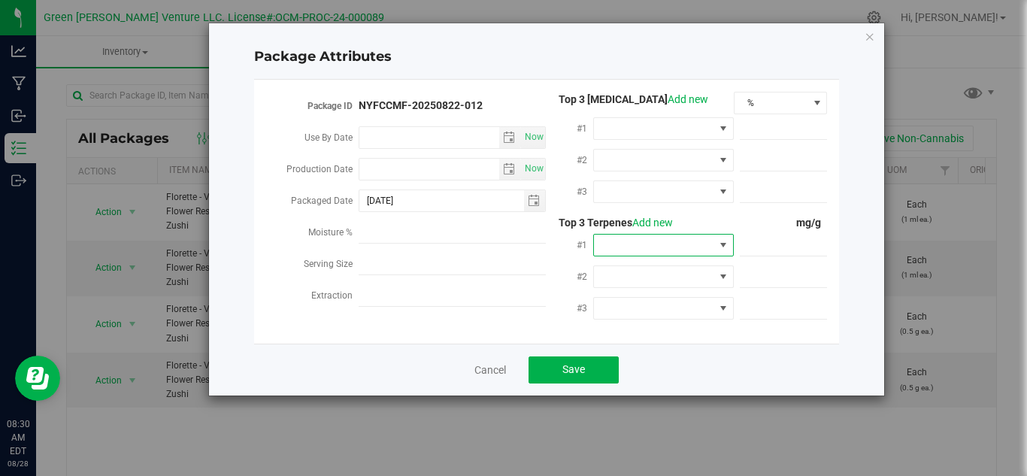
click at [679, 247] on span at bounding box center [654, 245] width 120 height 21
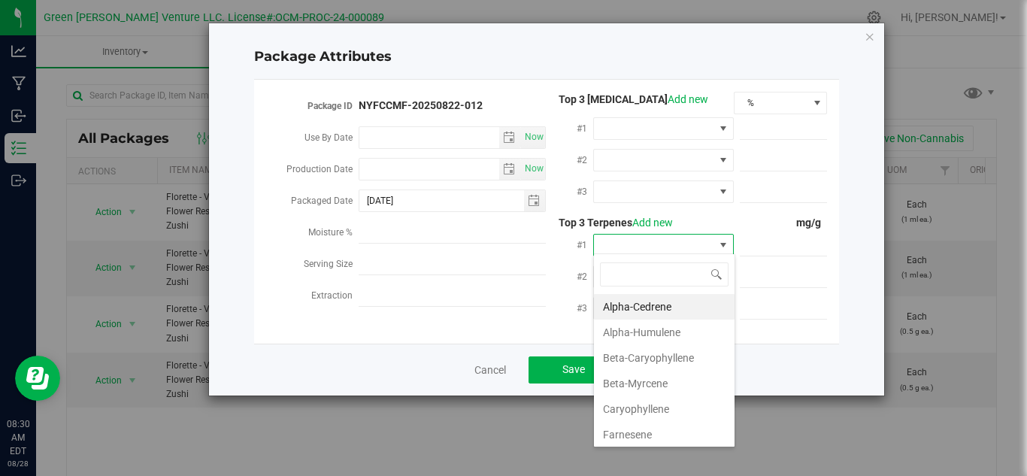
scroll to position [23, 141]
click at [651, 350] on li "Beta-Caryophyllene" at bounding box center [664, 358] width 141 height 26
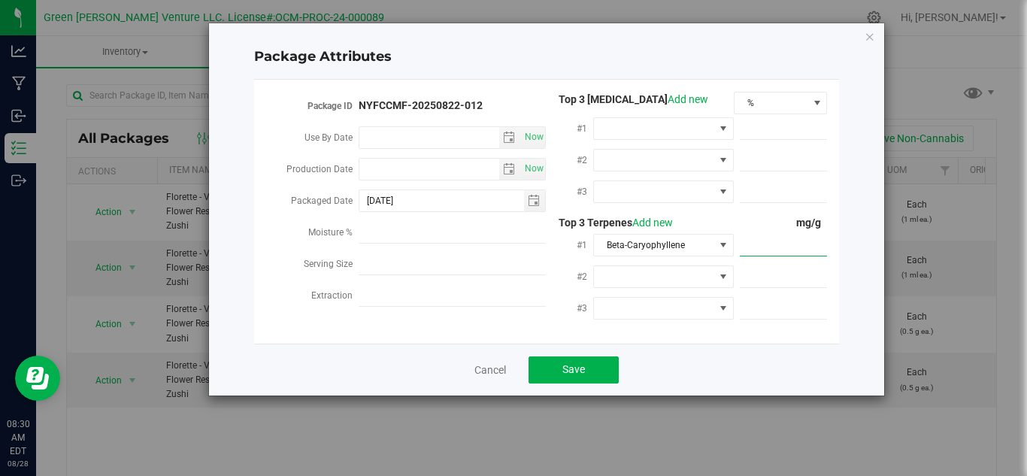
click at [782, 247] on span at bounding box center [784, 246] width 88 height 22
type input "2.3300"
click at [688, 282] on span at bounding box center [654, 276] width 120 height 21
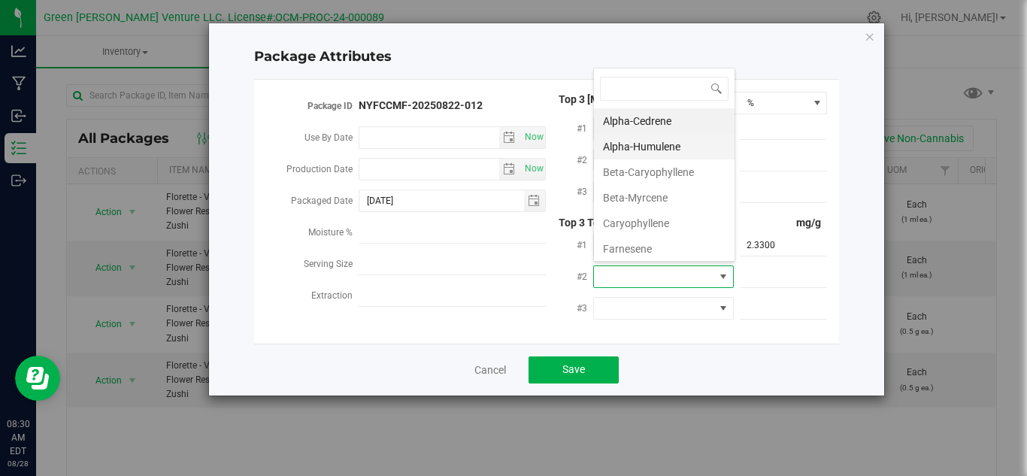
click at [675, 142] on li "Alpha-Humulene" at bounding box center [664, 147] width 141 height 26
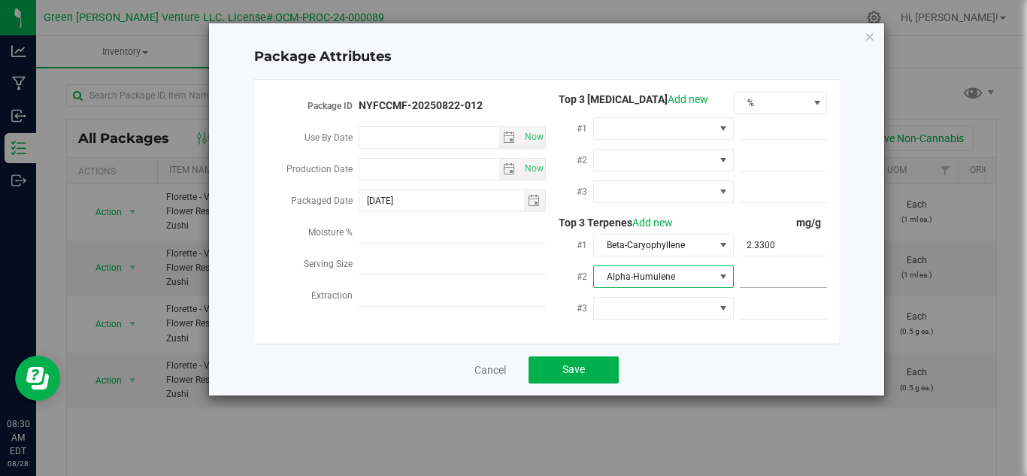
click at [767, 275] on span at bounding box center [784, 277] width 88 height 22
type input "1.0700"
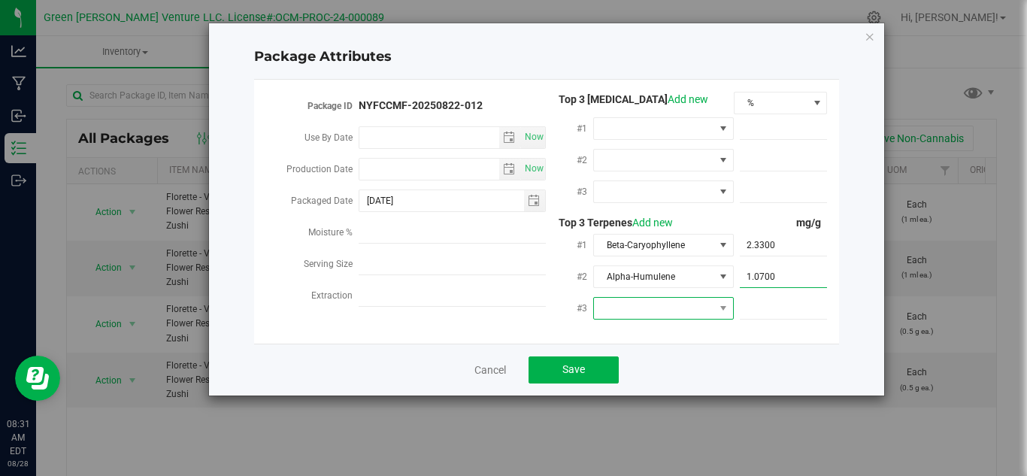
type input "1.0700"
click at [697, 307] on span at bounding box center [654, 308] width 120 height 21
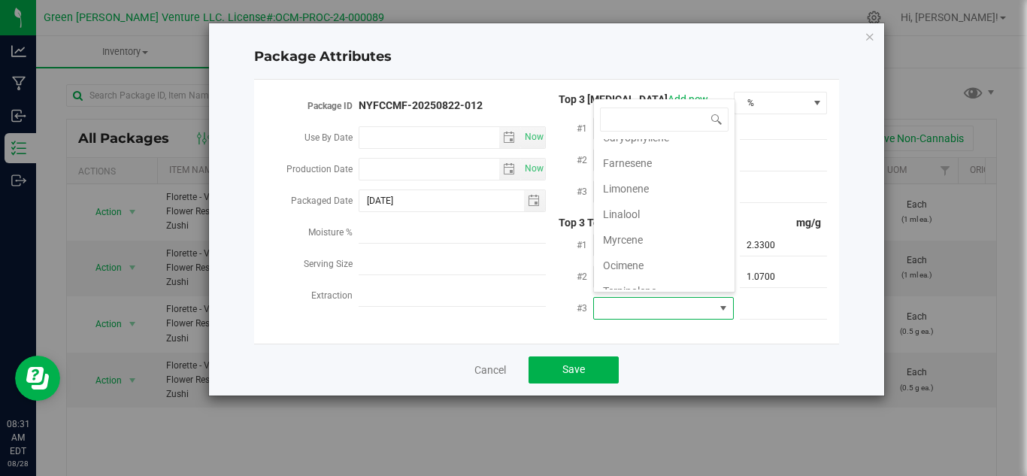
scroll to position [156, 0]
click at [641, 279] on li "alpha-Bisabolol" at bounding box center [664, 277] width 141 height 26
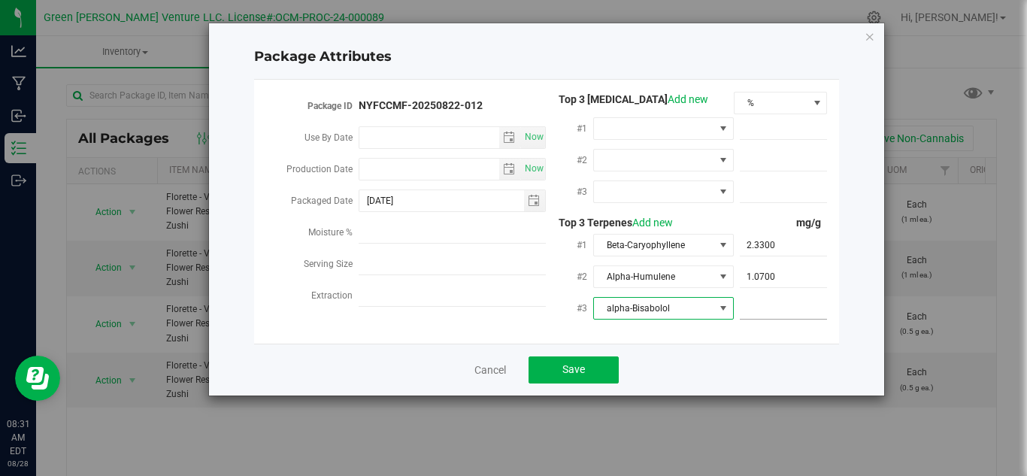
click at [796, 305] on span at bounding box center [784, 309] width 88 height 22
type input "0.9000"
click at [588, 350] on div "Cancel Save" at bounding box center [546, 369] width 585 height 52
click at [555, 357] on button "Save" at bounding box center [573, 369] width 90 height 27
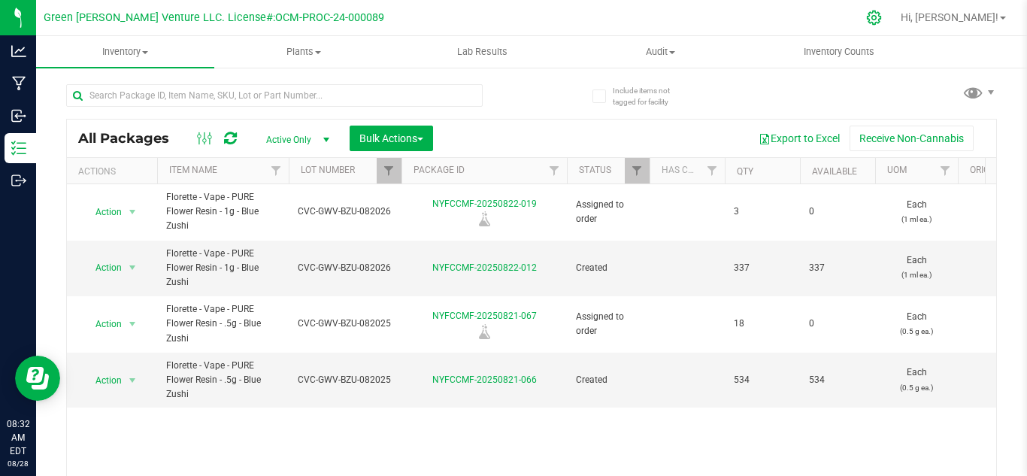
click at [885, 16] on div at bounding box center [874, 18] width 21 height 16
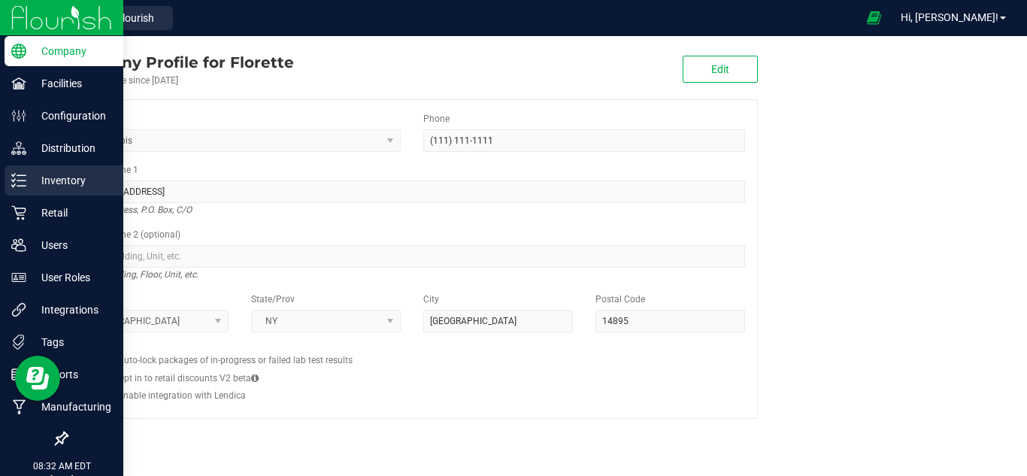
click at [28, 177] on p "Inventory" at bounding box center [71, 180] width 90 height 18
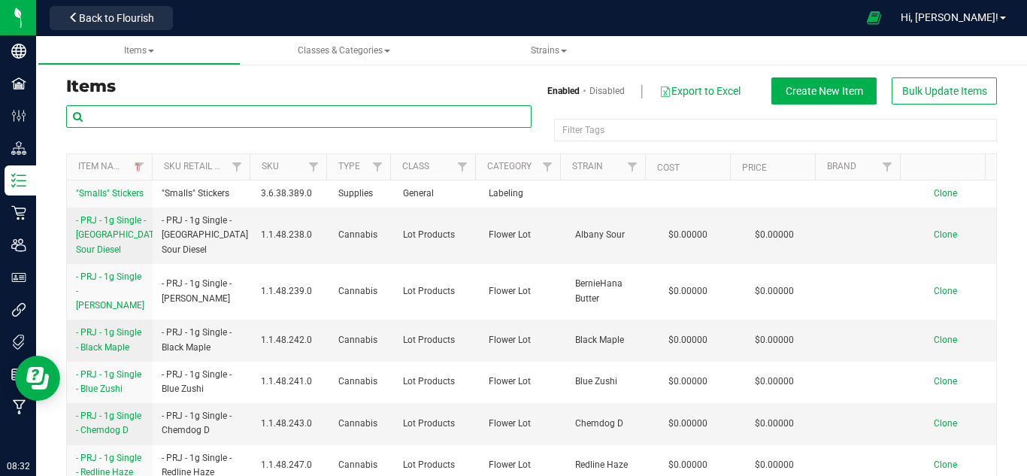
click at [354, 111] on input "text" at bounding box center [298, 116] width 465 height 23
paste input "CVC-GWV-BZU-082026"
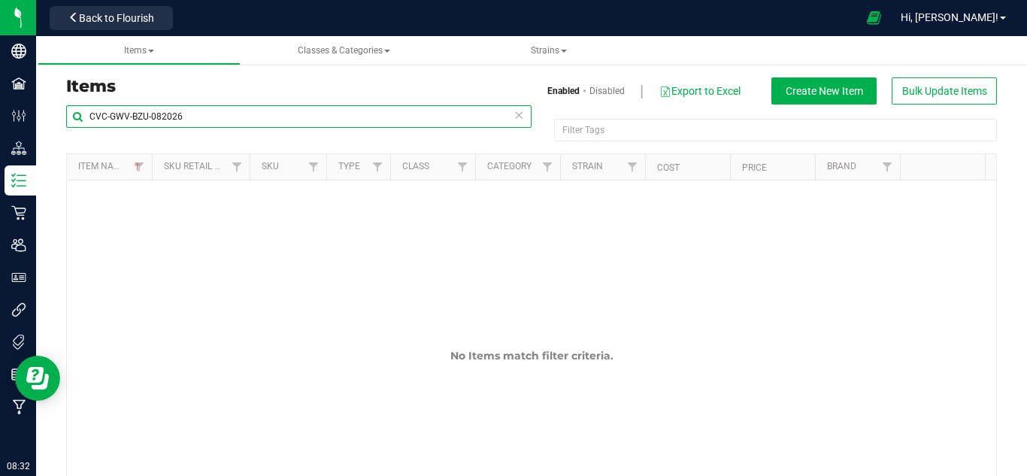
type input "CVC-GWV-BZU-082026"
click at [513, 113] on icon at bounding box center [518, 114] width 11 height 18
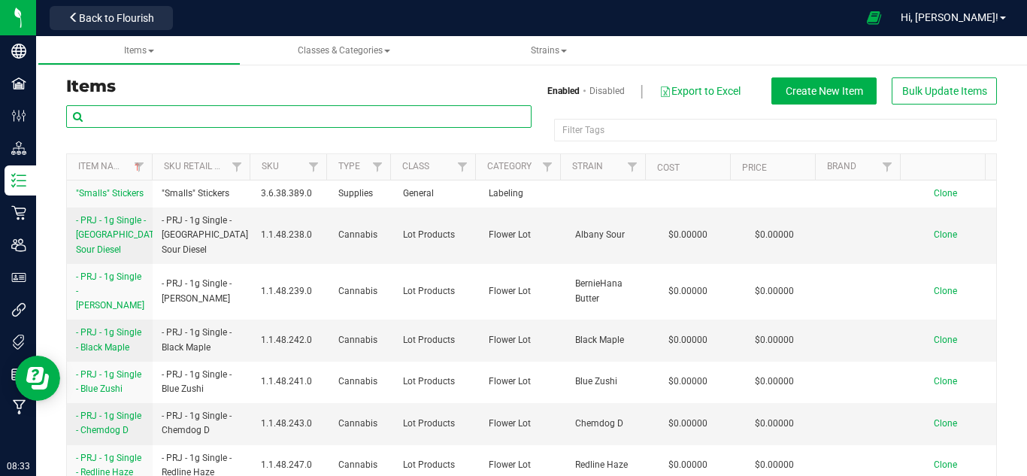
click at [372, 125] on input "text" at bounding box center [298, 116] width 465 height 23
type input "blue zushi"
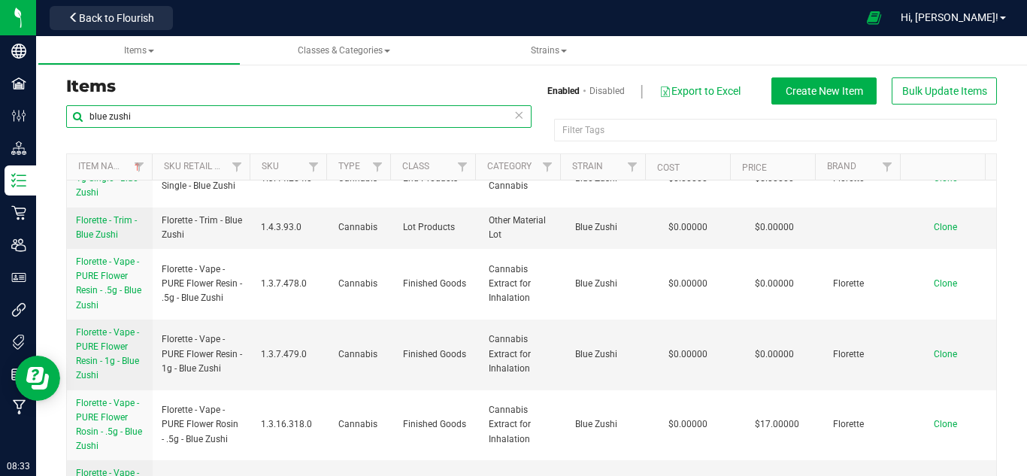
scroll to position [601, 0]
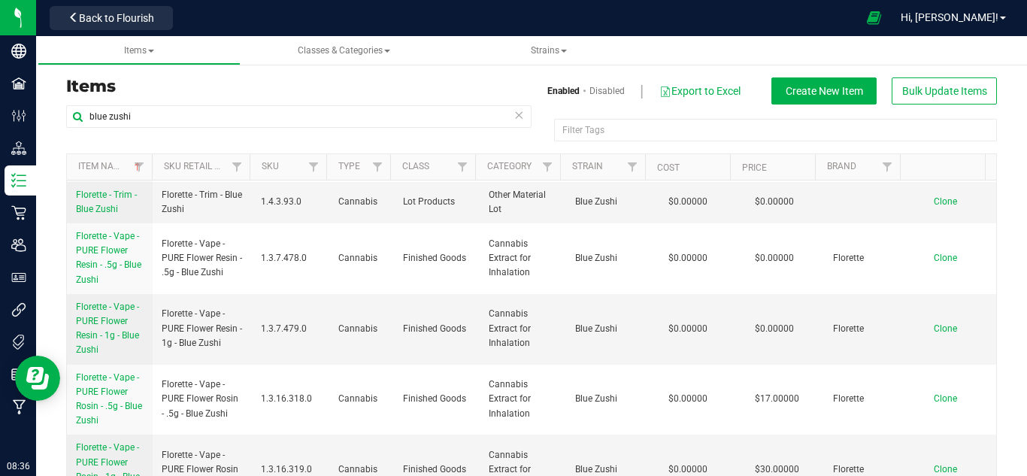
click at [516, 112] on icon at bounding box center [518, 114] width 11 height 18
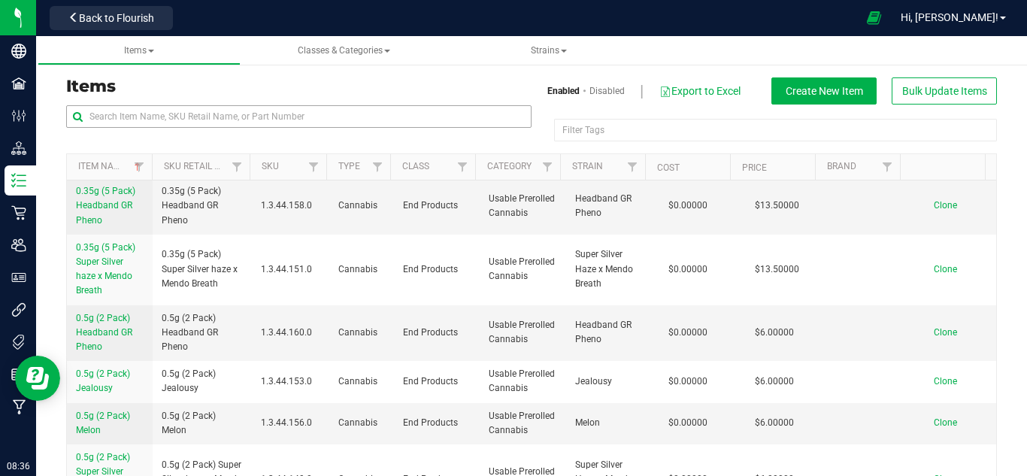
scroll to position [0, 0]
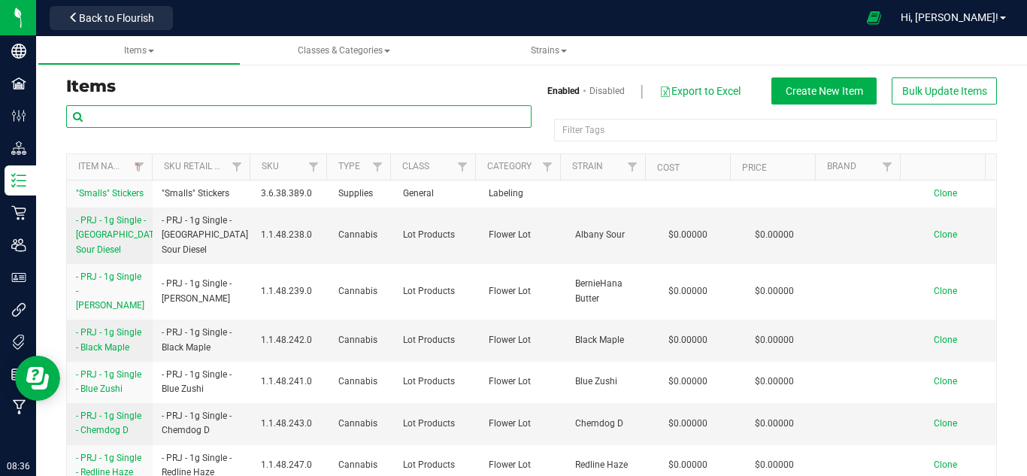
click at [265, 110] on input "text" at bounding box center [298, 116] width 465 height 23
paste input "Florette- Vape- PURE Flower Resin- 1g- Blue Zushi"
type input "Florette- Vape- PURE Flower Resin- 1g- Blue Zushi"
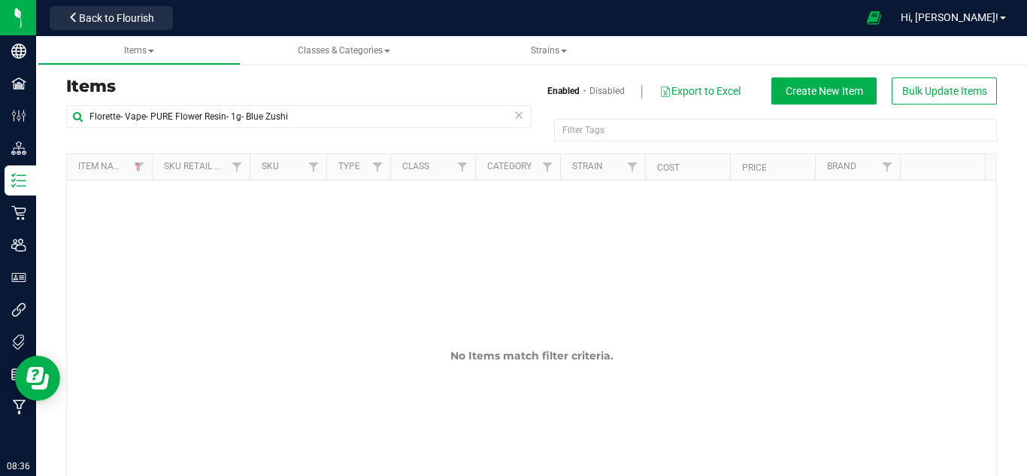
click at [513, 113] on icon at bounding box center [518, 114] width 11 height 18
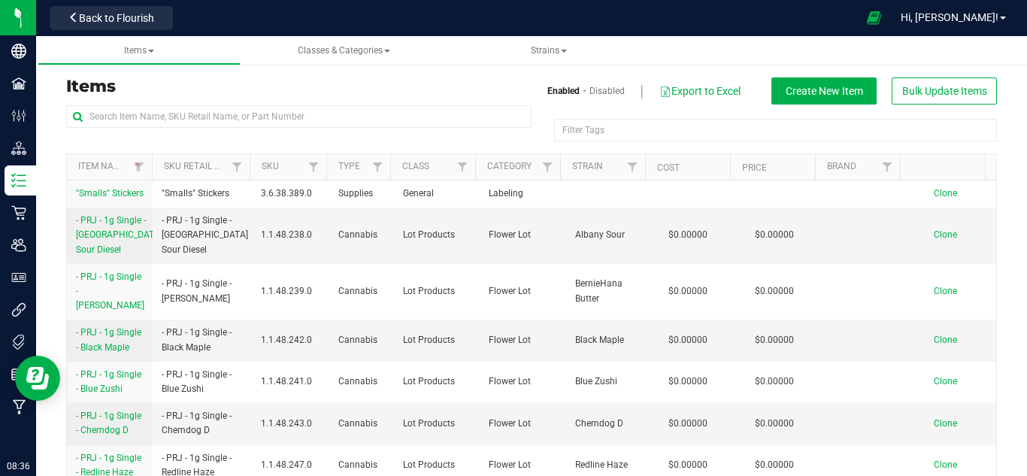
drag, startPoint x: 229, startPoint y: 101, endPoint x: 214, endPoint y: 137, distance: 38.4
click at [214, 136] on div "Items Enabled Disabled Export to Excel Create New Item Bulk Update Items Filter…" at bounding box center [531, 297] width 953 height 440
click at [225, 118] on input "text" at bounding box center [298, 116] width 465 height 23
type input "blue zushi"
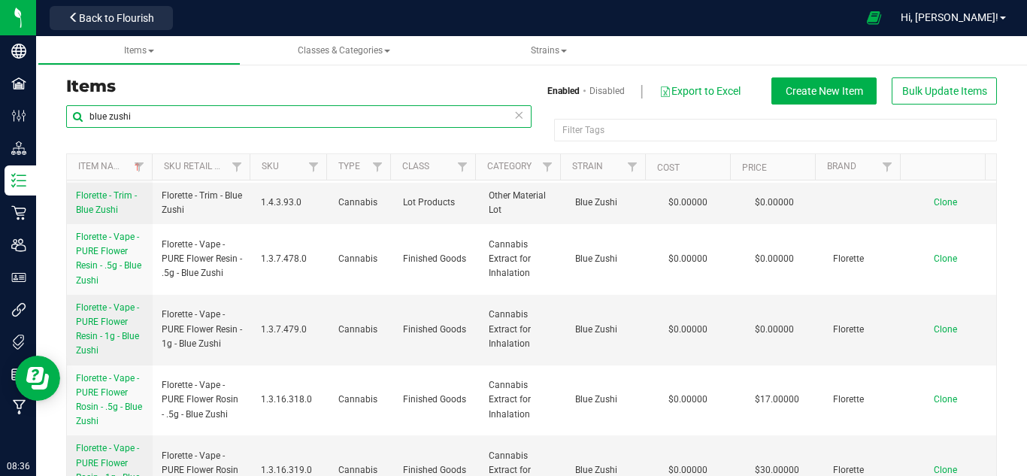
scroll to position [601, 0]
click at [106, 331] on span "Florette - Vape - PURE Flower Resin - 1g - Blue Zushi" at bounding box center [107, 328] width 63 height 54
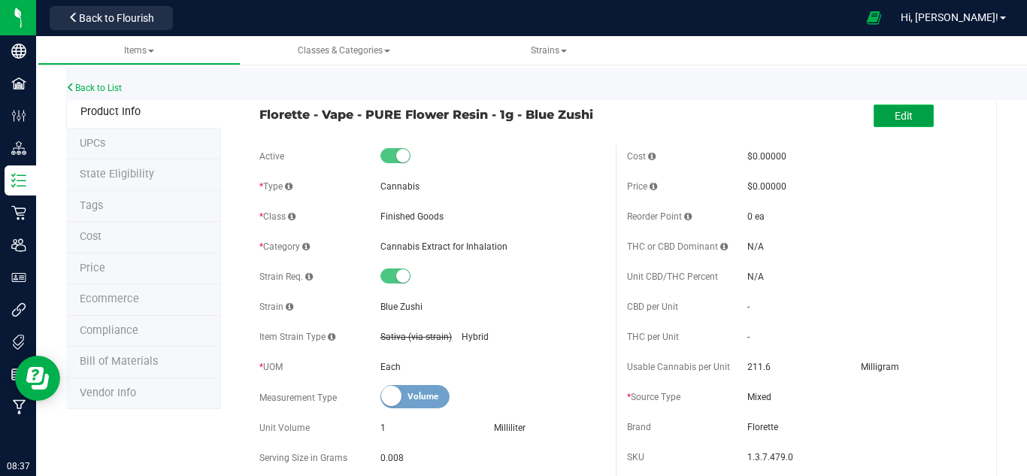
click at [876, 109] on button "Edit" at bounding box center [903, 115] width 60 height 23
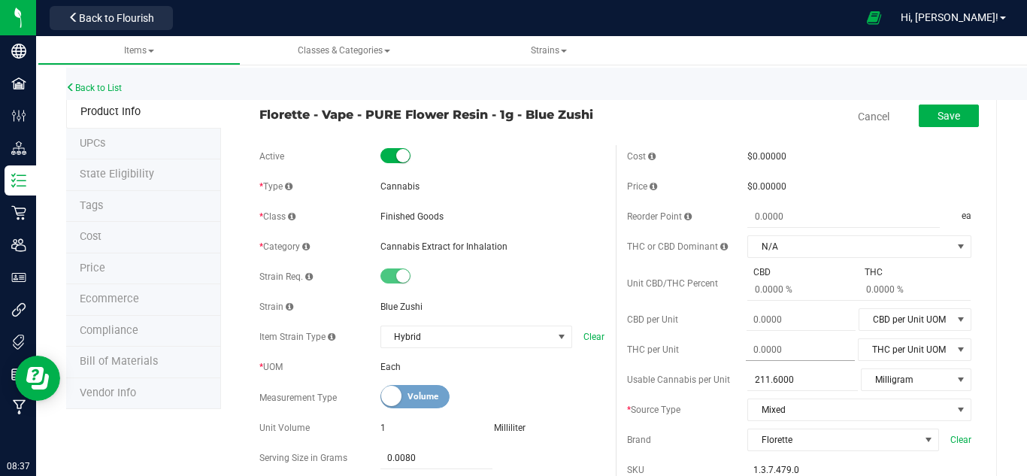
click at [746, 350] on span at bounding box center [800, 350] width 109 height 22
type input "1.000"
type input "1.0000"
click at [900, 347] on span "THC per Unit UOM" at bounding box center [904, 349] width 93 height 21
click at [934, 289] on li "Milligram" at bounding box center [903, 279] width 111 height 23
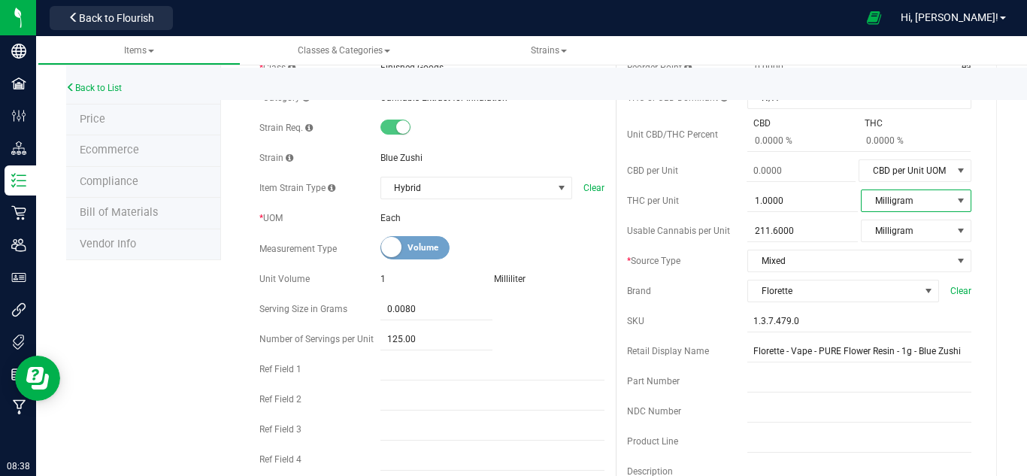
scroll to position [150, 0]
click at [526, 281] on div "Milliliter" at bounding box center [549, 278] width 110 height 14
click at [528, 271] on div "Milliliter" at bounding box center [549, 278] width 110 height 14
click at [516, 273] on div "Milliliter" at bounding box center [549, 278] width 110 height 14
click at [516, 273] on span "Milliliter" at bounding box center [510, 277] width 32 height 11
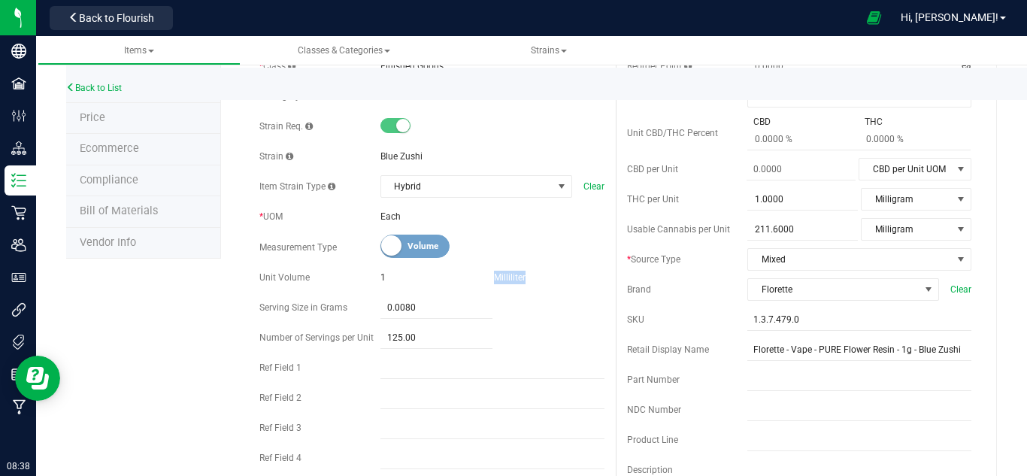
click at [516, 274] on span "Milliliter" at bounding box center [510, 277] width 32 height 11
click at [528, 328] on div "125.00 125" at bounding box center [492, 338] width 224 height 22
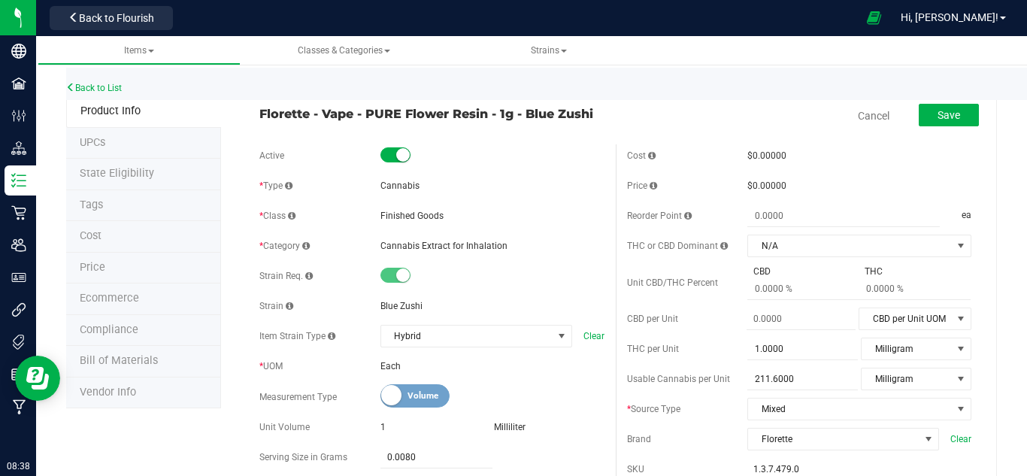
scroll to position [0, 0]
click at [860, 110] on link "Cancel" at bounding box center [874, 116] width 32 height 15
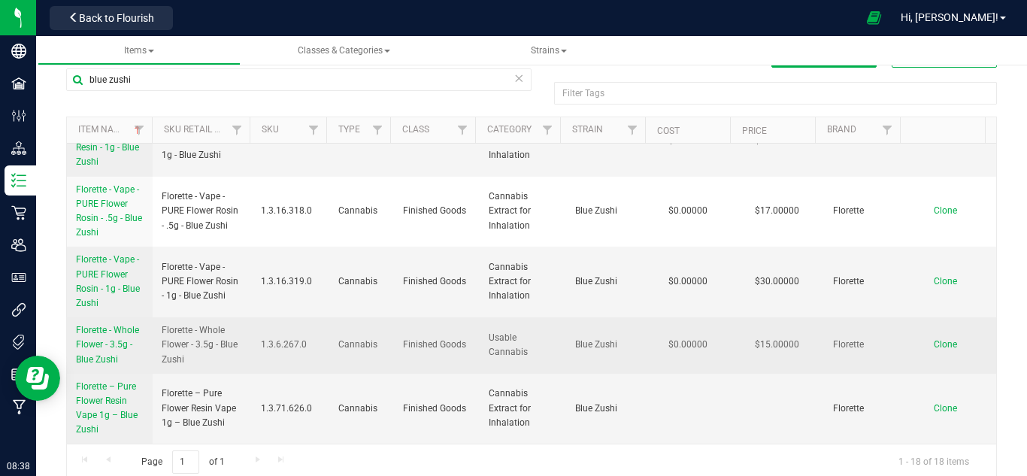
scroll to position [56, 0]
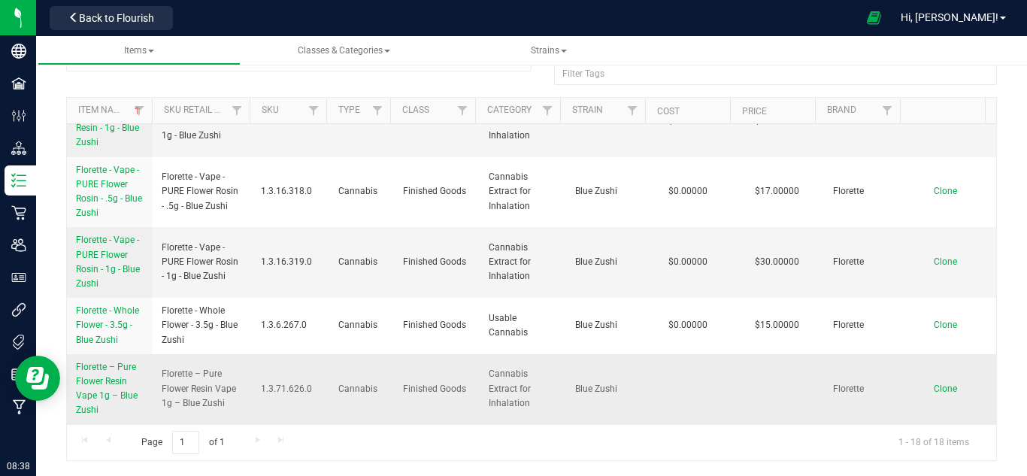
click at [117, 392] on span "Florette – Pure Flower Resin Vape 1g – Blue Zushi" at bounding box center [107, 389] width 62 height 54
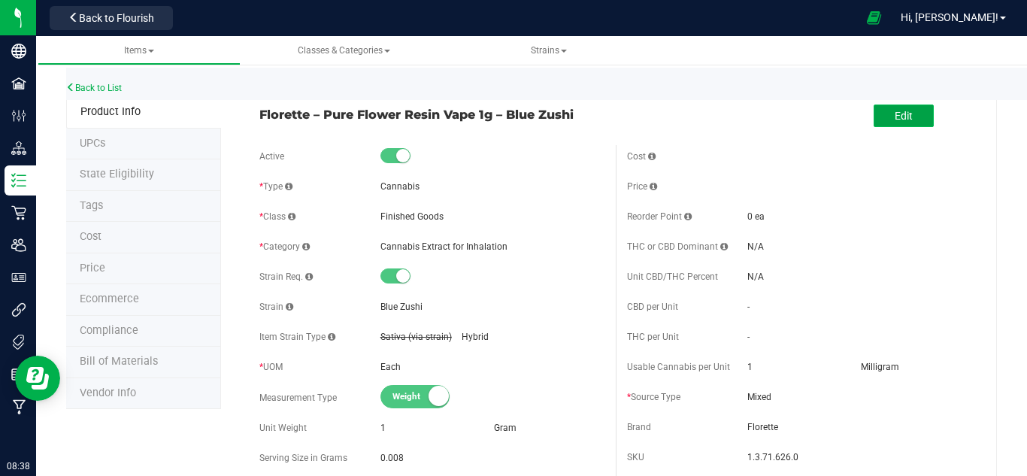
click at [894, 113] on span "Edit" at bounding box center [903, 116] width 18 height 12
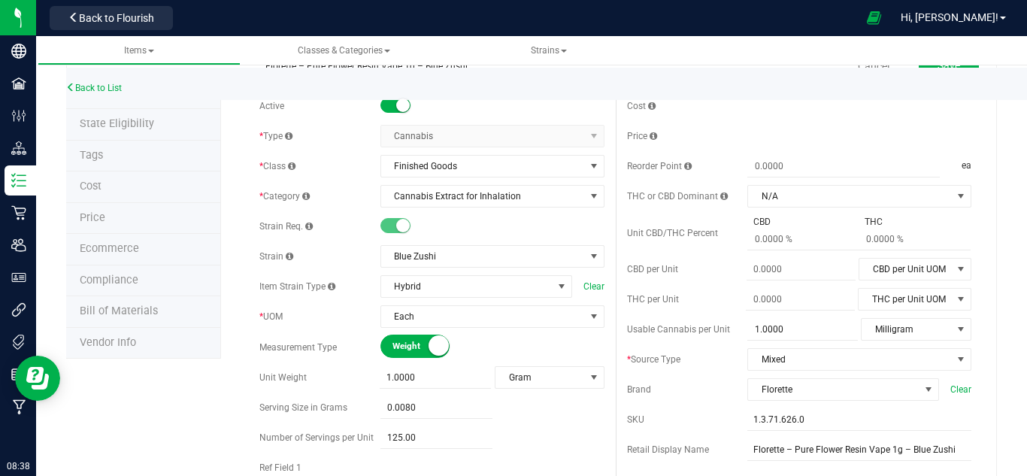
scroll to position [150, 0]
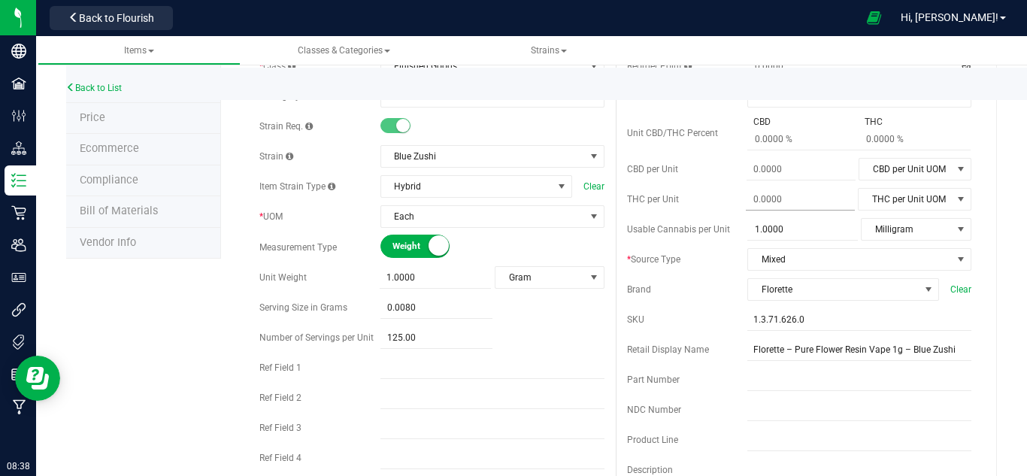
click at [758, 195] on span at bounding box center [800, 200] width 109 height 22
type input "1.000"
type input "1.0000"
click at [905, 205] on span "THC per Unit UOM" at bounding box center [904, 199] width 93 height 21
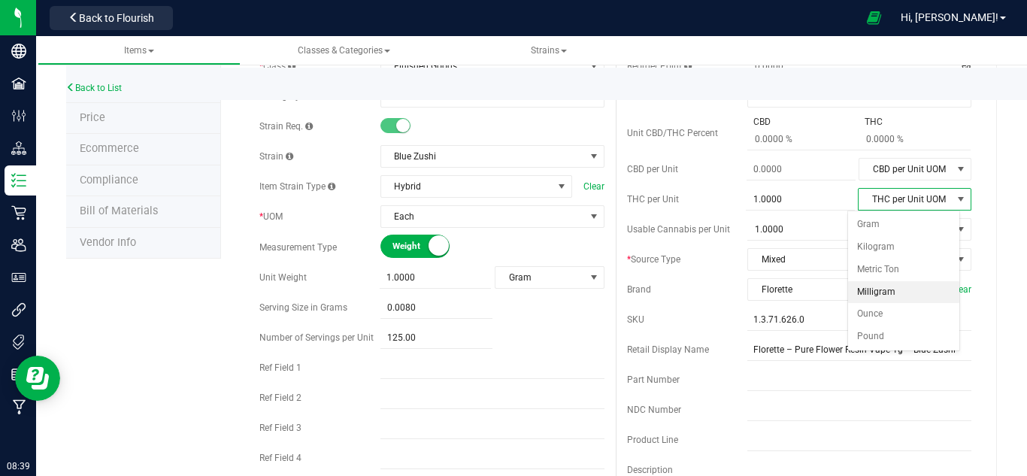
click at [892, 292] on li "Milligram" at bounding box center [903, 292] width 111 height 23
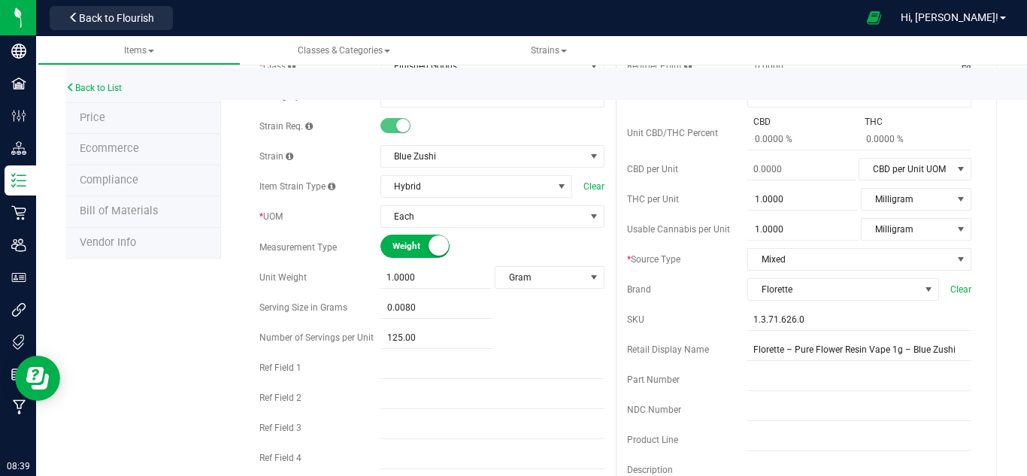
click at [755, 268] on span "Mixed" at bounding box center [850, 259] width 204 height 21
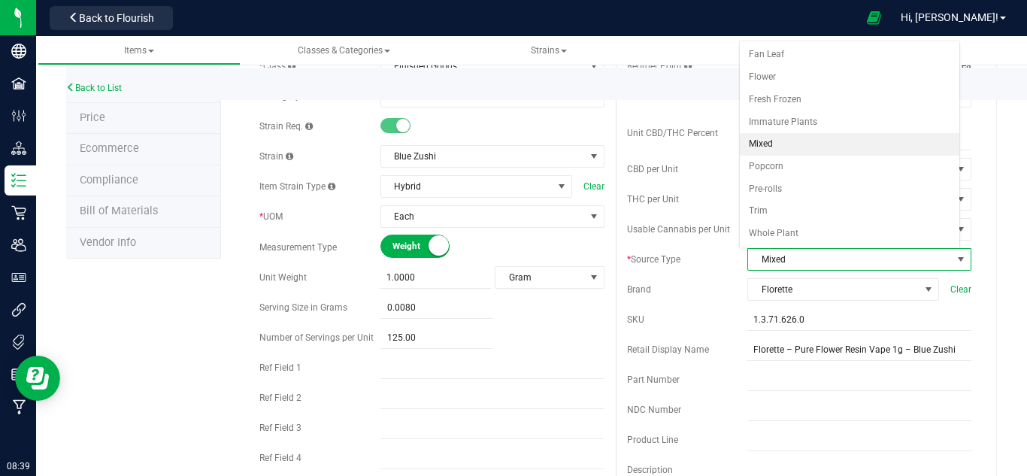
click at [757, 267] on span "Mixed" at bounding box center [850, 259] width 204 height 21
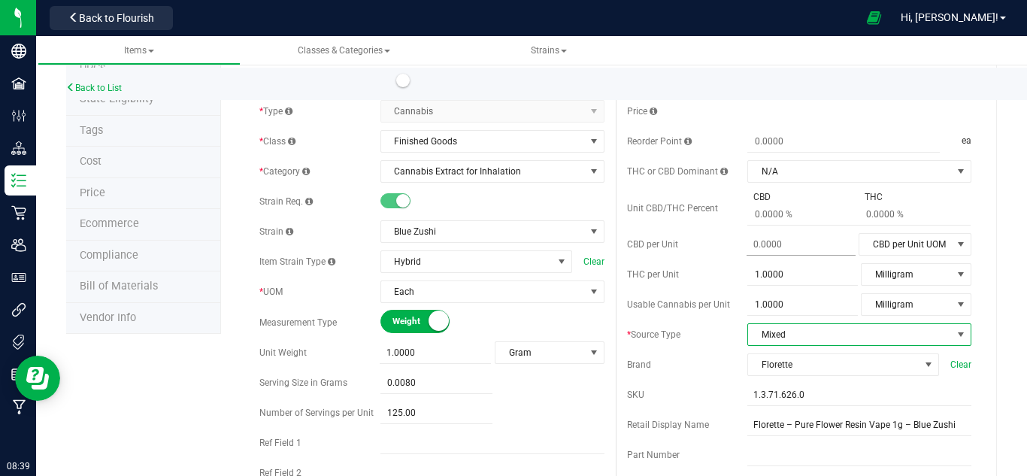
scroll to position [0, 0]
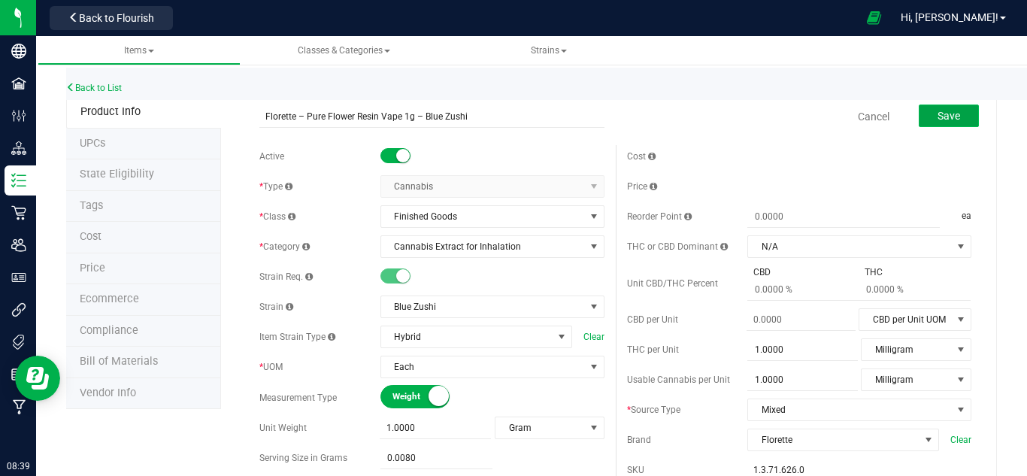
click at [945, 110] on span "Save" at bounding box center [948, 116] width 23 height 12
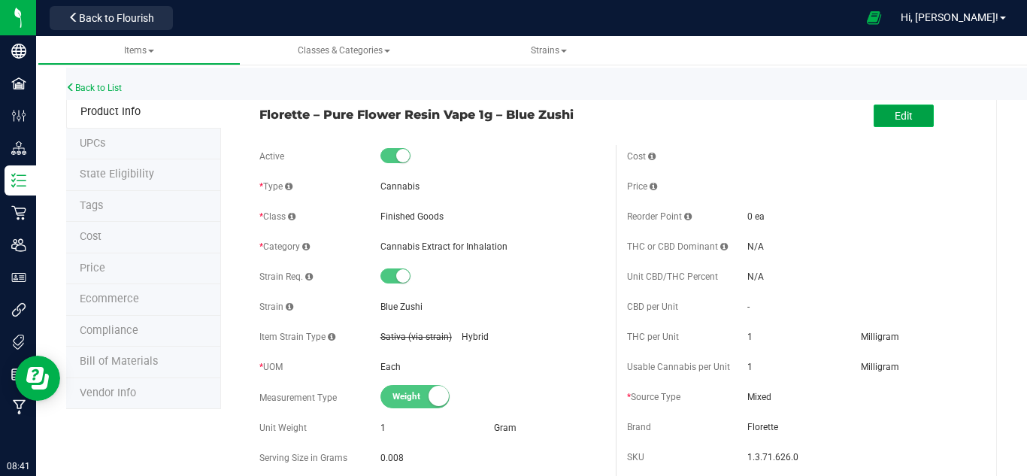
click at [894, 110] on span "Edit" at bounding box center [903, 116] width 18 height 12
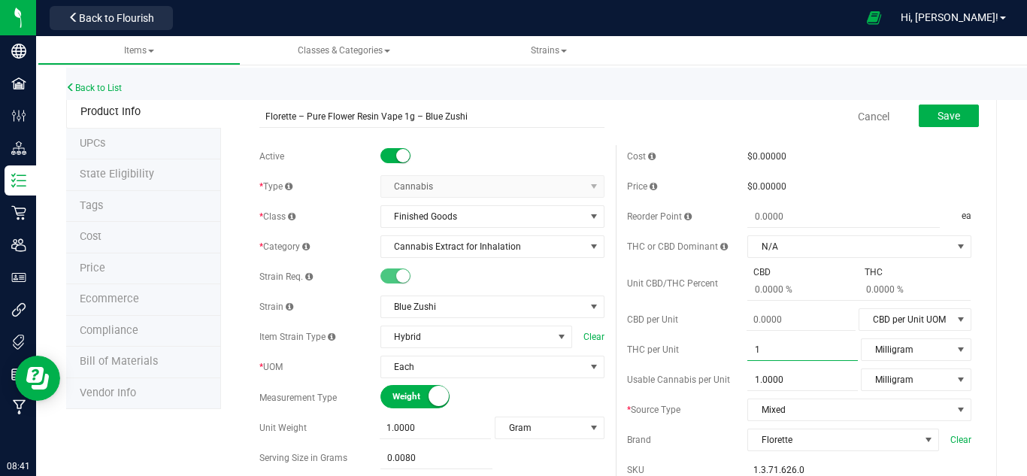
click at [789, 348] on span "1.0000 1" at bounding box center [802, 350] width 110 height 22
click at [897, 340] on span "Milligram" at bounding box center [906, 349] width 90 height 21
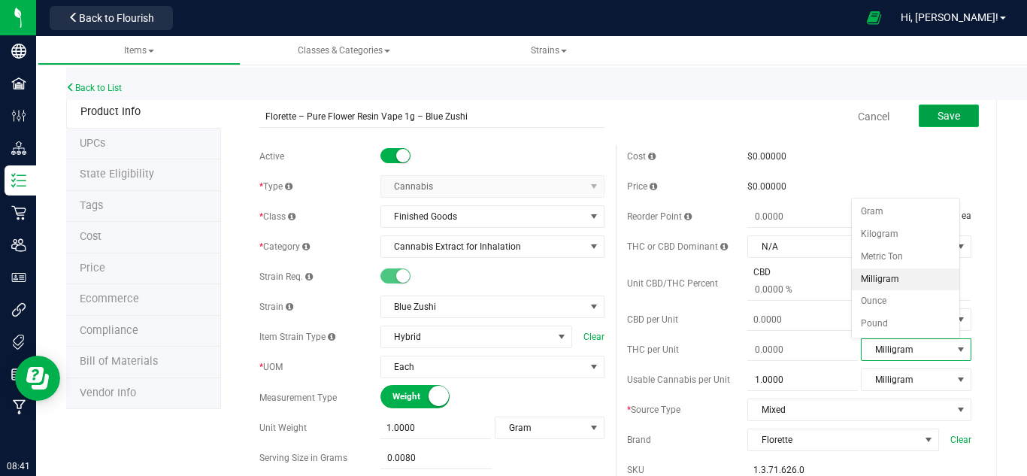
click at [937, 119] on span "Save" at bounding box center [948, 116] width 23 height 12
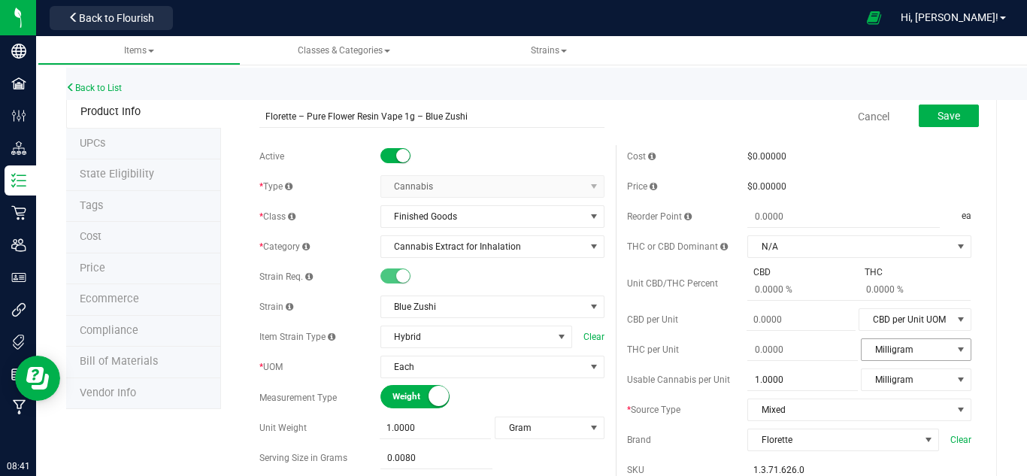
click at [912, 349] on span "Milligram" at bounding box center [906, 349] width 90 height 21
click at [773, 347] on span at bounding box center [802, 350] width 110 height 22
type input "1.0000"
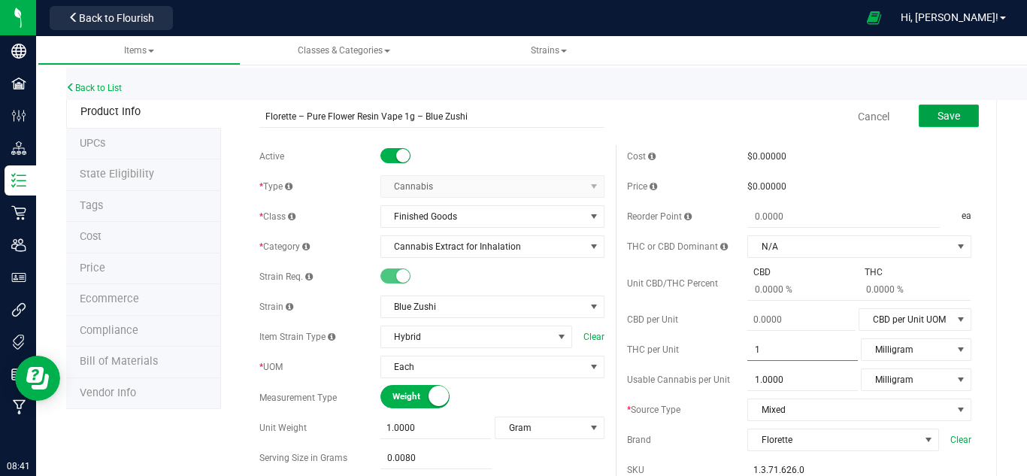
click at [924, 122] on button "Save" at bounding box center [948, 115] width 60 height 23
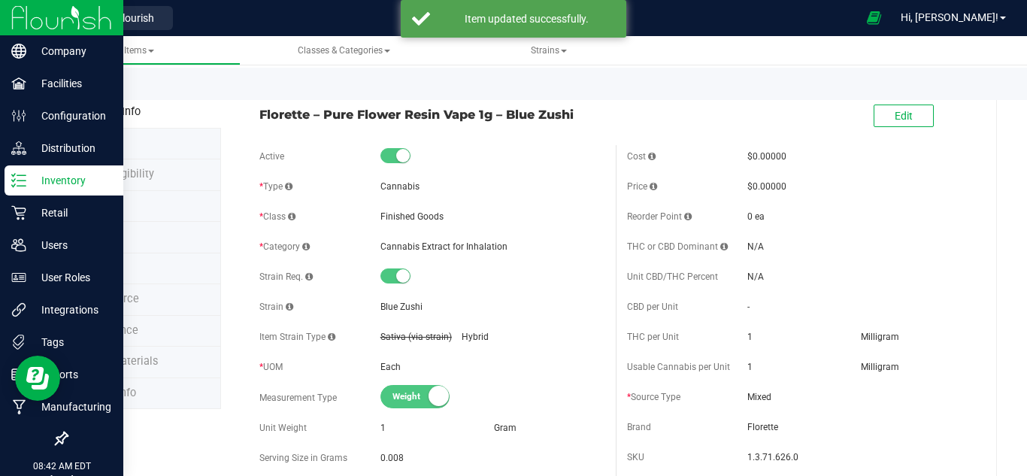
click at [55, 187] on p "Inventory" at bounding box center [71, 180] width 90 height 18
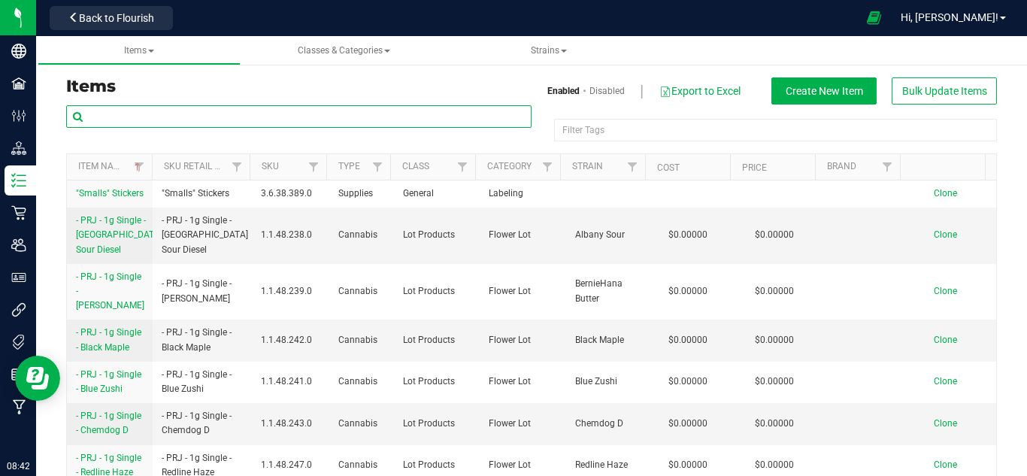
click at [172, 113] on input "text" at bounding box center [298, 116] width 465 height 23
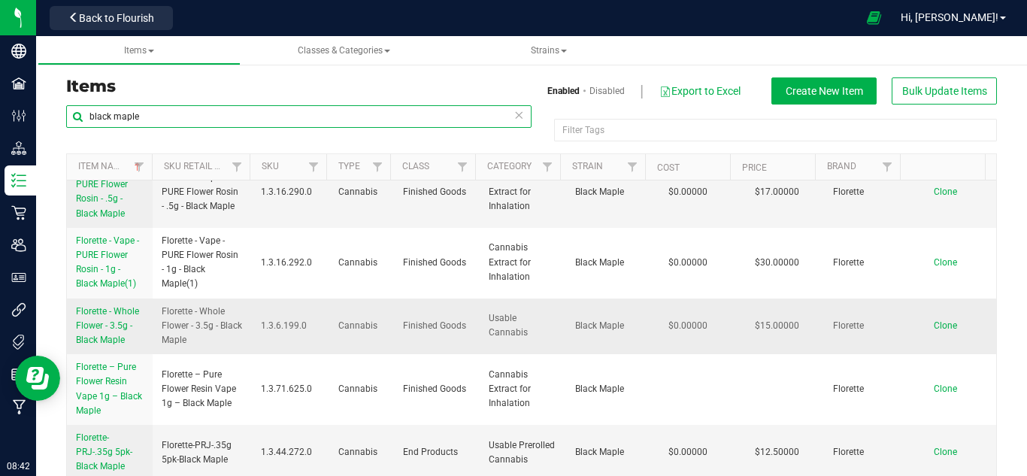
scroll to position [56, 0]
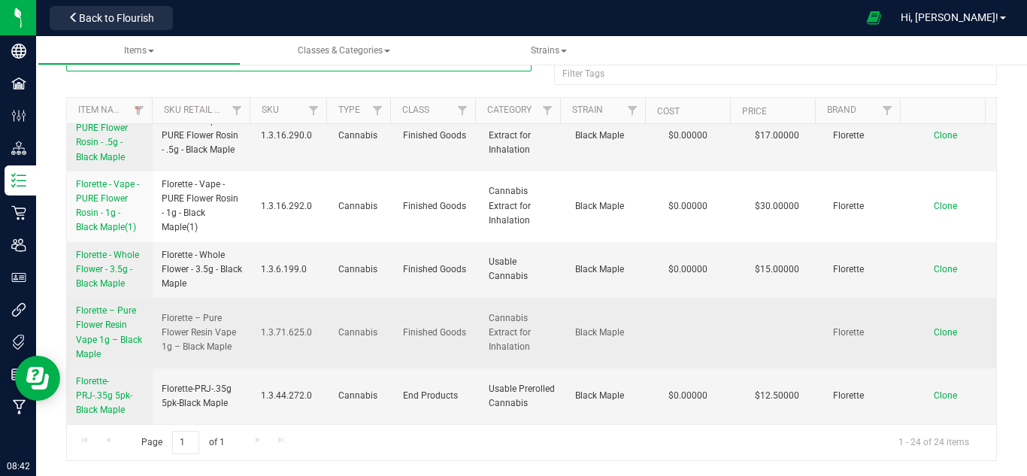
type input "black maple"
click at [103, 344] on span "Florette – Pure Flower Resin Vape 1g – Black Maple" at bounding box center [109, 332] width 66 height 54
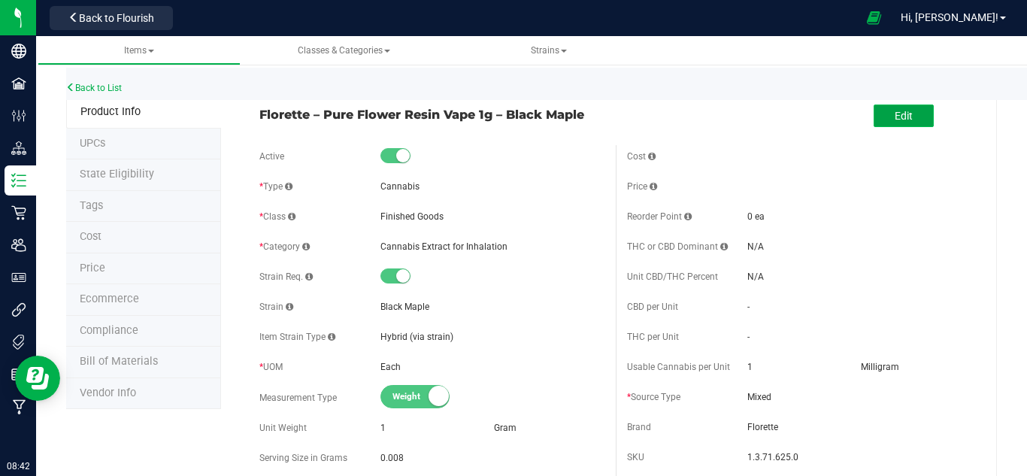
click at [882, 120] on button "Edit" at bounding box center [903, 115] width 60 height 23
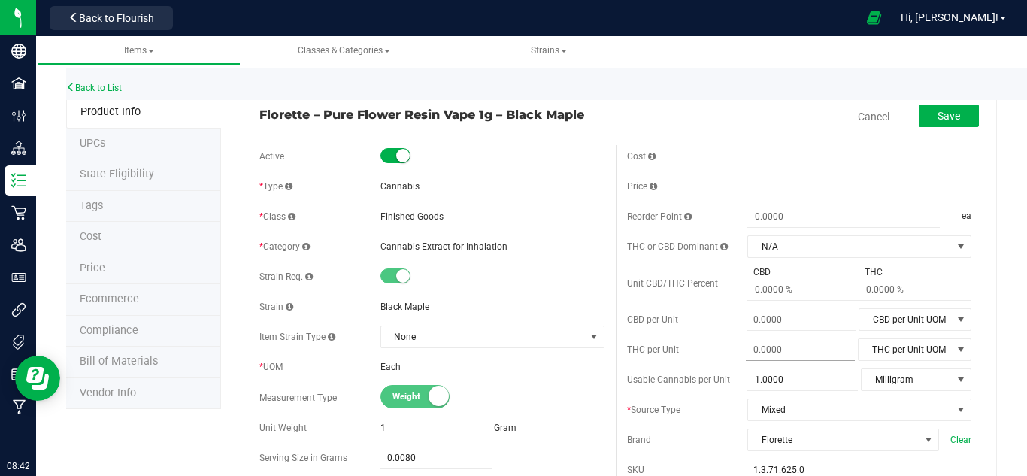
click at [773, 352] on span at bounding box center [800, 350] width 109 height 22
type input "1"
type input "1.0000"
click at [872, 353] on span "THC per Unit UOM" at bounding box center [904, 349] width 93 height 21
click at [875, 273] on li "Milligram" at bounding box center [903, 279] width 111 height 23
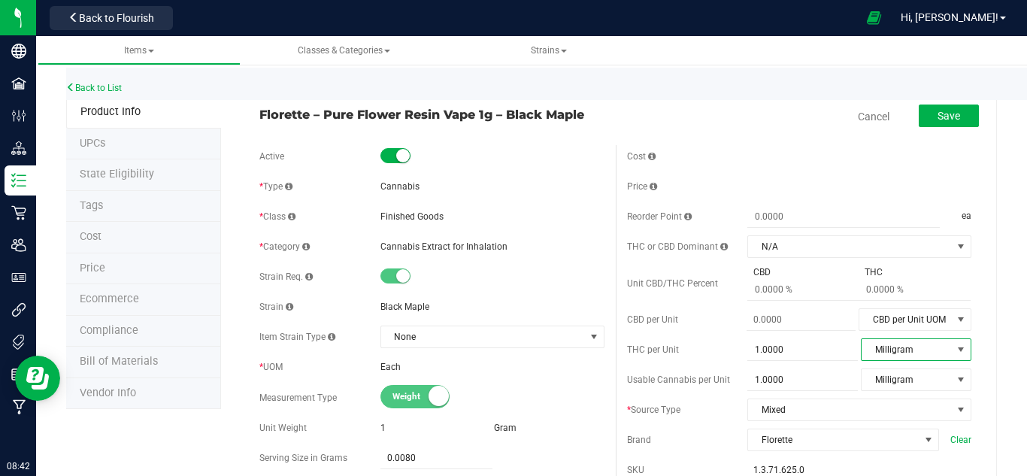
click at [798, 183] on div "Price" at bounding box center [799, 186] width 344 height 23
click at [918, 125] on button "Save" at bounding box center [948, 115] width 60 height 23
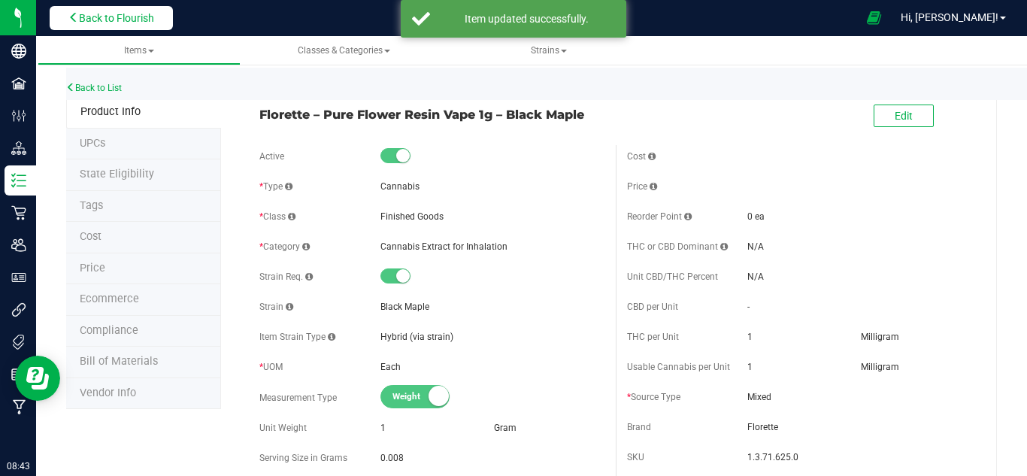
click at [104, 16] on span "Back to Flourish" at bounding box center [116, 18] width 75 height 12
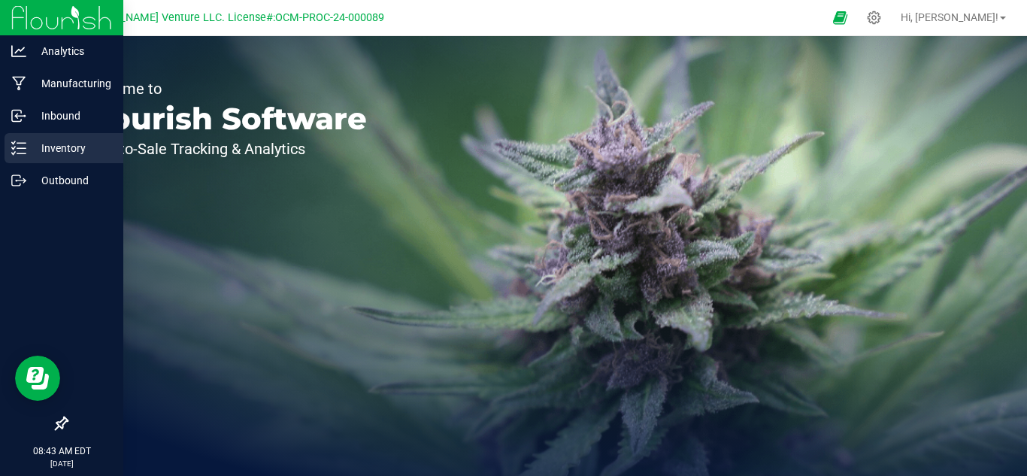
click at [34, 146] on p "Inventory" at bounding box center [71, 148] width 90 height 18
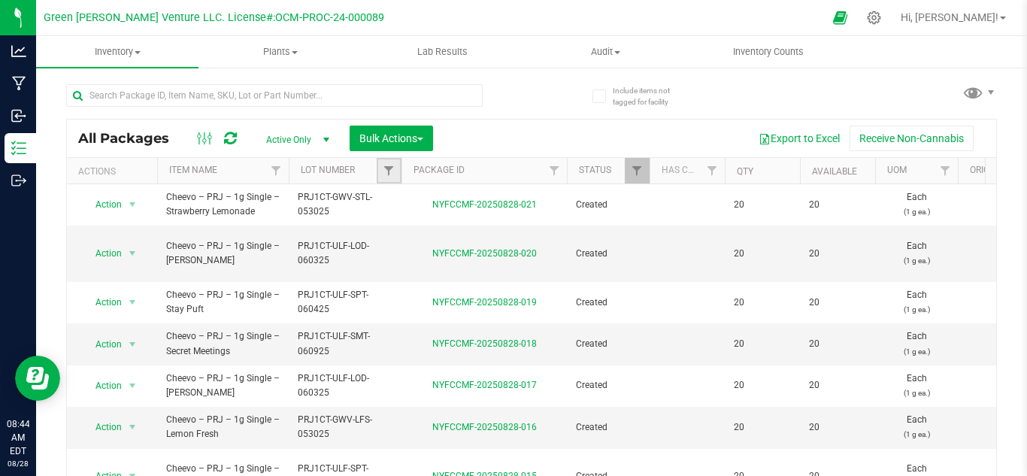
click at [379, 171] on link "Filter" at bounding box center [389, 171] width 25 height 26
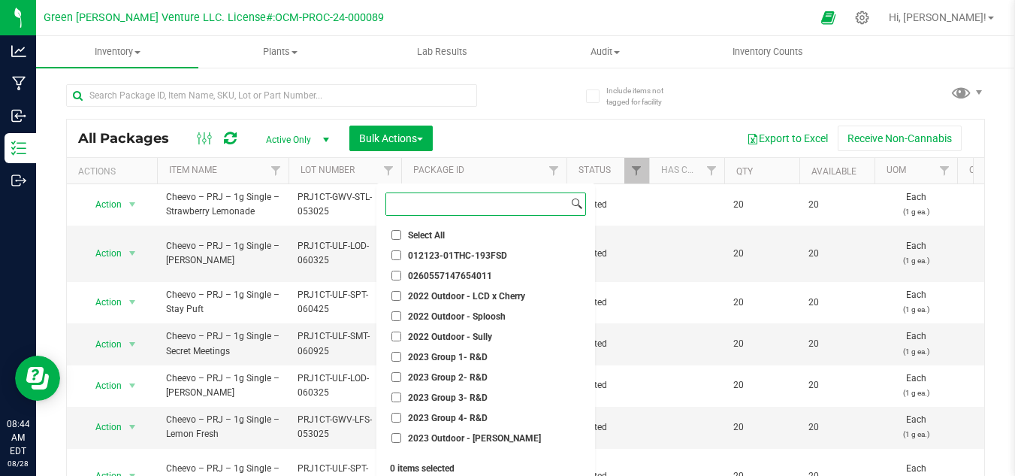
type input "b"
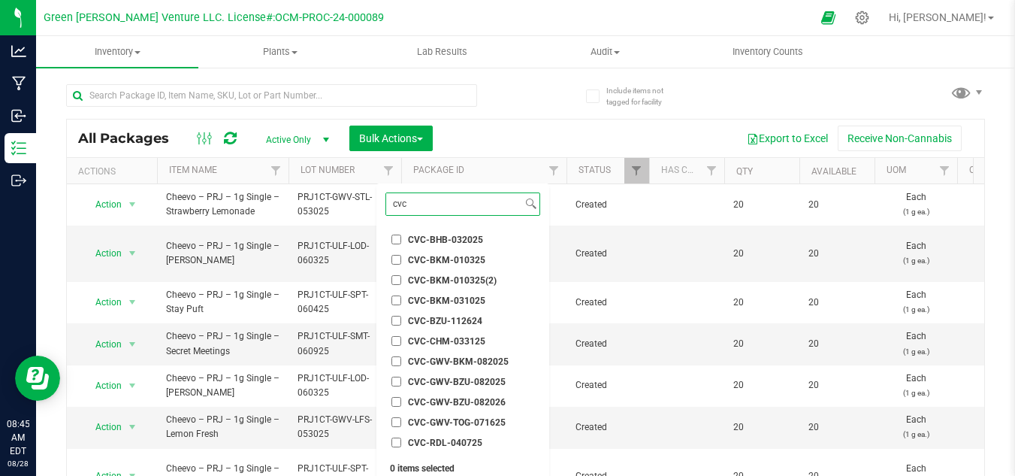
type input "cvc"
click at [494, 359] on span "CVC-GWV-BKM-082025" at bounding box center [458, 361] width 101 height 9
click at [401, 359] on input "CVC-GWV-BKM-082025" at bounding box center [397, 361] width 10 height 10
checkbox input "true"
click at [486, 380] on span "CVC-GWV-BZU-082025" at bounding box center [457, 381] width 98 height 9
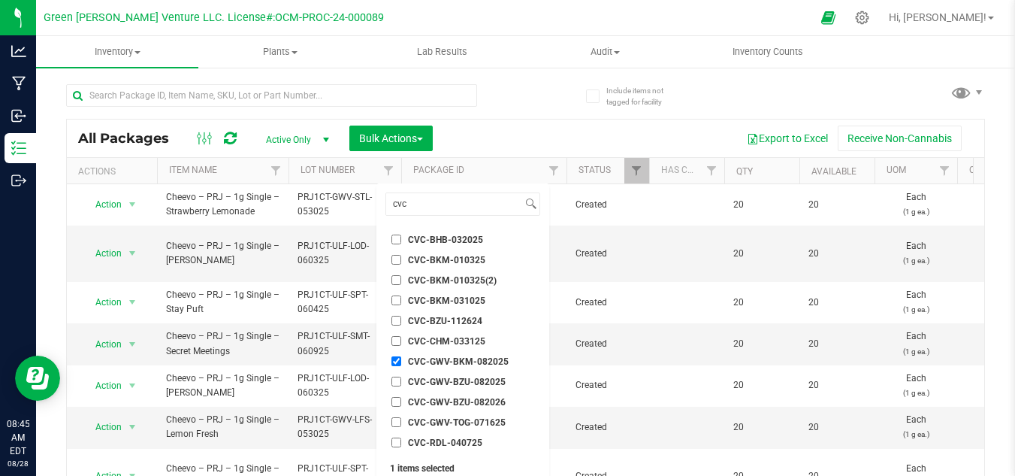
click at [401, 380] on input "CVC-GWV-BZU-082025" at bounding box center [397, 382] width 10 height 10
checkbox input "true"
click at [473, 398] on span "CVC-GWV-BZU-082026" at bounding box center [457, 402] width 98 height 9
click at [401, 398] on input "CVC-GWV-BZU-082026" at bounding box center [397, 402] width 10 height 10
checkbox input "true"
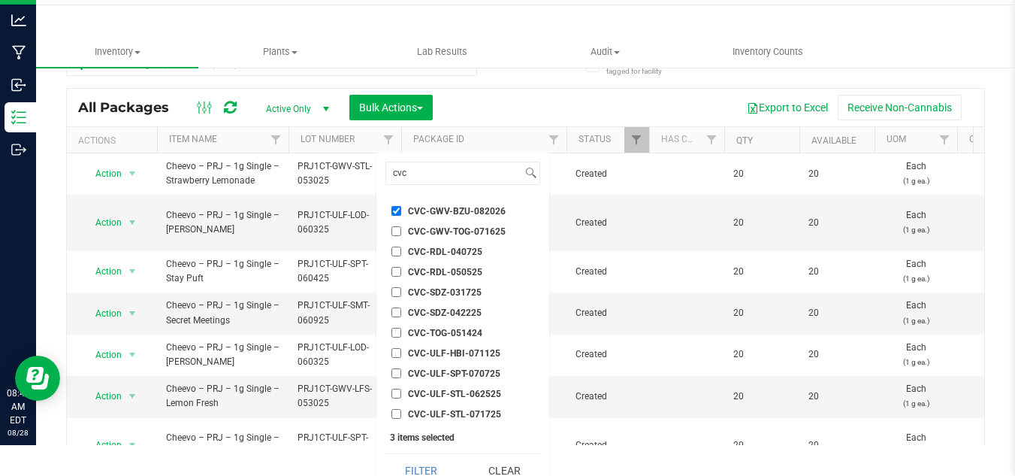
scroll to position [47, 0]
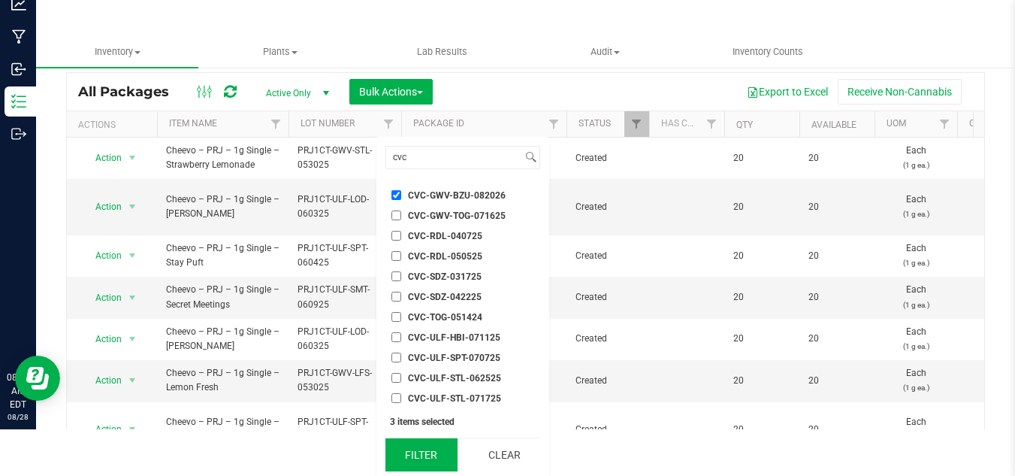
click at [426, 453] on button "Filter" at bounding box center [422, 454] width 72 height 33
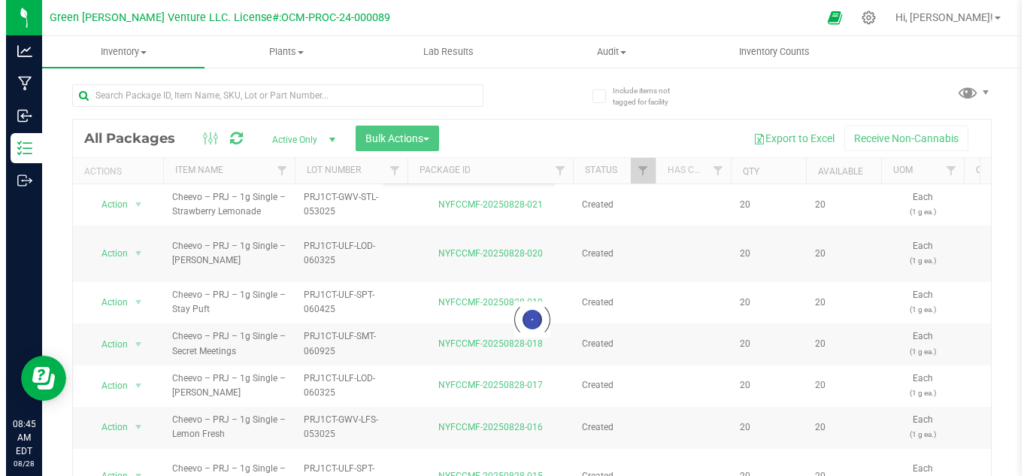
scroll to position [0, 0]
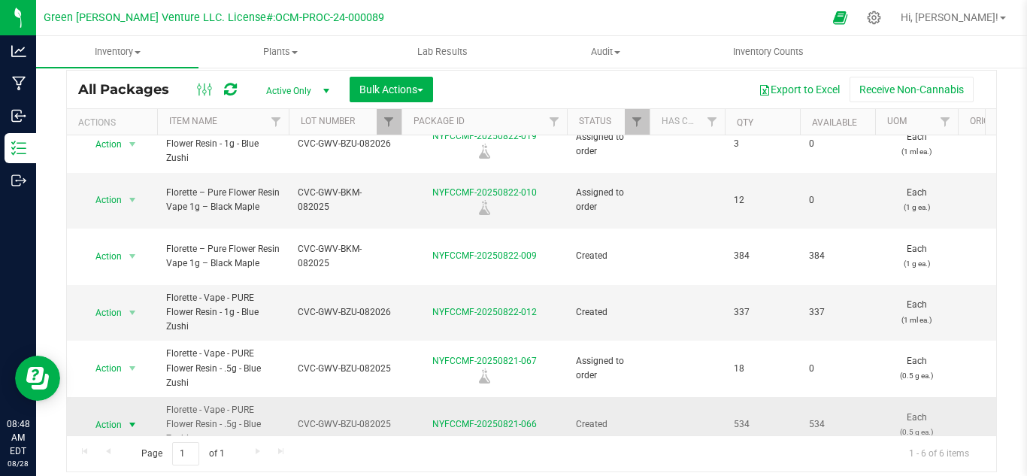
click at [119, 414] on span "Action" at bounding box center [102, 424] width 41 height 21
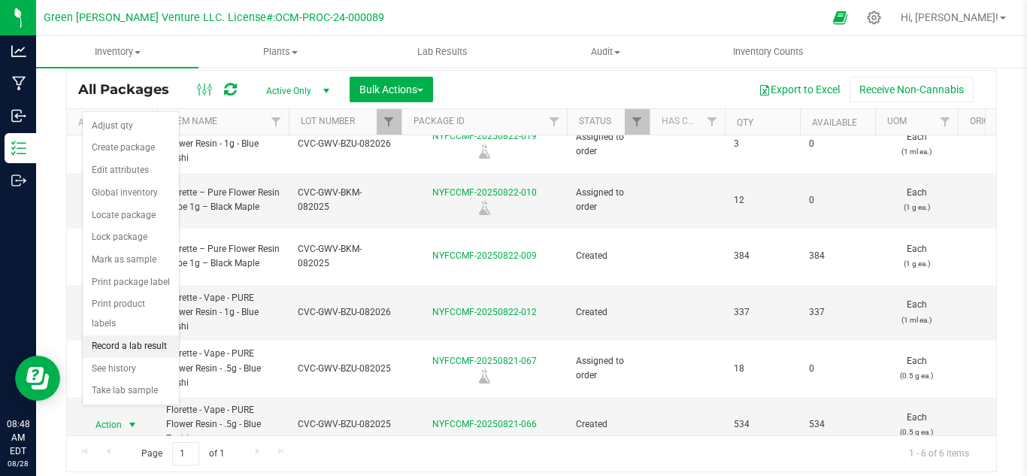
click at [119, 335] on li "Record a lab result" at bounding box center [131, 346] width 96 height 23
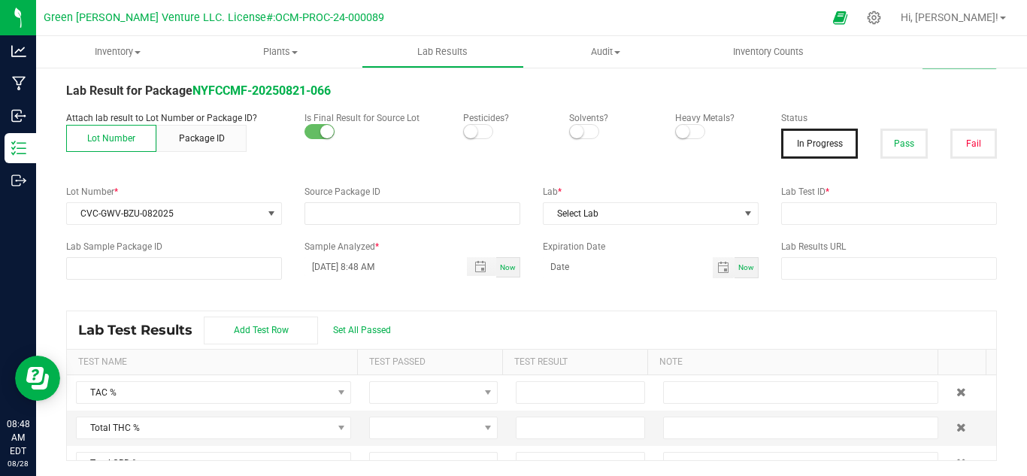
type input "NYFCCMF-20250821-066"
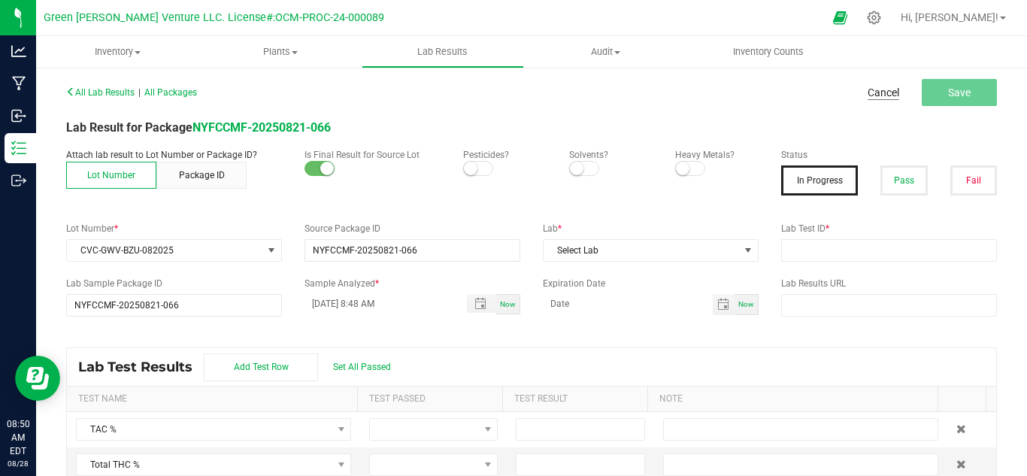
click at [871, 95] on link "Cancel" at bounding box center [883, 92] width 32 height 15
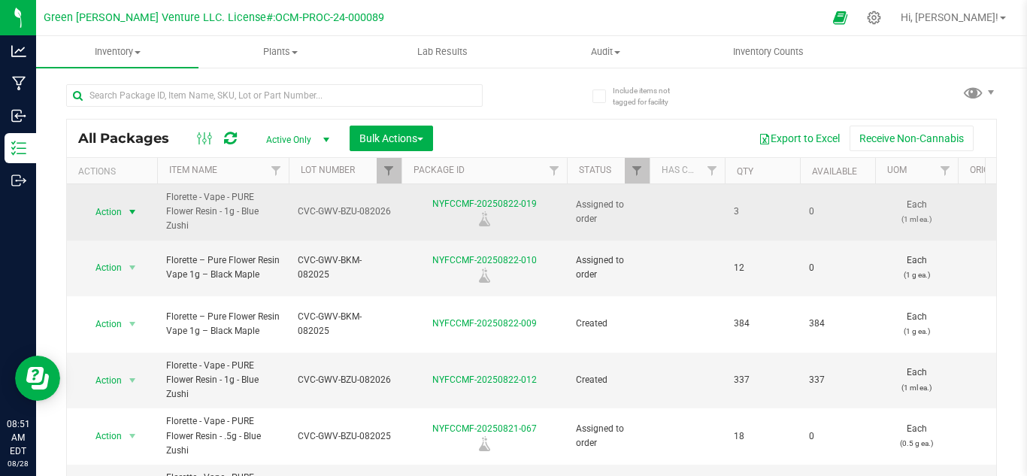
click at [105, 213] on span "Action" at bounding box center [102, 211] width 41 height 21
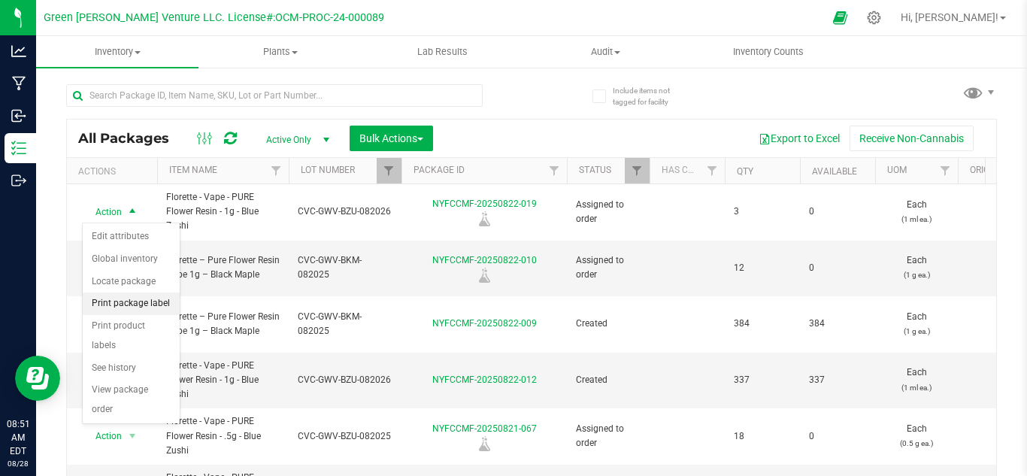
click at [136, 303] on li "Print package label" at bounding box center [131, 303] width 97 height 23
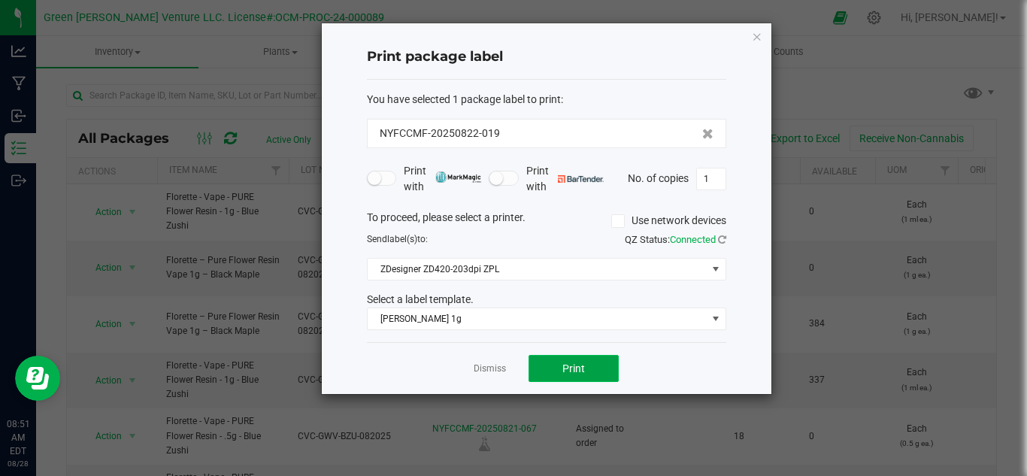
click at [576, 362] on span "Print" at bounding box center [573, 368] width 23 height 12
click at [578, 360] on button "Print" at bounding box center [573, 368] width 90 height 27
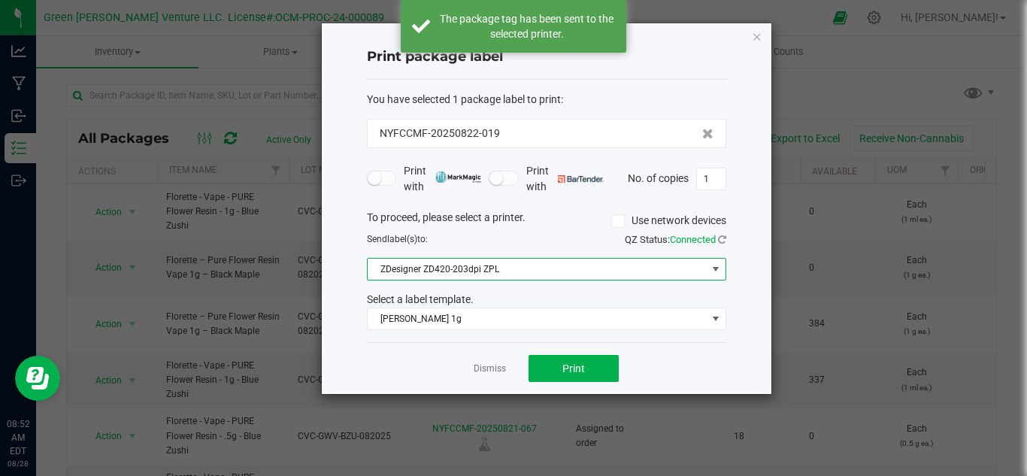
click at [547, 258] on span "ZDesigner ZD420-203dpi ZPL" at bounding box center [546, 269] width 359 height 23
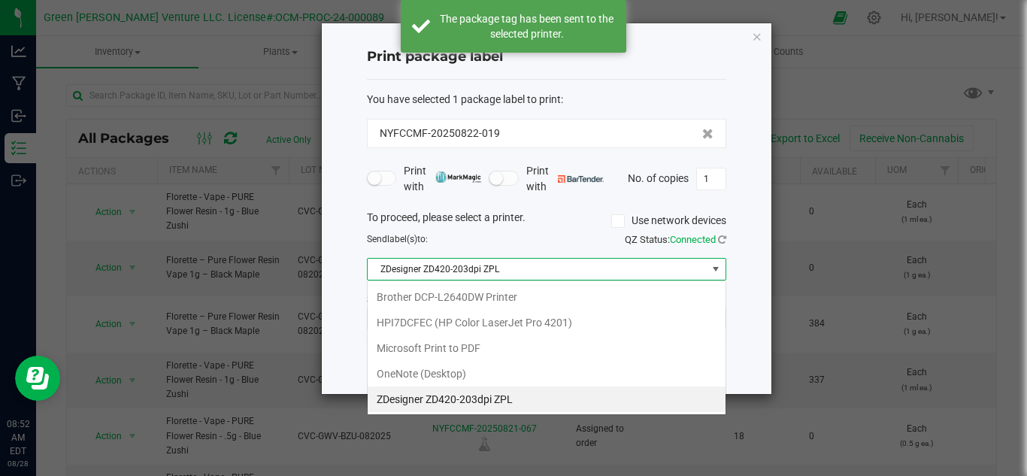
scroll to position [23, 359]
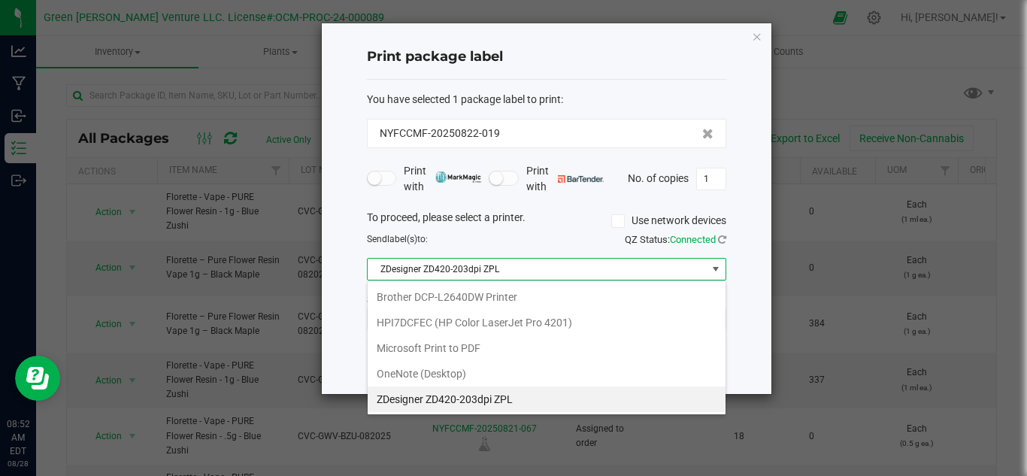
click at [547, 258] on span "ZDesigner ZD420-203dpi ZPL" at bounding box center [546, 269] width 359 height 23
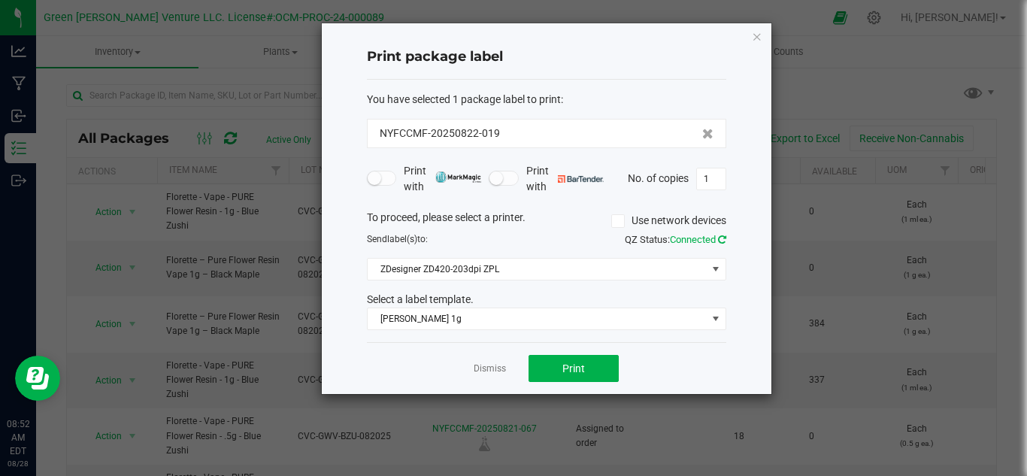
click at [721, 235] on icon at bounding box center [722, 240] width 8 height 10
click at [589, 357] on button "Print" at bounding box center [573, 368] width 90 height 27
